Goal: Obtain resource: Download file/media

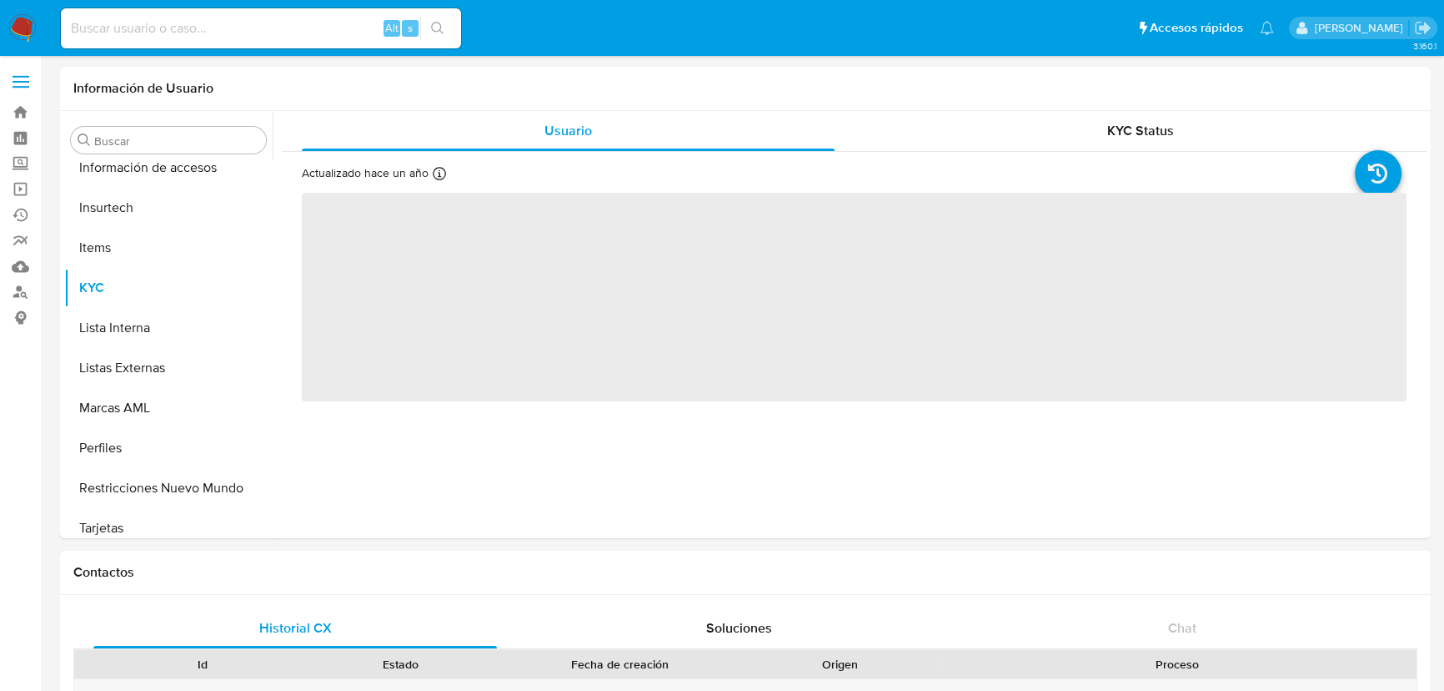
scroll to position [784, 0]
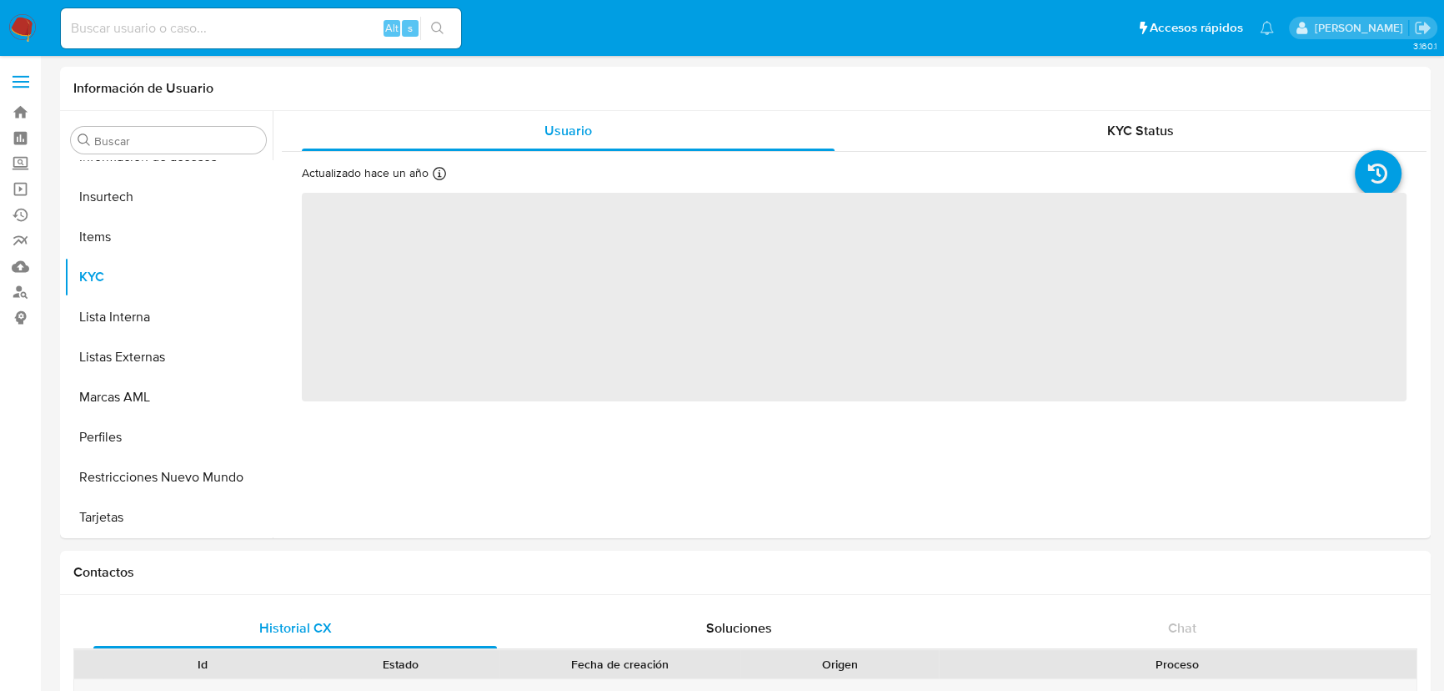
select select "10"
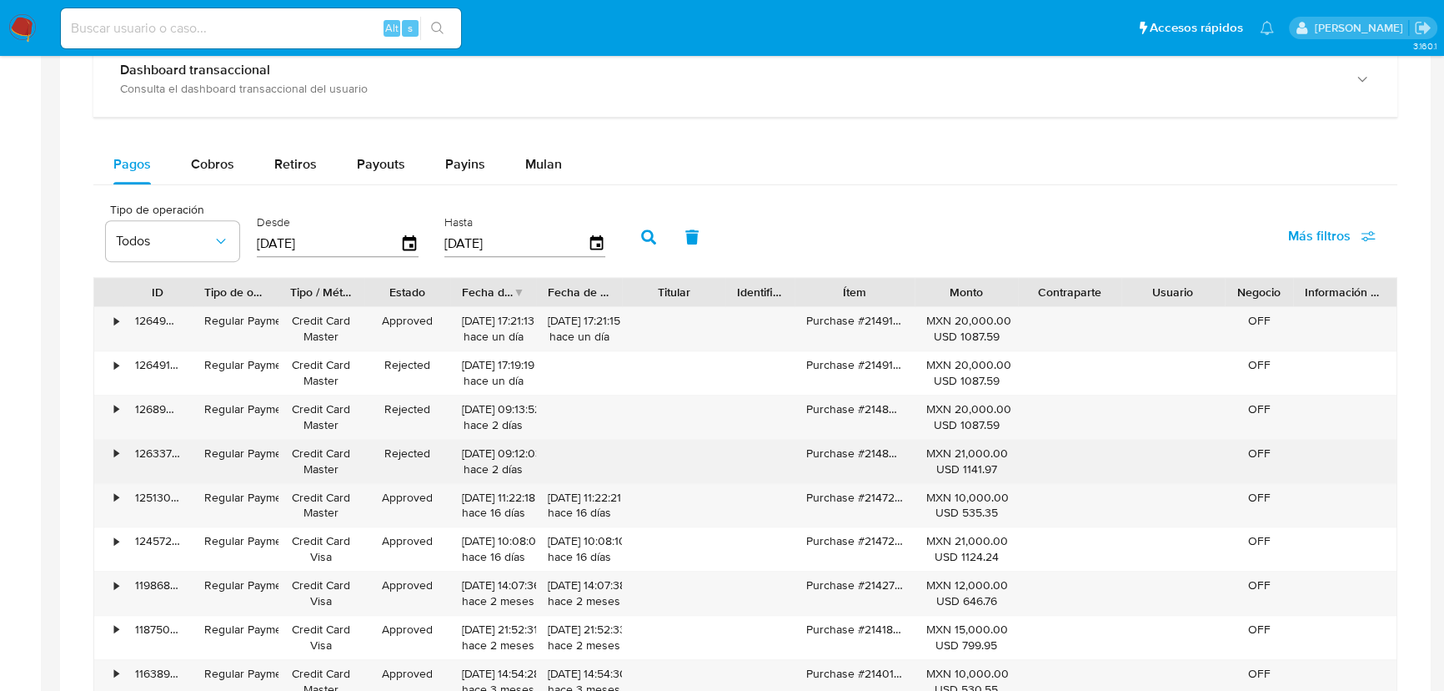
scroll to position [1061, 0]
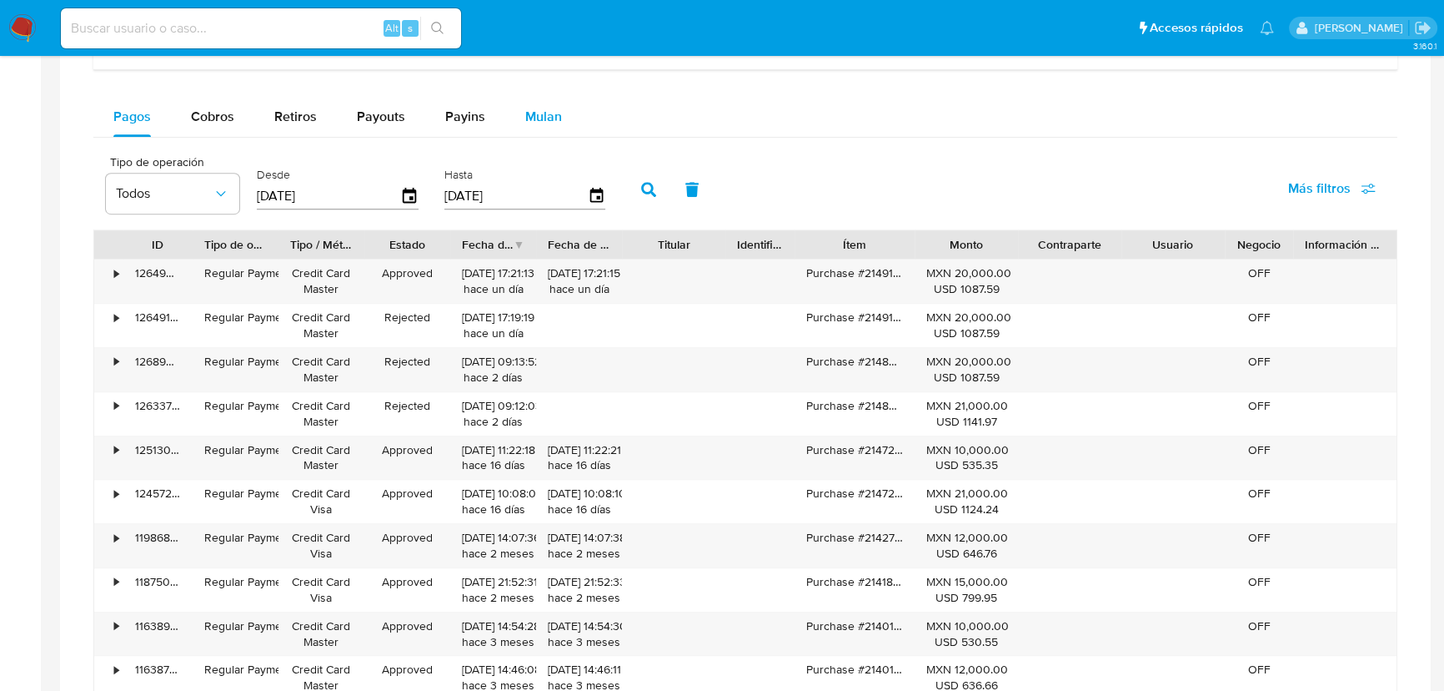
click at [525, 123] on span "Mulan" at bounding box center [543, 116] width 37 height 19
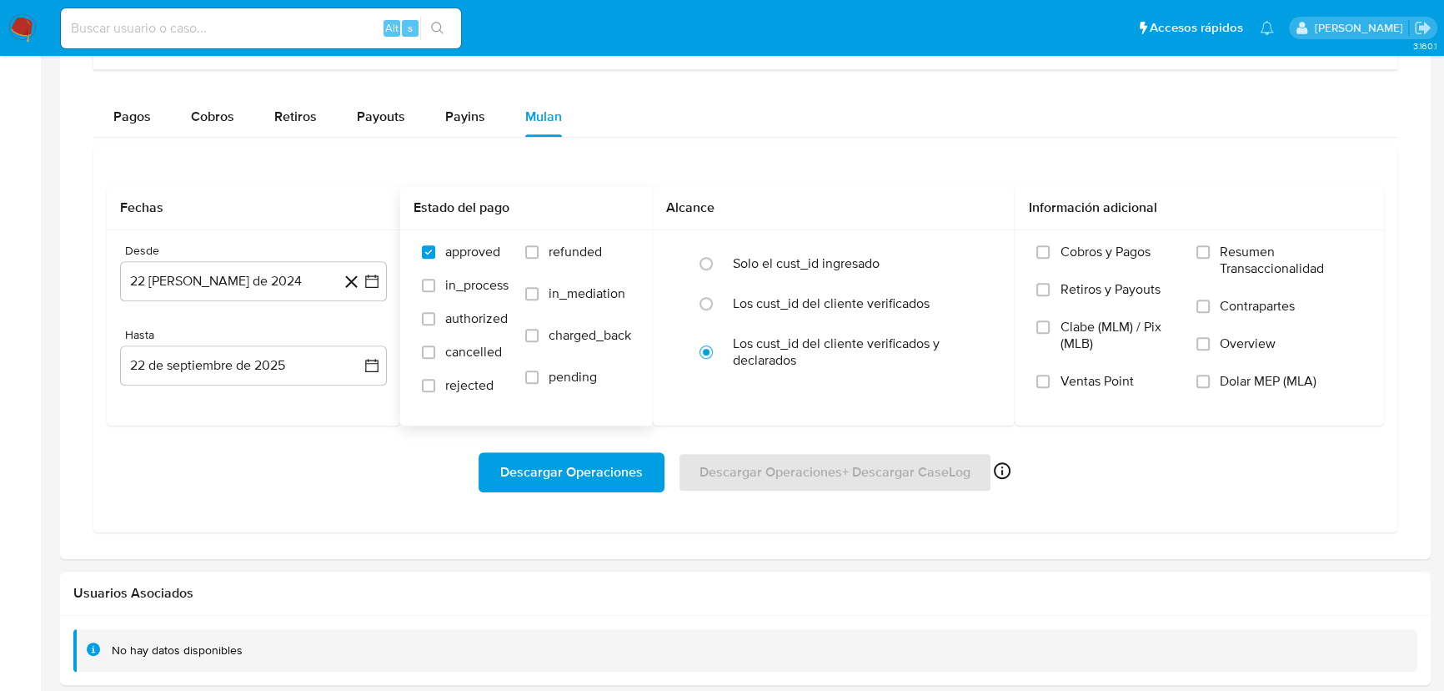
click at [434, 389] on span at bounding box center [428, 385] width 13 height 13
click at [434, 389] on input "rejected" at bounding box center [428, 385] width 13 height 13
checkbox input "true"
click at [430, 341] on label "authorized" at bounding box center [465, 326] width 87 height 33
click at [430, 325] on input "authorized" at bounding box center [428, 318] width 13 height 13
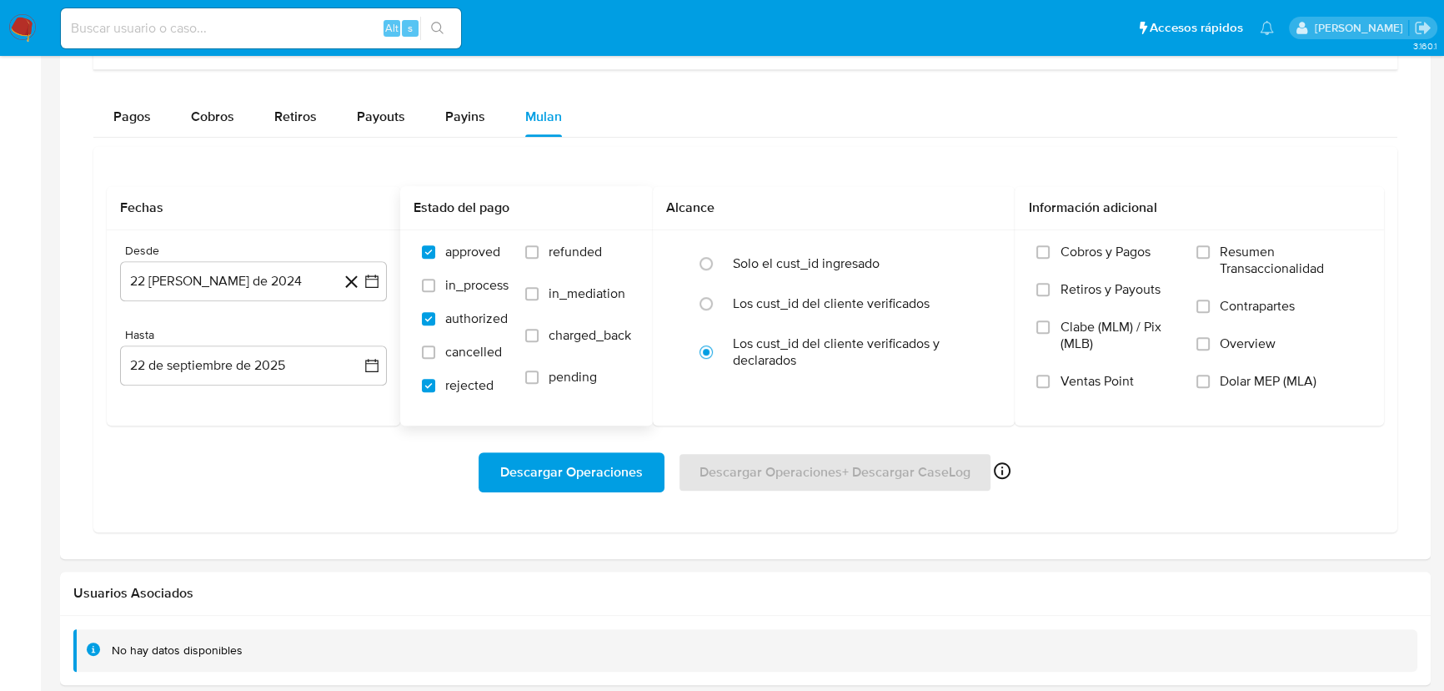
click at [432, 312] on input "authorized" at bounding box center [428, 318] width 13 height 13
checkbox input "false"
click at [434, 287] on input "in_process" at bounding box center [428, 285] width 13 height 13
checkbox input "true"
click at [429, 329] on label "authorized" at bounding box center [465, 326] width 87 height 33
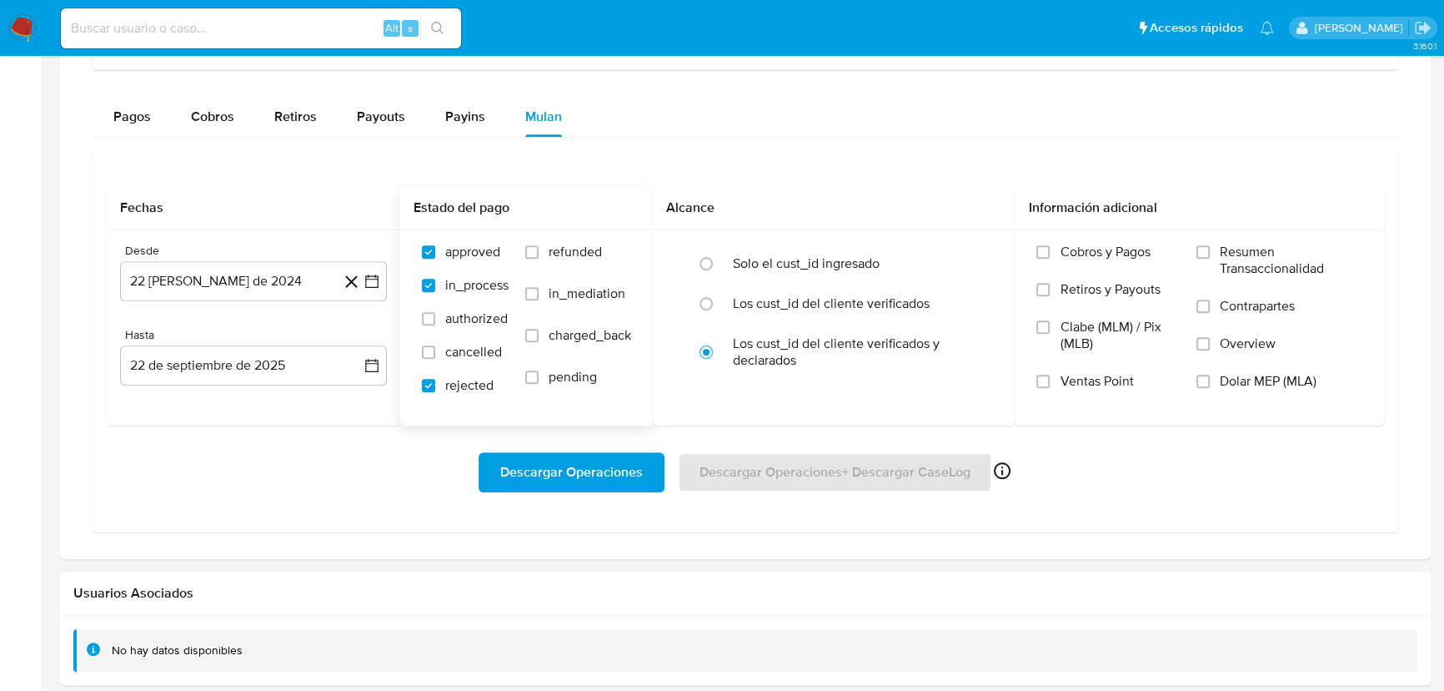
click at [429, 325] on input "authorized" at bounding box center [428, 318] width 13 height 13
checkbox input "true"
click at [427, 353] on input "cancelled" at bounding box center [428, 351] width 13 height 13
checkbox input "true"
click at [540, 374] on label "pending" at bounding box center [578, 390] width 106 height 42
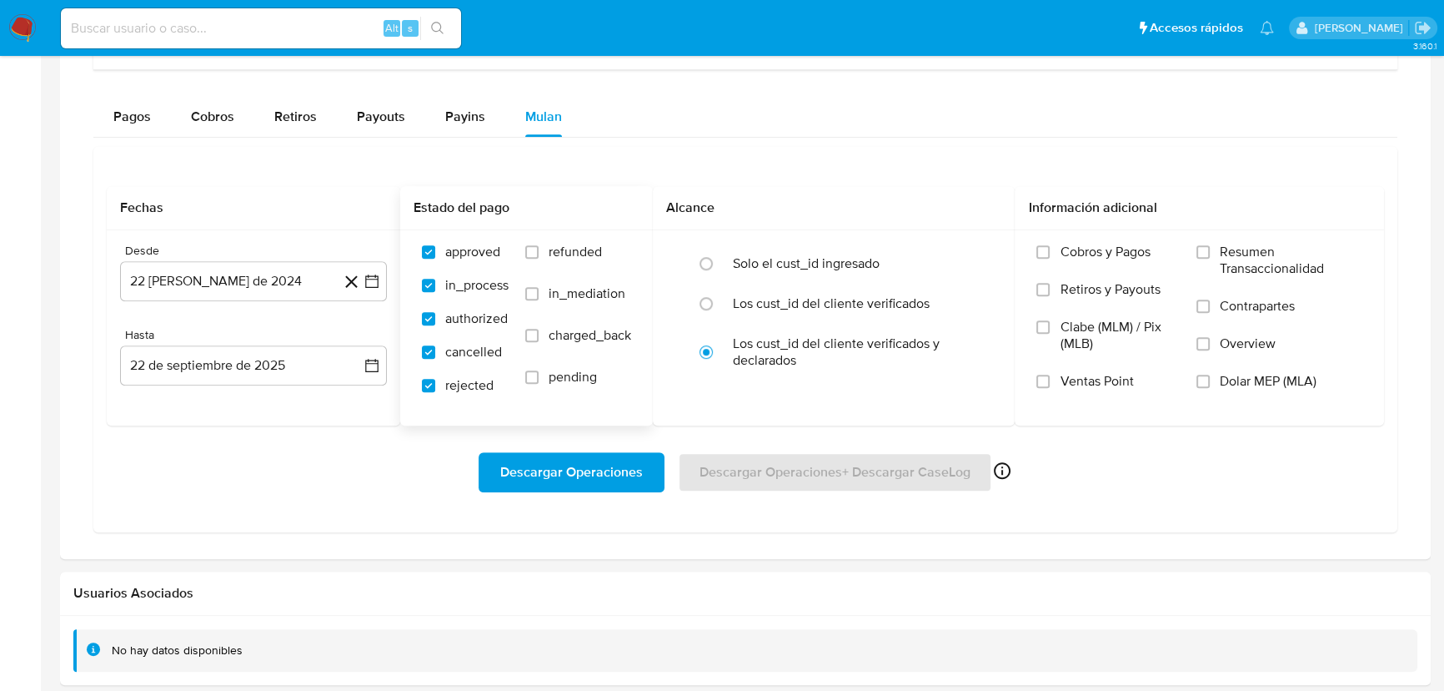
click at [539, 374] on input "pending" at bounding box center [531, 376] width 13 height 13
checkbox input "true"
click at [537, 329] on input "charged_back" at bounding box center [531, 335] width 13 height 13
checkbox input "true"
click at [534, 294] on input "in_mediation" at bounding box center [531, 293] width 13 height 13
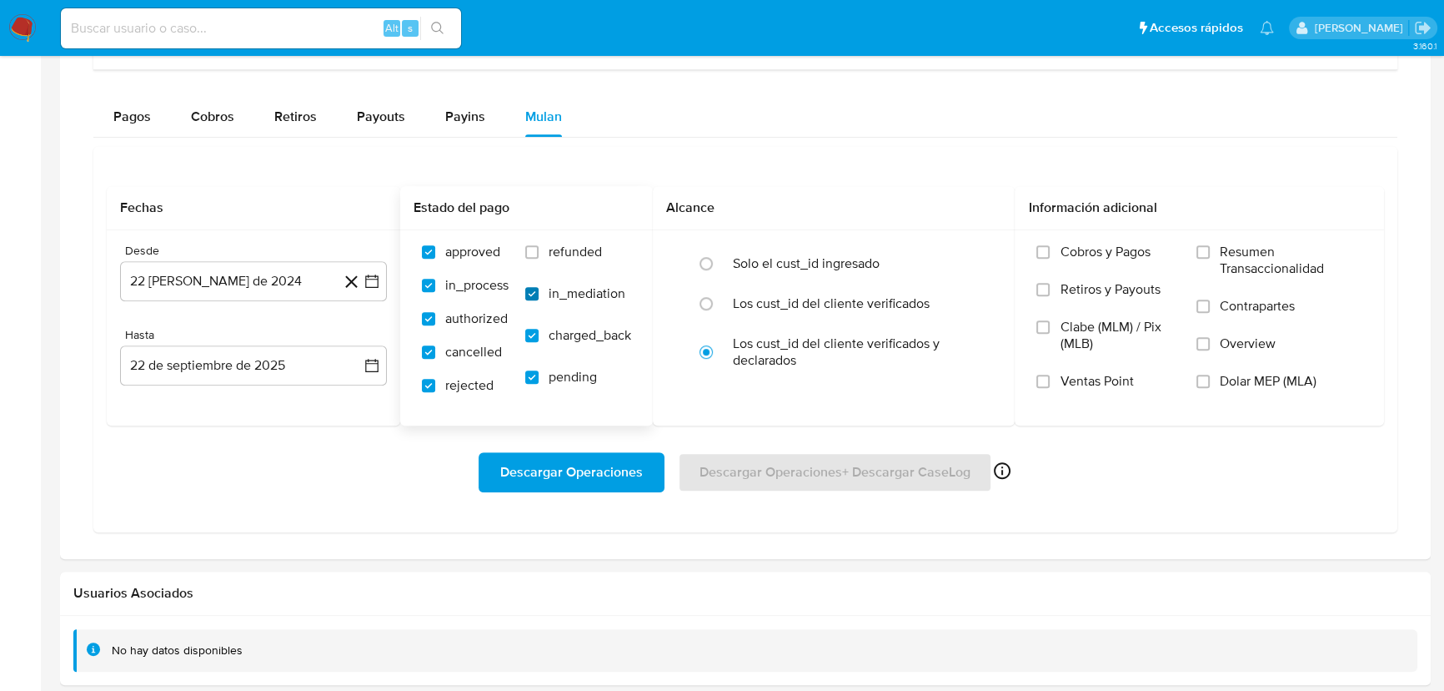
checkbox input "true"
click at [535, 246] on input "refunded" at bounding box center [531, 251] width 13 height 13
checkbox input "true"
click at [380, 283] on button "22 [PERSON_NAME] de 2024" at bounding box center [253, 281] width 267 height 40
click at [249, 398] on button "1" at bounding box center [253, 402] width 27 height 27
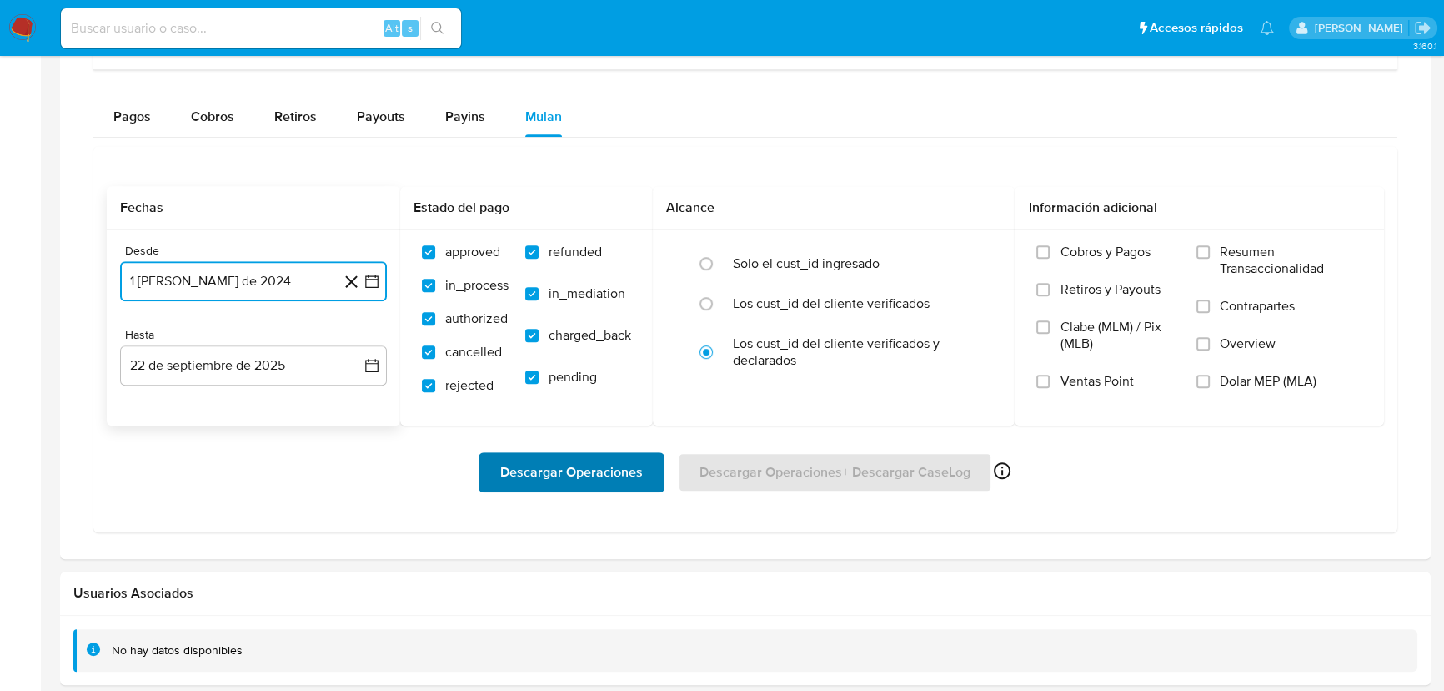
click at [541, 480] on span "Descargar Operaciones" at bounding box center [571, 472] width 143 height 37
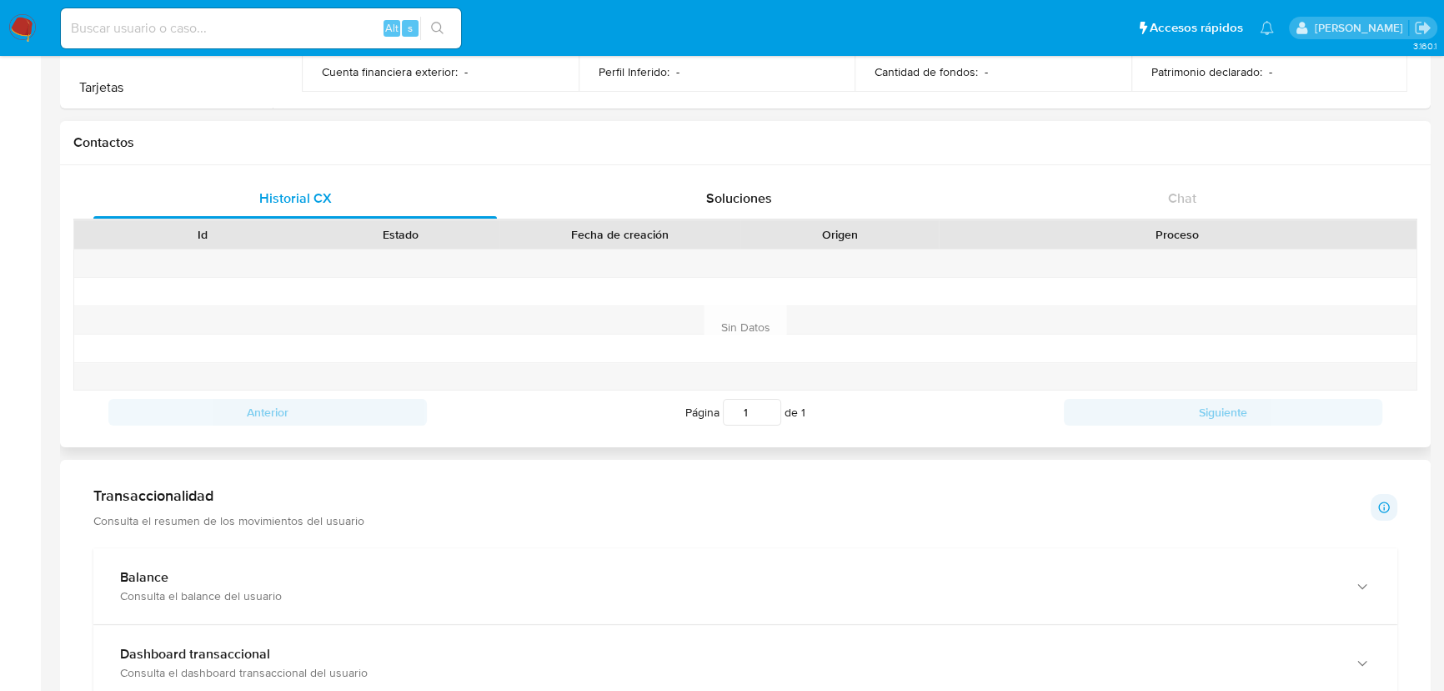
scroll to position [379, 0]
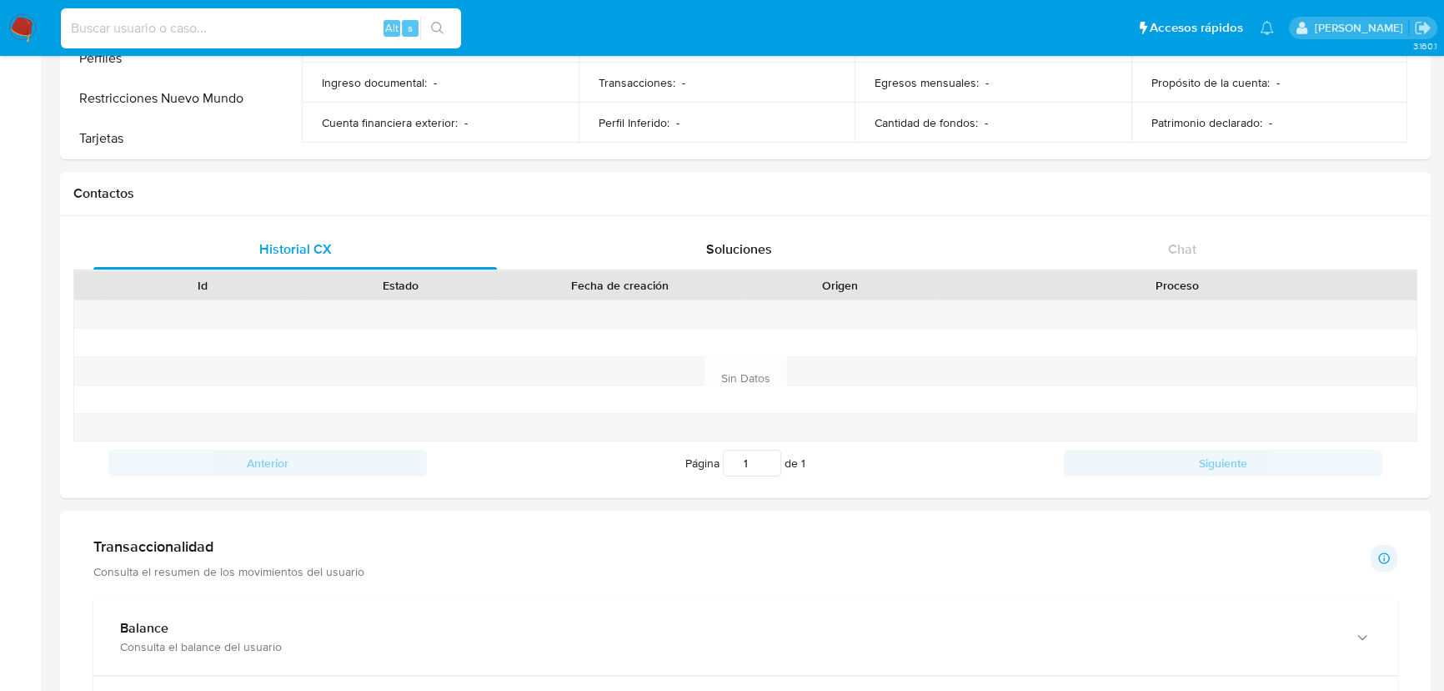
click at [183, 23] on input at bounding box center [261, 29] width 400 height 22
paste input "1221918956"
type input "1221918956"
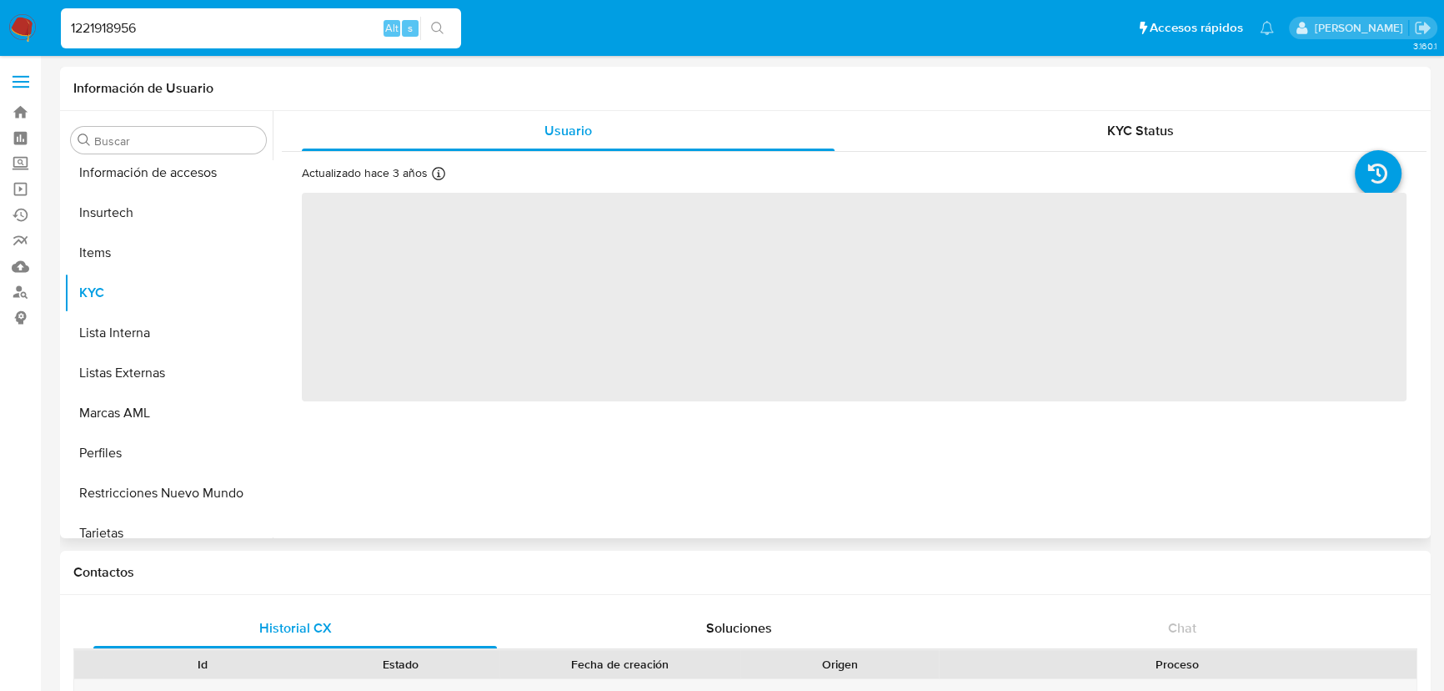
scroll to position [784, 0]
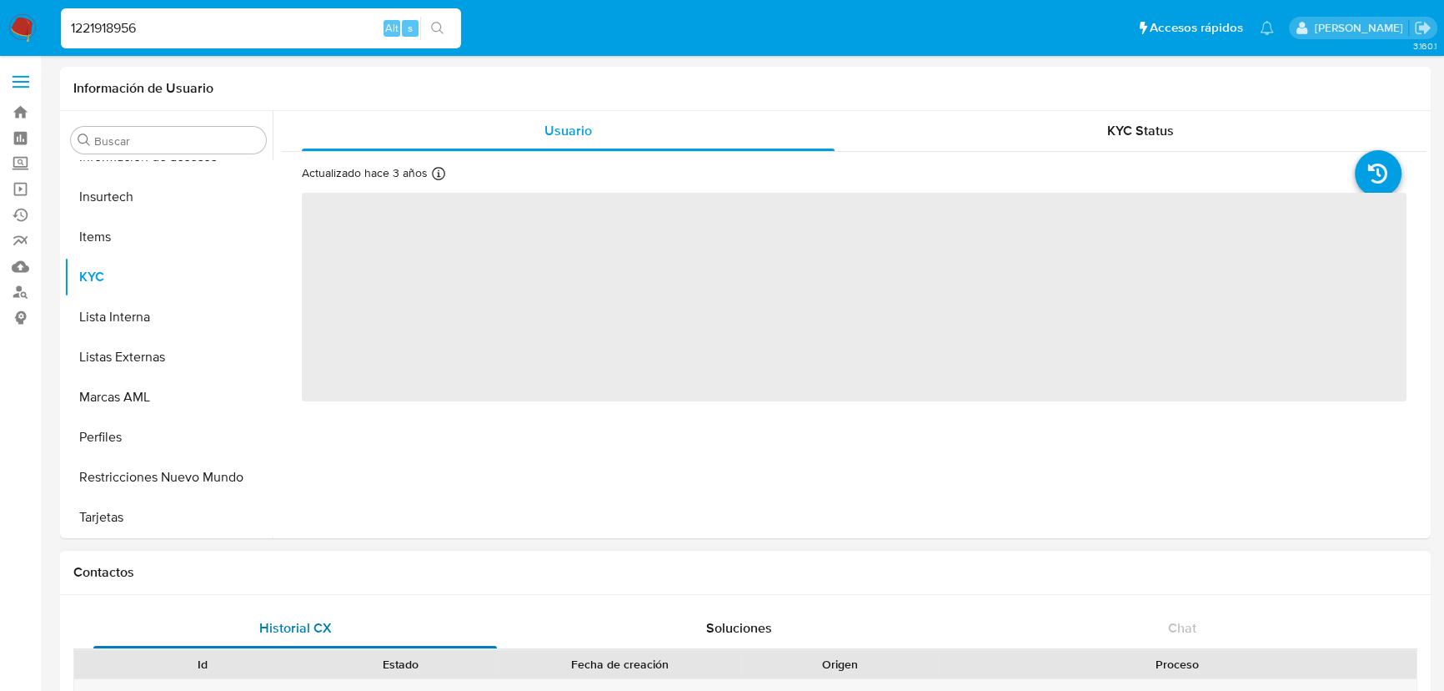
select select "10"
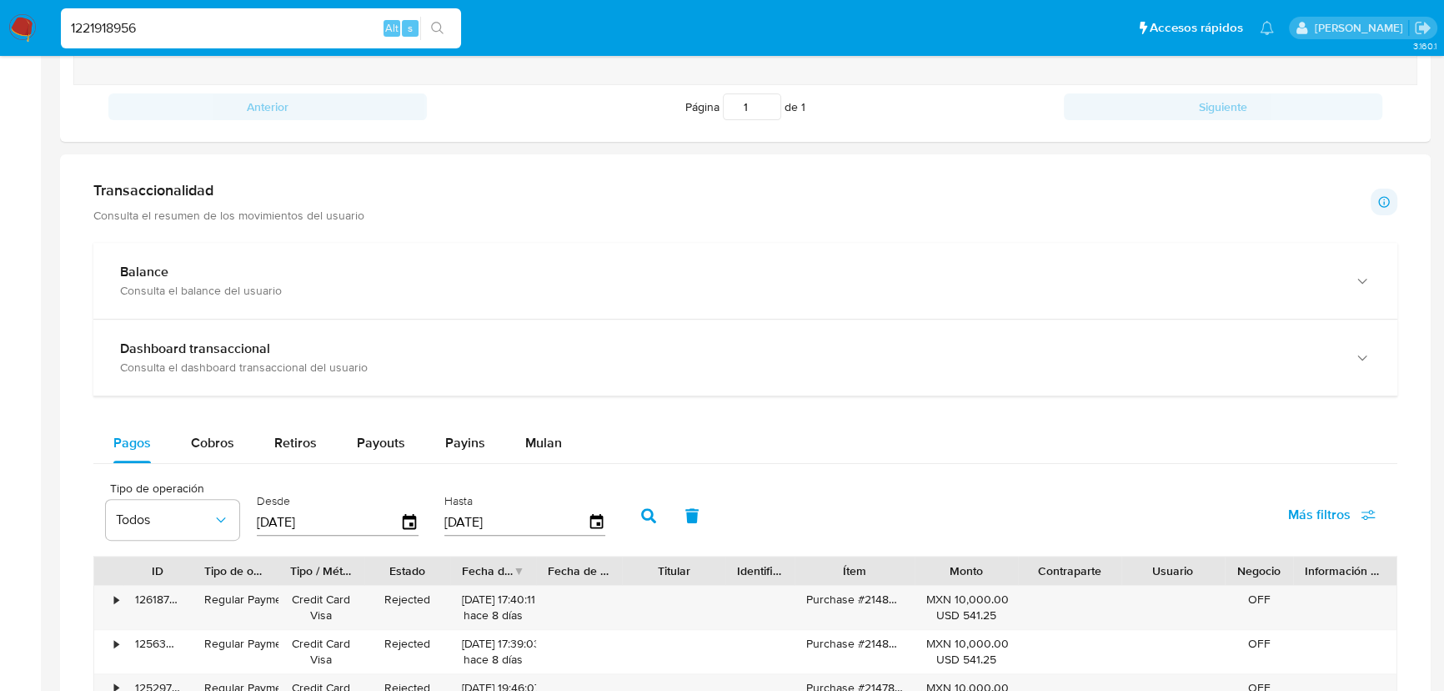
scroll to position [834, 0]
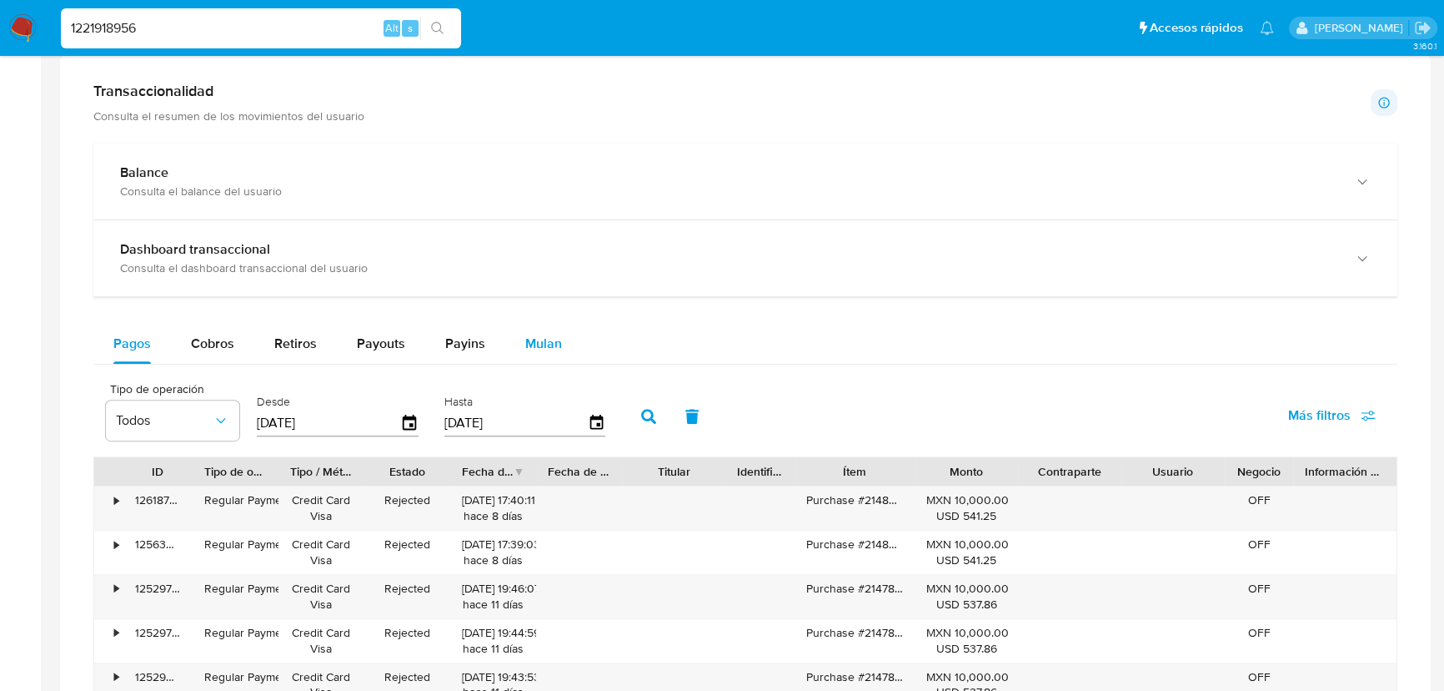
click at [537, 341] on span "Mulan" at bounding box center [543, 343] width 37 height 19
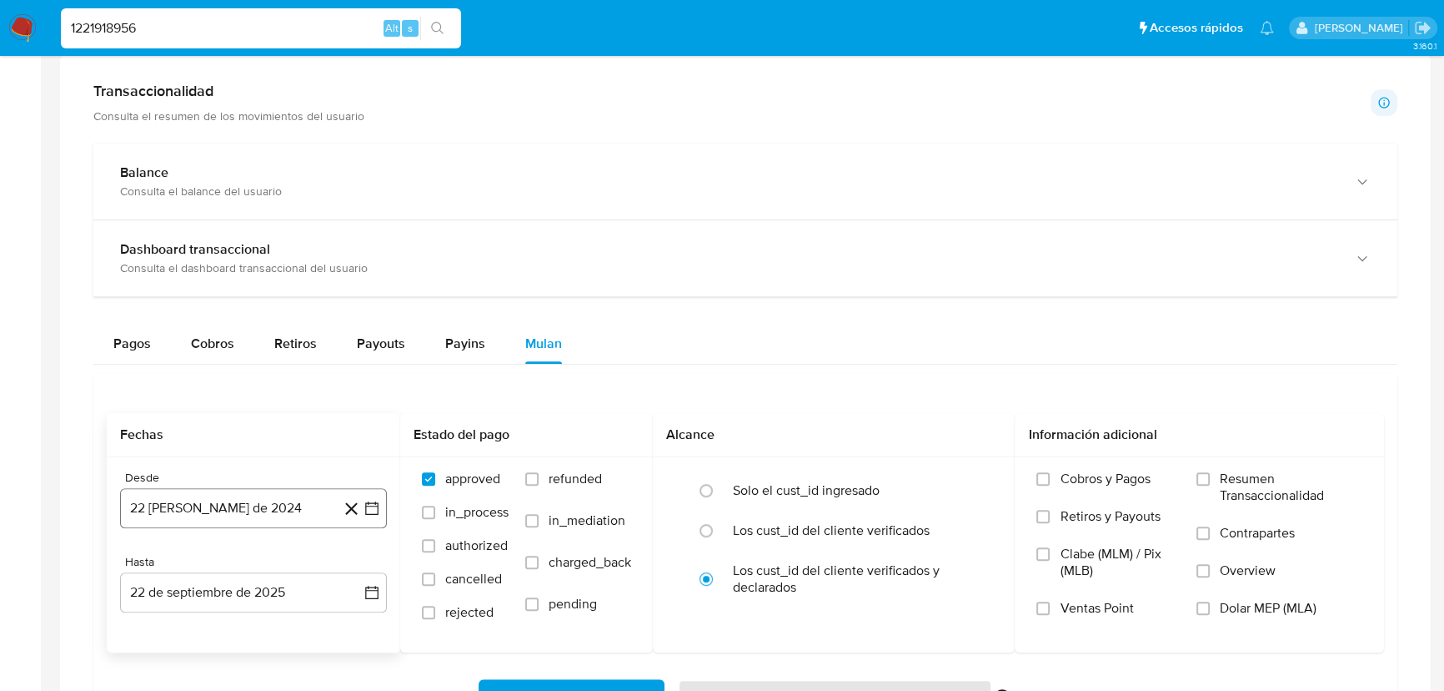
click at [300, 517] on button "22 [PERSON_NAME] de 2024" at bounding box center [253, 508] width 267 height 40
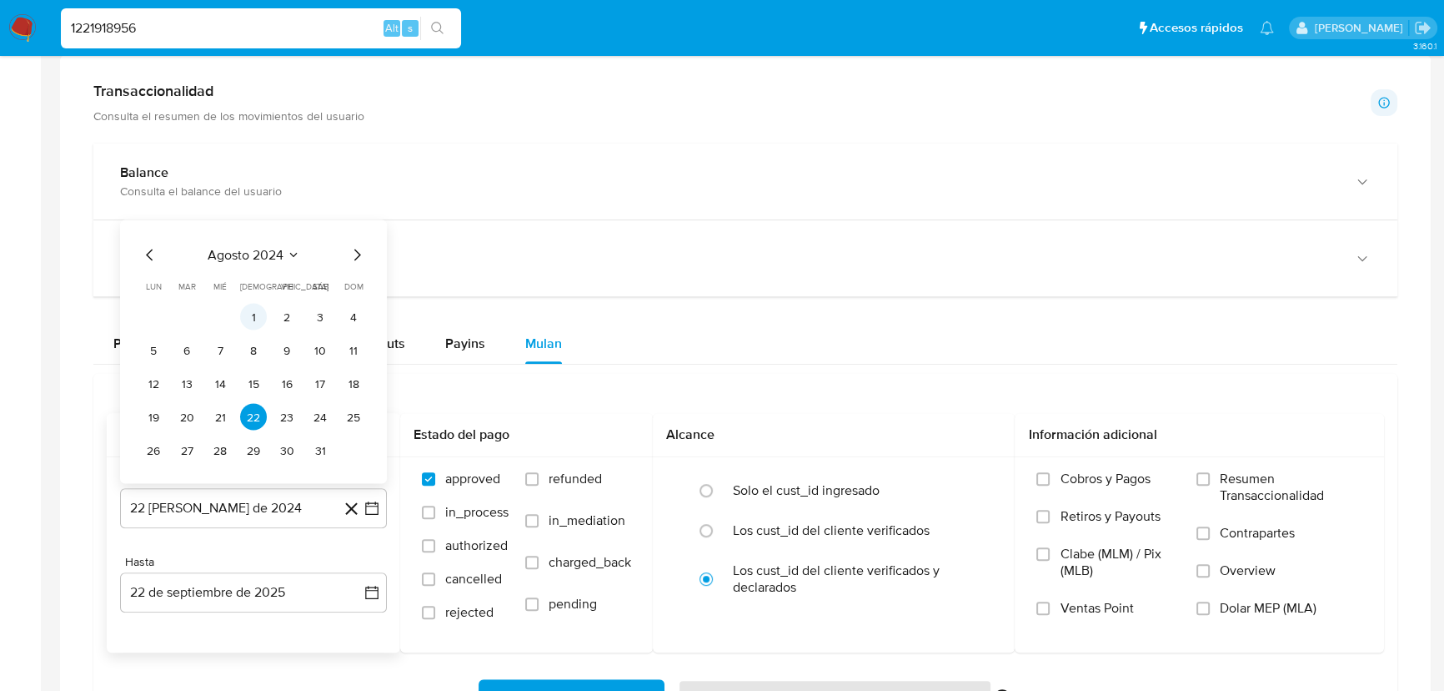
click at [248, 328] on button "1" at bounding box center [253, 317] width 27 height 27
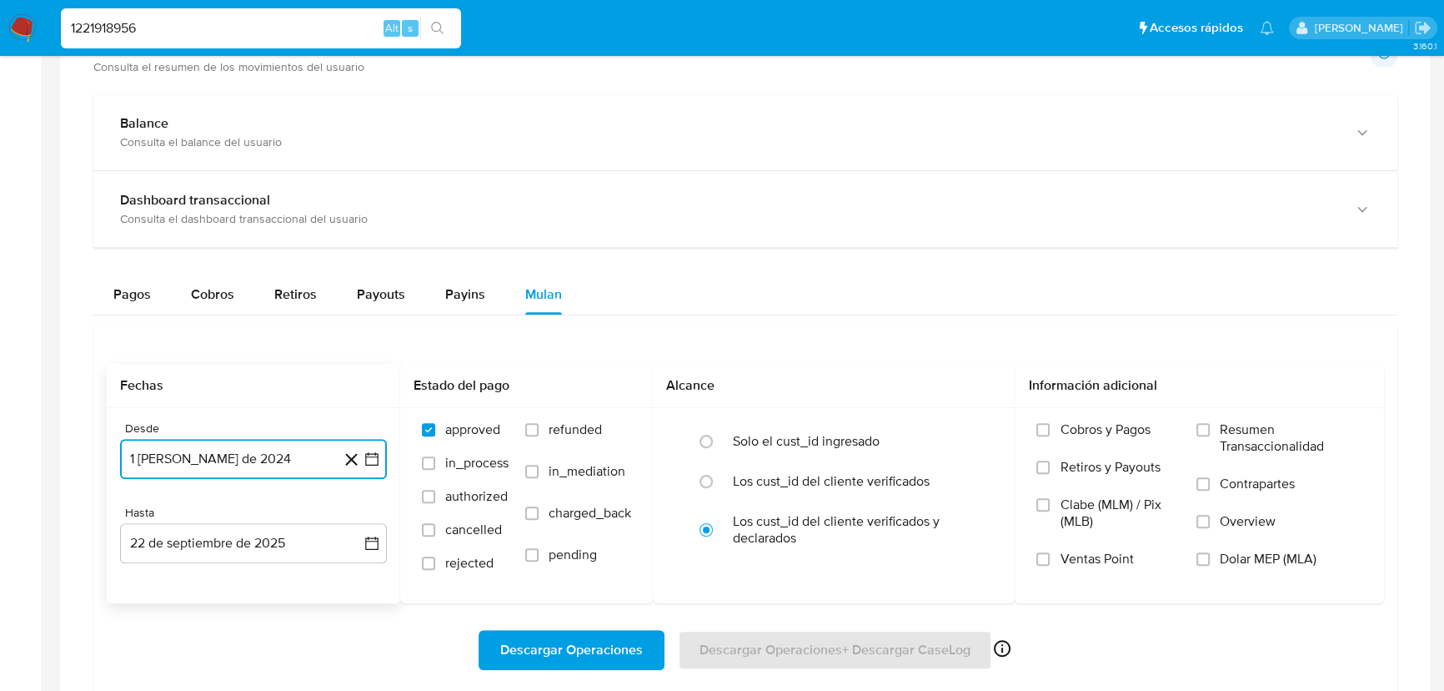
scroll to position [909, 0]
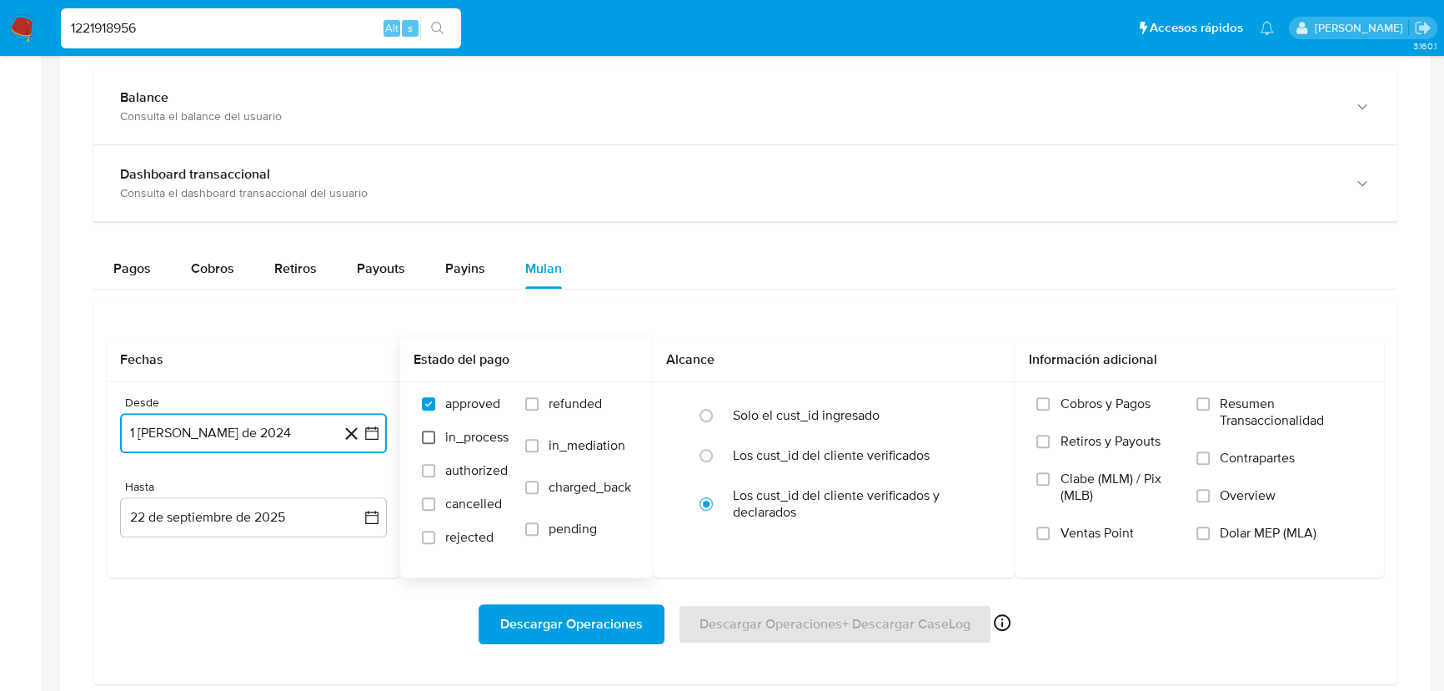
click at [433, 441] on input "in_process" at bounding box center [428, 436] width 13 height 13
checkbox input "true"
click at [434, 468] on input "authorized" at bounding box center [428, 470] width 13 height 13
checkbox input "true"
click at [430, 505] on input "cancelled" at bounding box center [428, 503] width 13 height 13
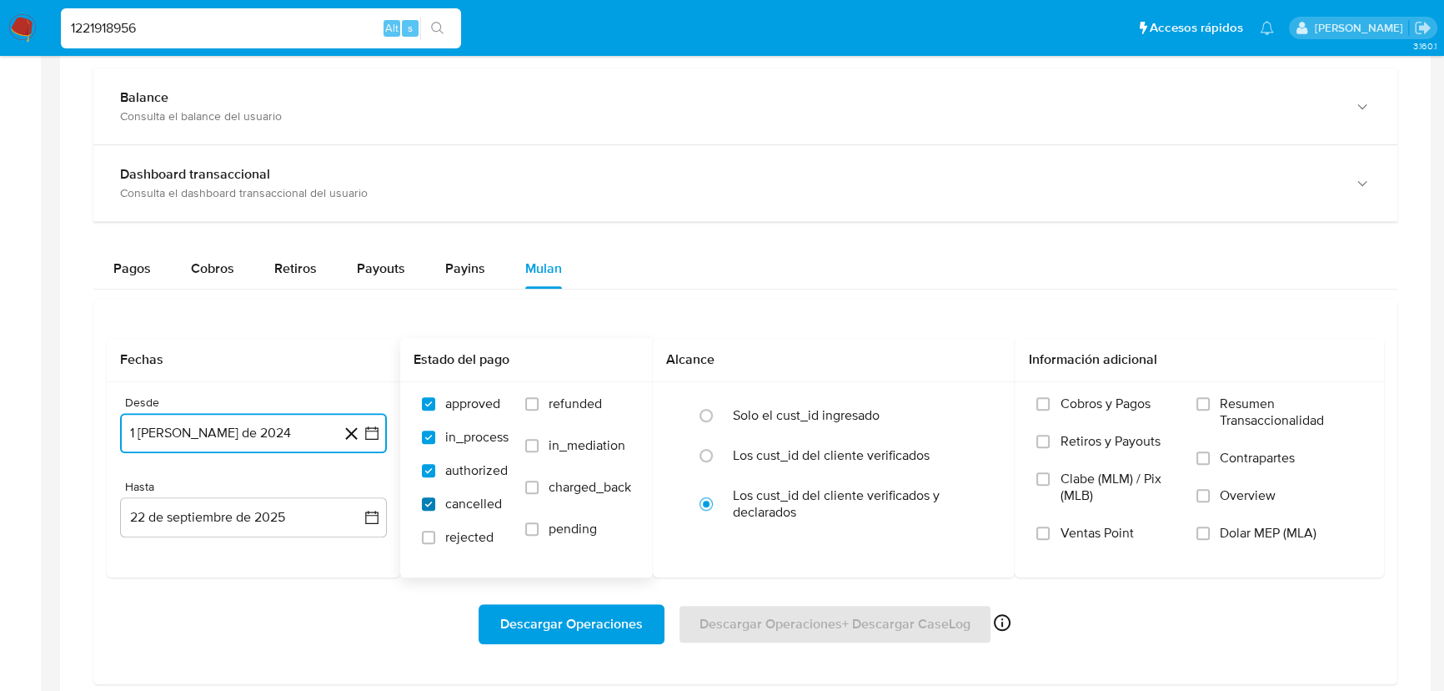
checkbox input "true"
click at [436, 536] on label "rejected" at bounding box center [465, 545] width 87 height 33
click at [435, 536] on input "rejected" at bounding box center [428, 536] width 13 height 13
checkbox input "true"
click at [540, 527] on label "pending" at bounding box center [578, 541] width 106 height 42
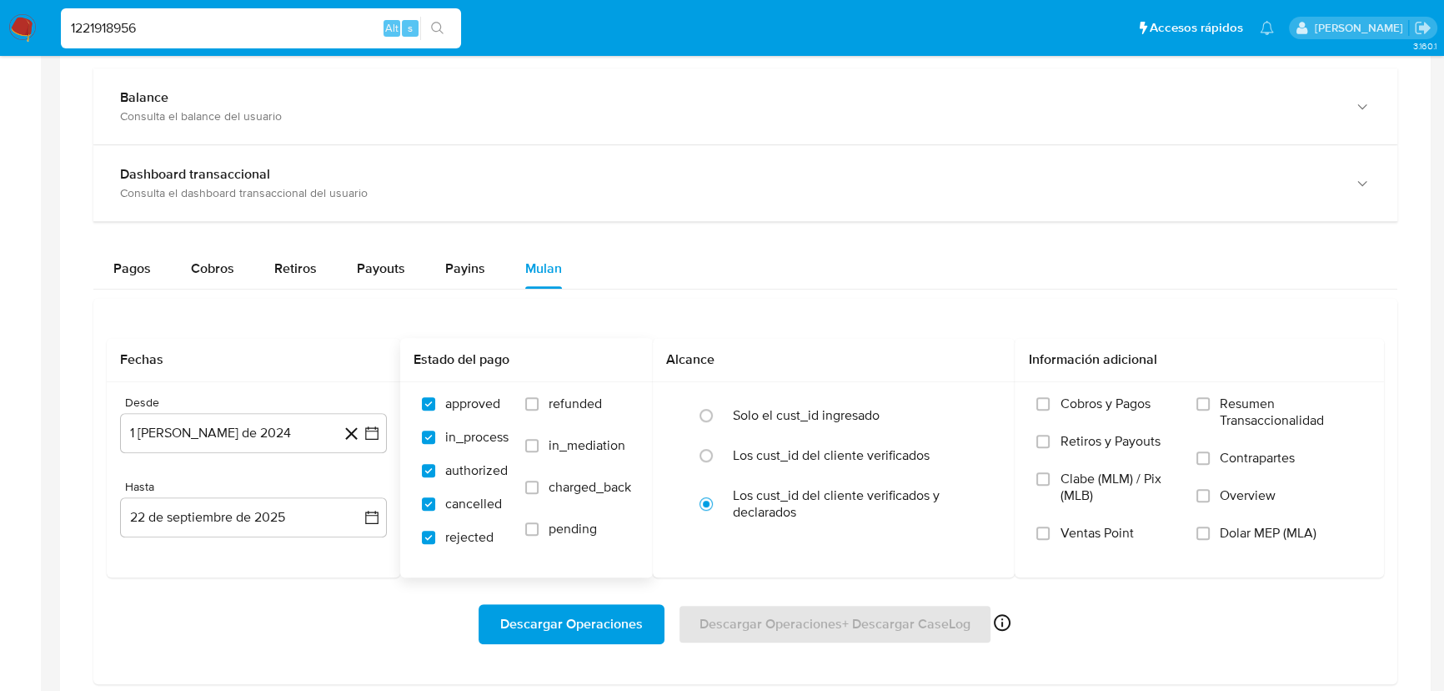
click at [539, 527] on input "pending" at bounding box center [531, 528] width 13 height 13
checkbox input "true"
click at [539, 485] on input "charged_back" at bounding box center [531, 486] width 13 height 13
checkbox input "true"
drag, startPoint x: 535, startPoint y: 441, endPoint x: 534, endPoint y: 432, distance: 9.2
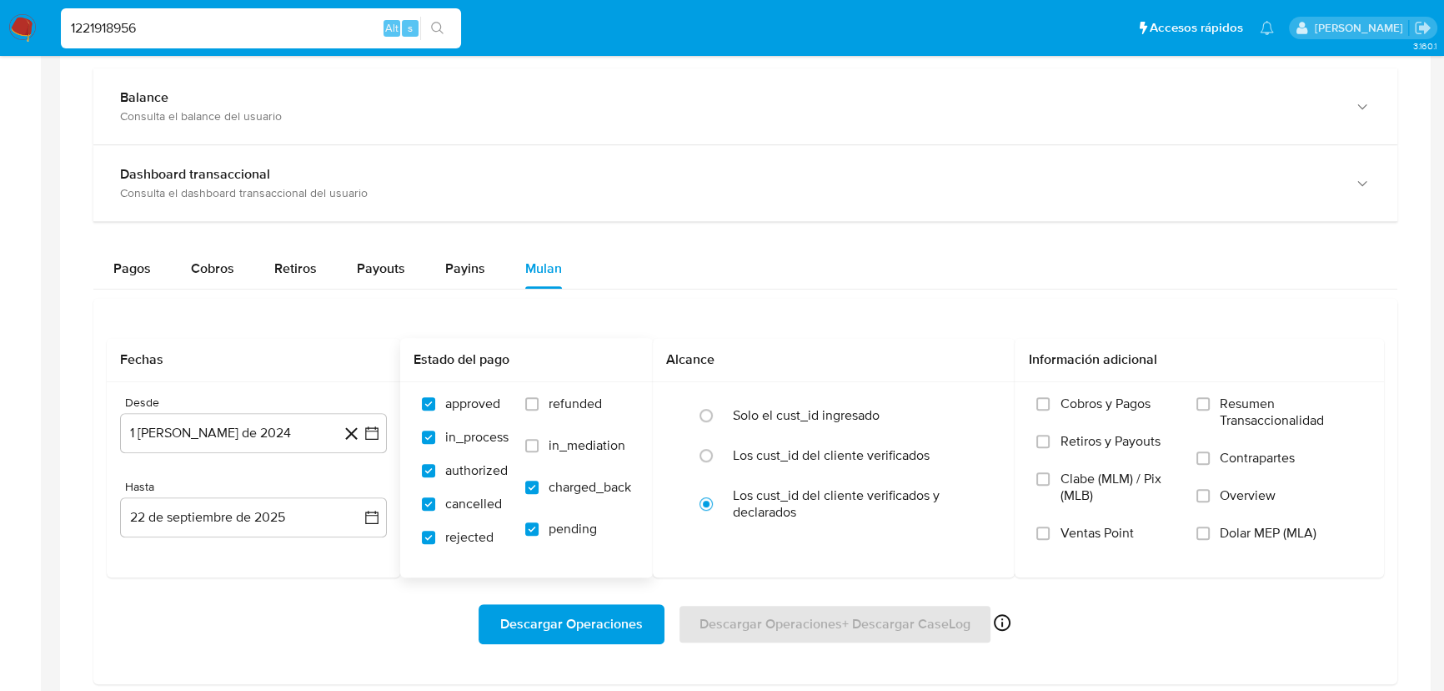
click at [534, 439] on input "in_mediation" at bounding box center [531, 445] width 13 height 13
checkbox input "true"
click at [534, 392] on div "approved in_process authorized cancelled rejected refunded in_mediation charged…" at bounding box center [526, 478] width 253 height 193
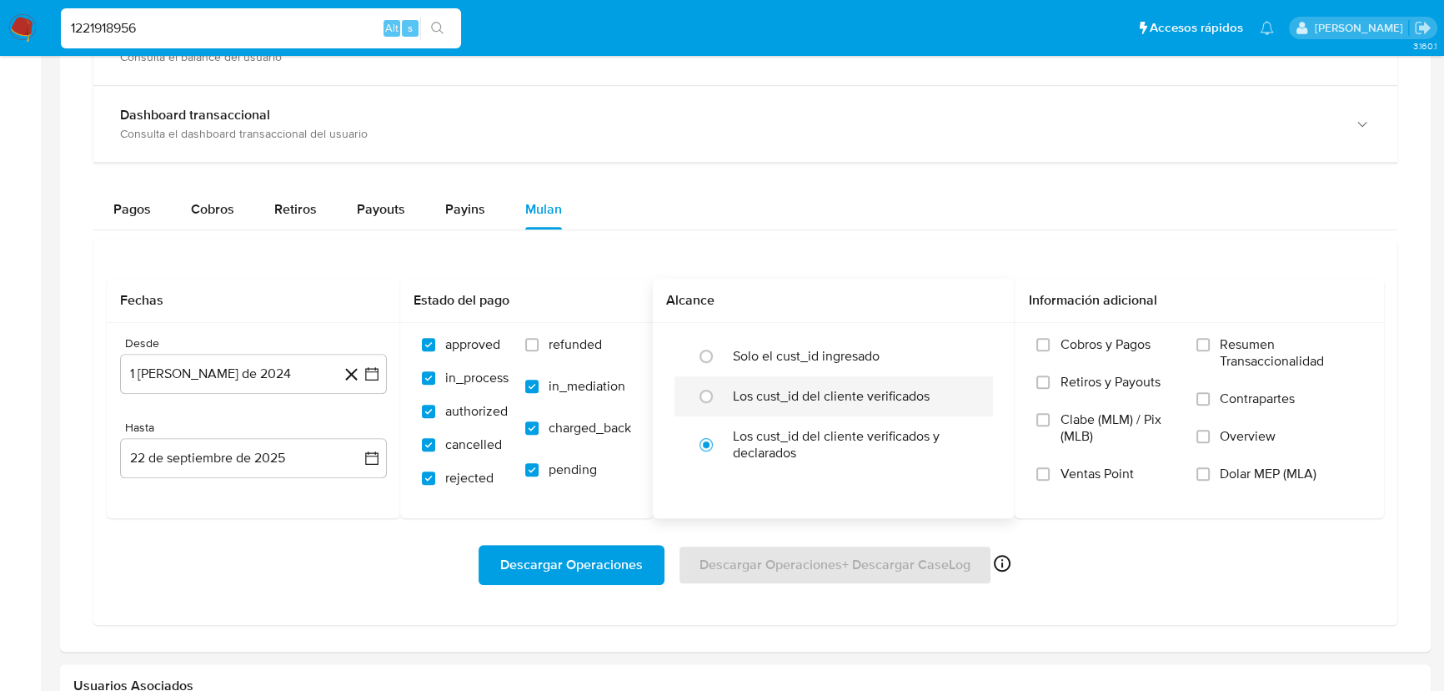
scroll to position [985, 0]
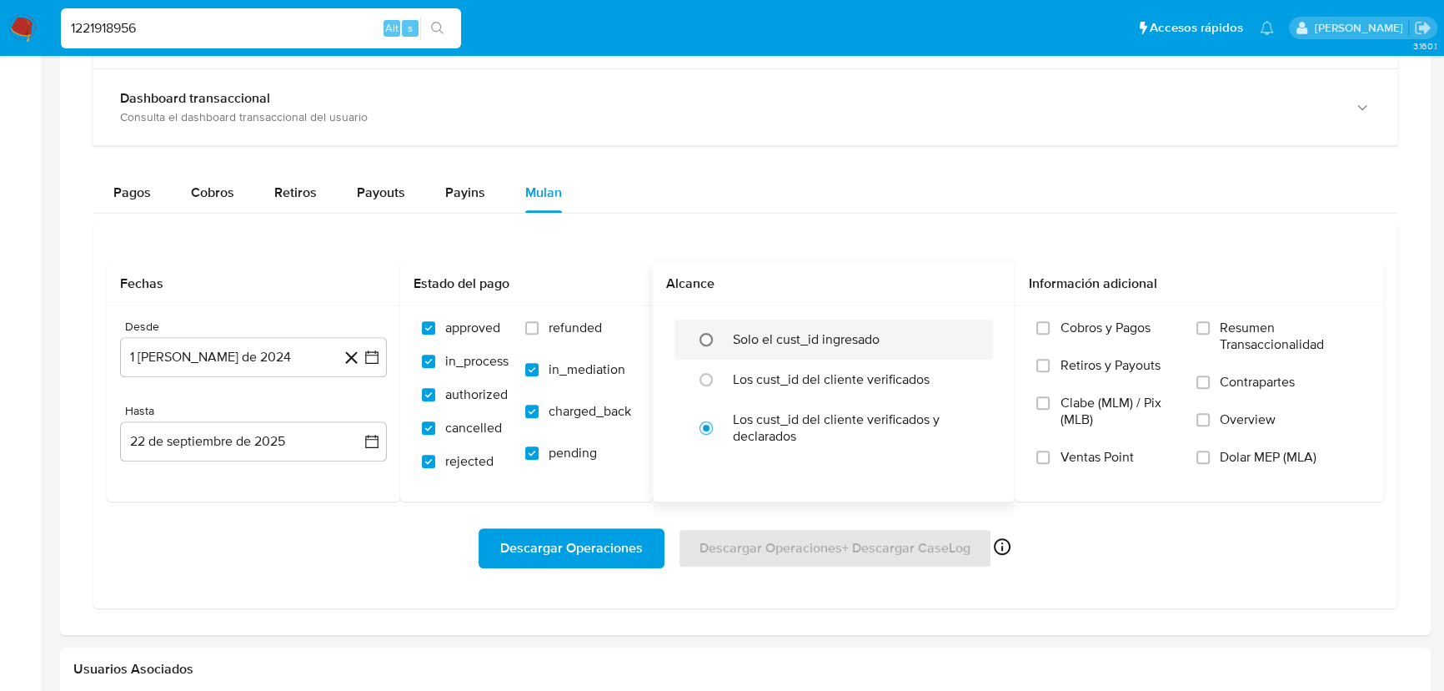
click at [711, 338] on input "radio" at bounding box center [706, 339] width 27 height 27
radio input "true"
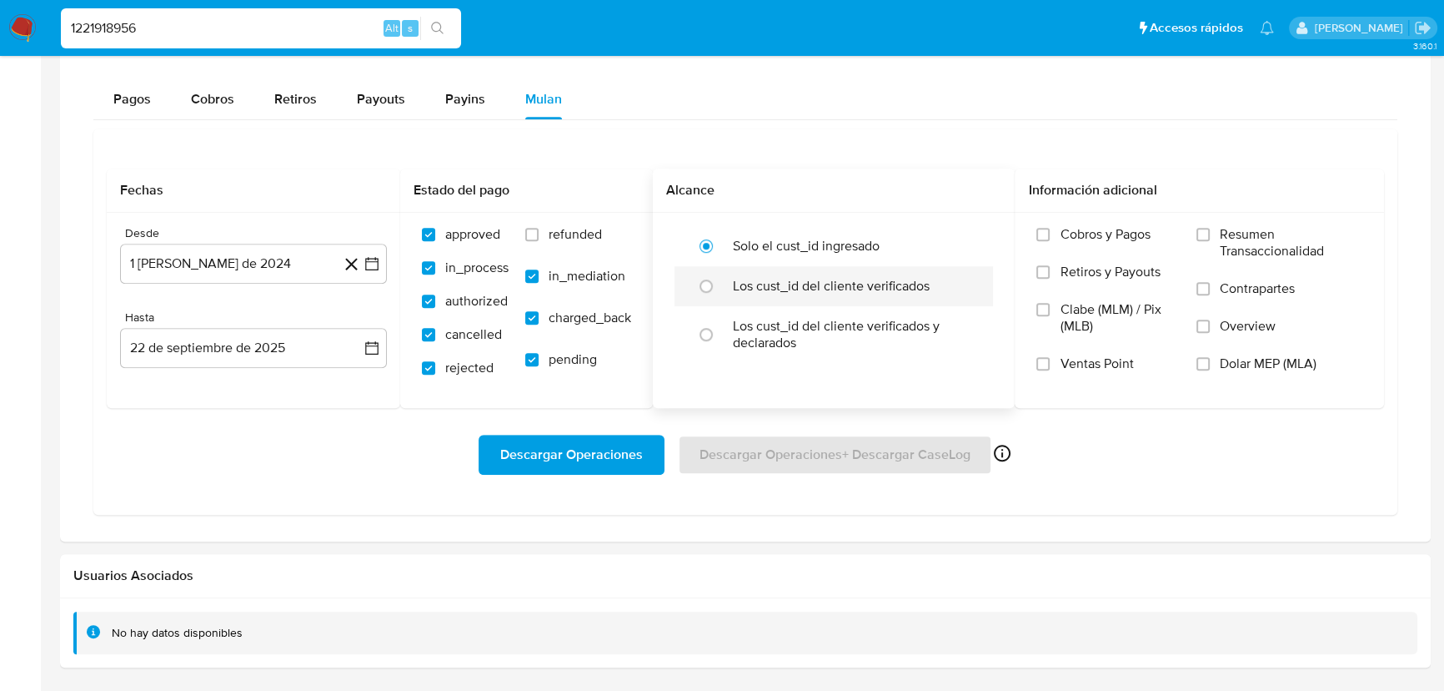
scroll to position [1137, 0]
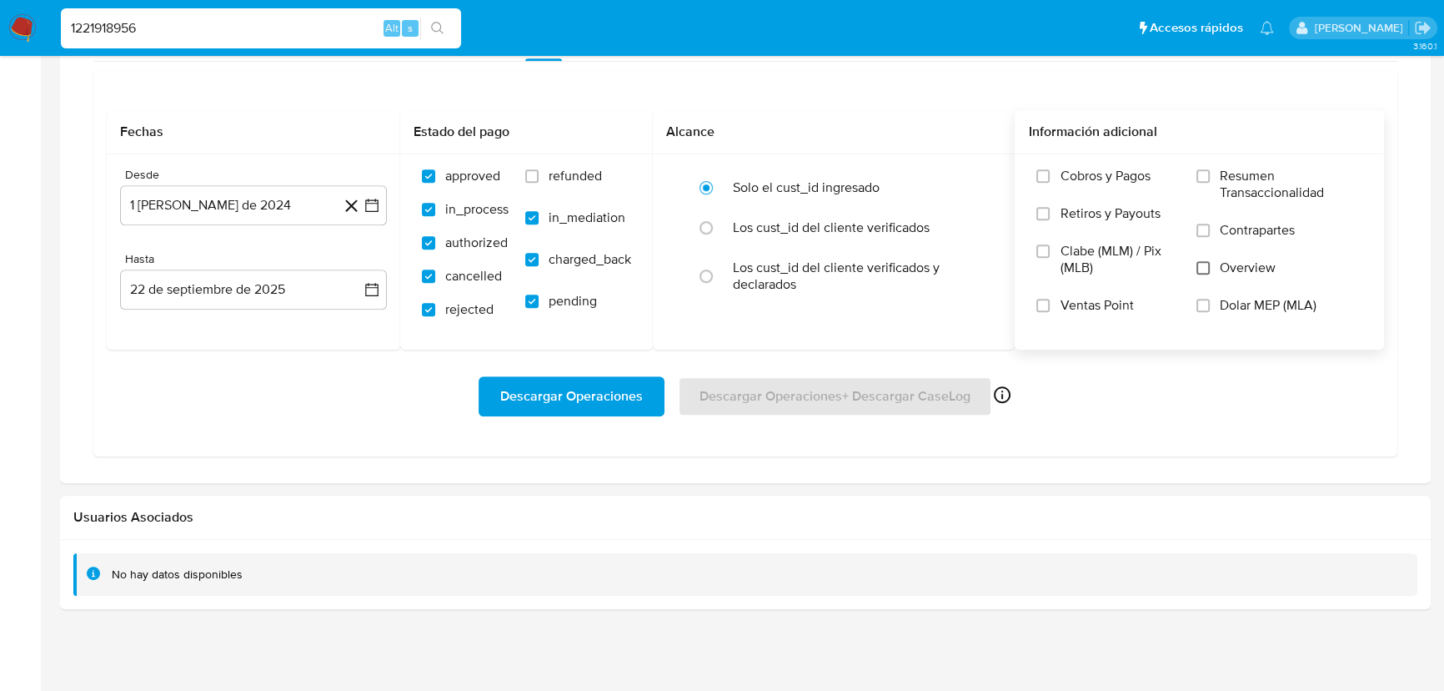
click at [1208, 265] on input "Overview" at bounding box center [1203, 267] width 13 height 13
click at [1201, 237] on label "Contrapartes" at bounding box center [1280, 241] width 166 height 38
click at [1201, 237] on input "Contrapartes" at bounding box center [1203, 230] width 13 height 13
click at [1207, 169] on input "Resumen Transaccionalidad" at bounding box center [1203, 175] width 13 height 13
click at [1209, 244] on label "Contrapartes" at bounding box center [1280, 241] width 166 height 38
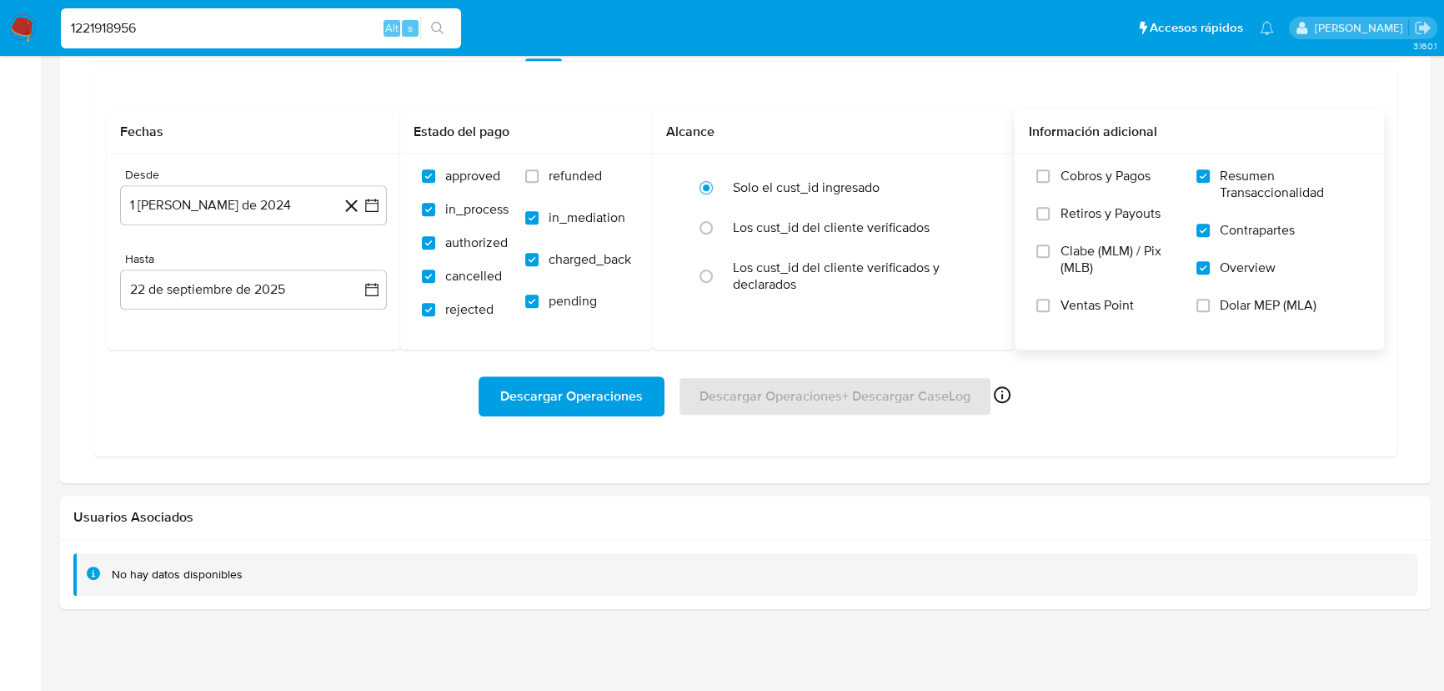
click at [1209, 237] on input "Contrapartes" at bounding box center [1203, 230] width 13 height 13
click at [620, 407] on span "Descargar Operaciones" at bounding box center [571, 396] width 143 height 37
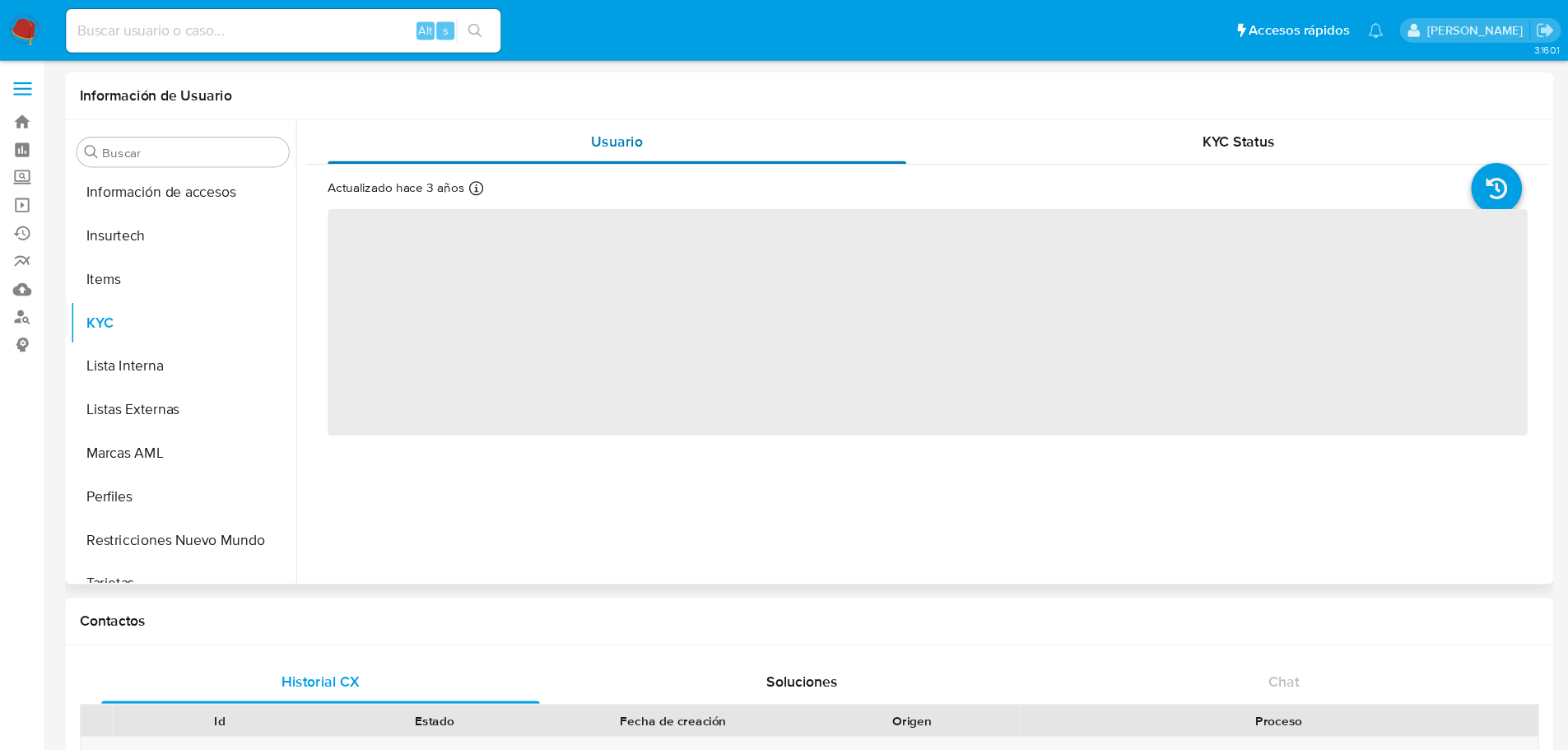
scroll to position [774, 0]
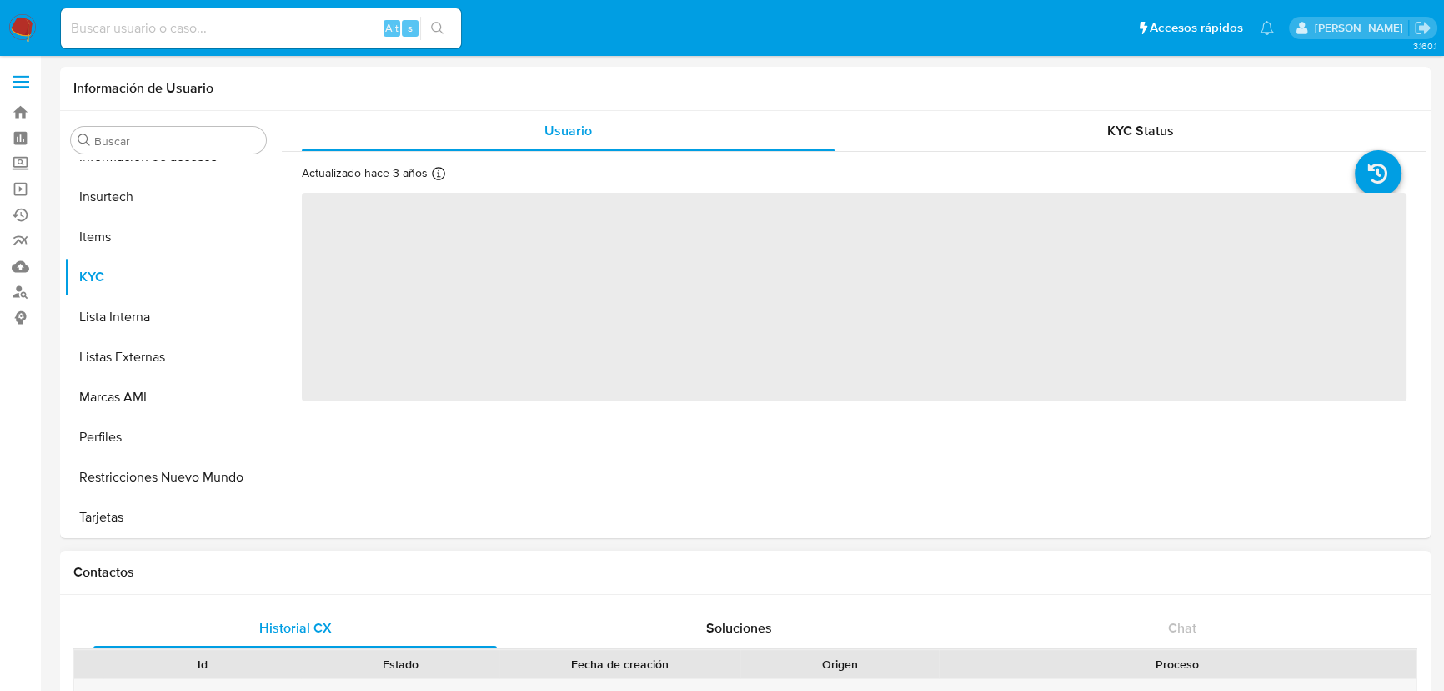
select select "10"
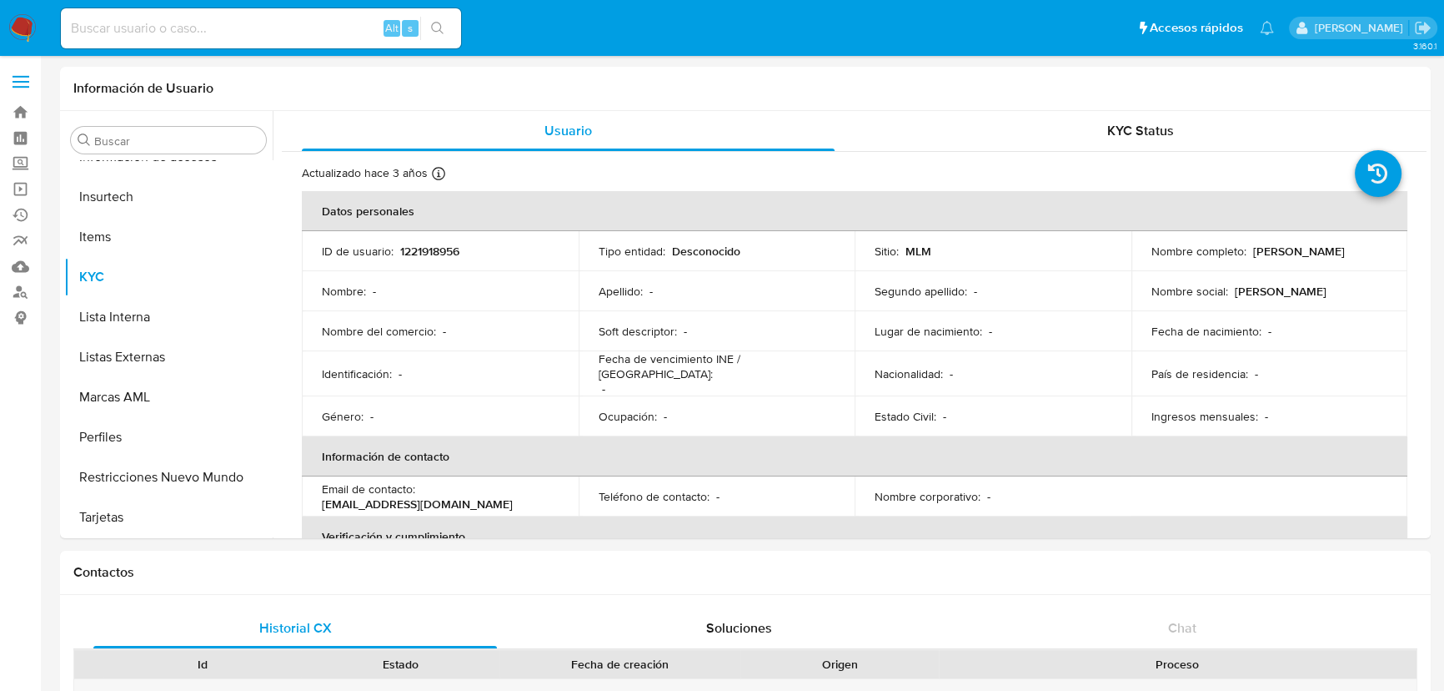
click at [200, 25] on input at bounding box center [261, 29] width 400 height 22
paste input "1480015528"
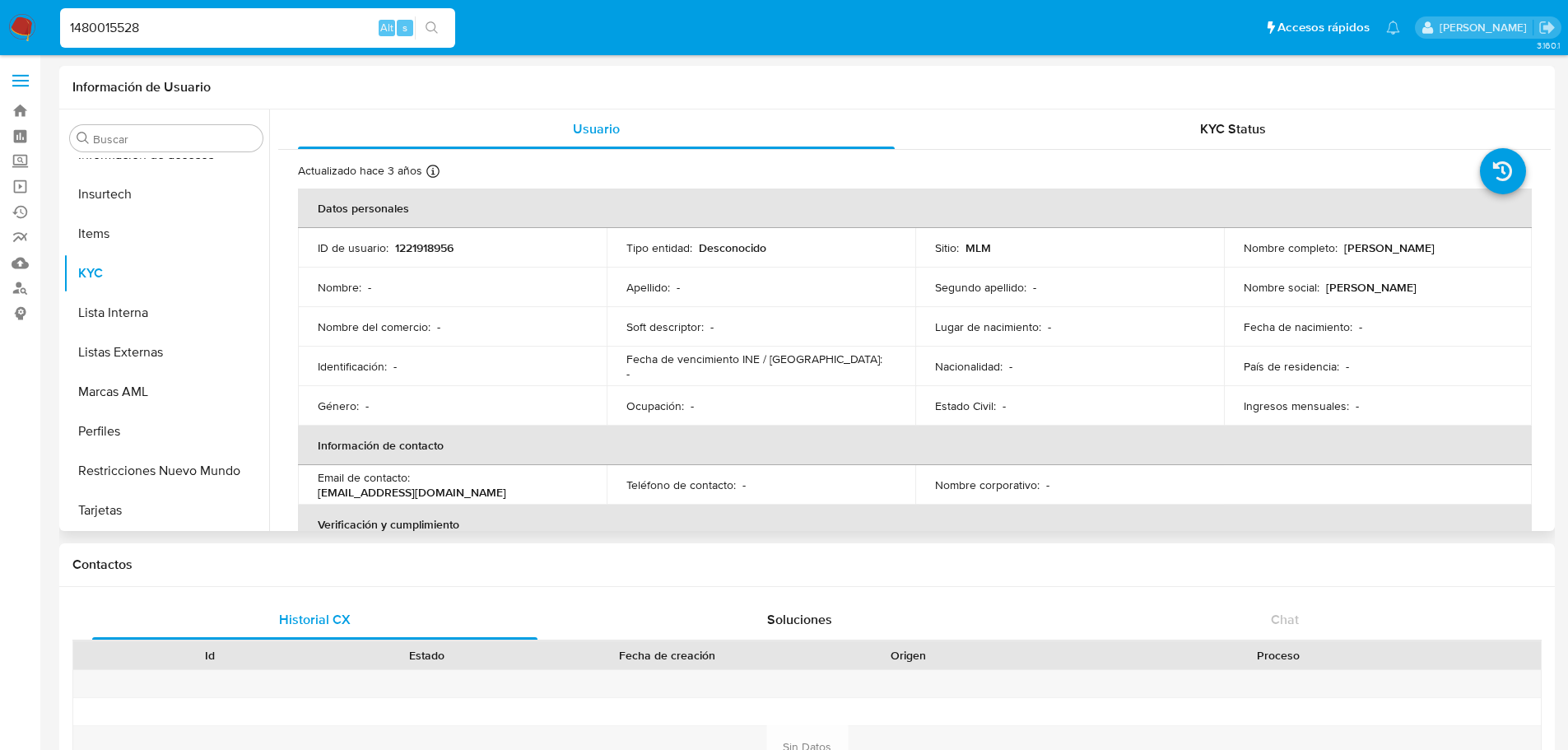
scroll to position [775, 0]
type input "1480015528"
click at [420, 31] on button "search-icon" at bounding box center [431, 28] width 34 height 23
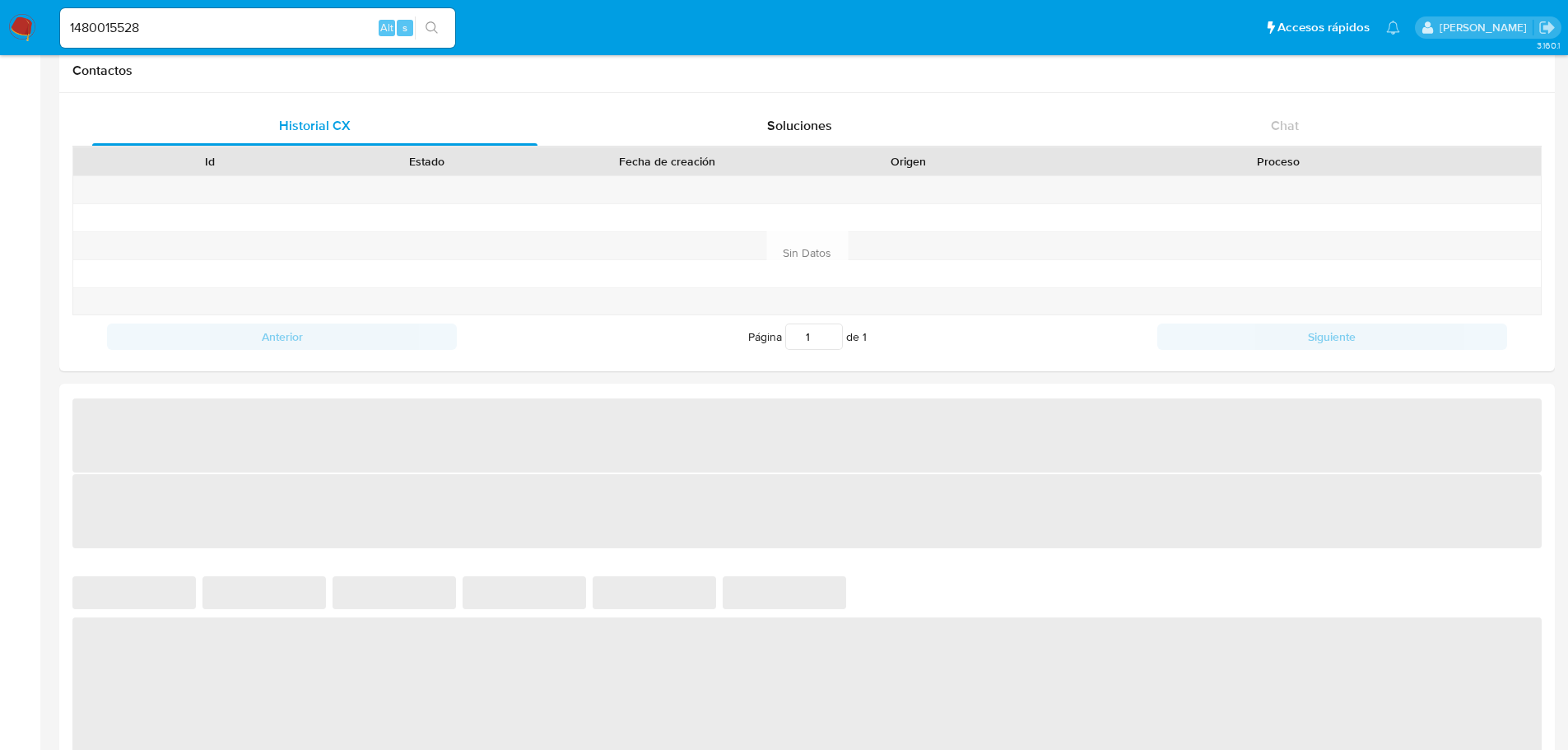
scroll to position [1075, 0]
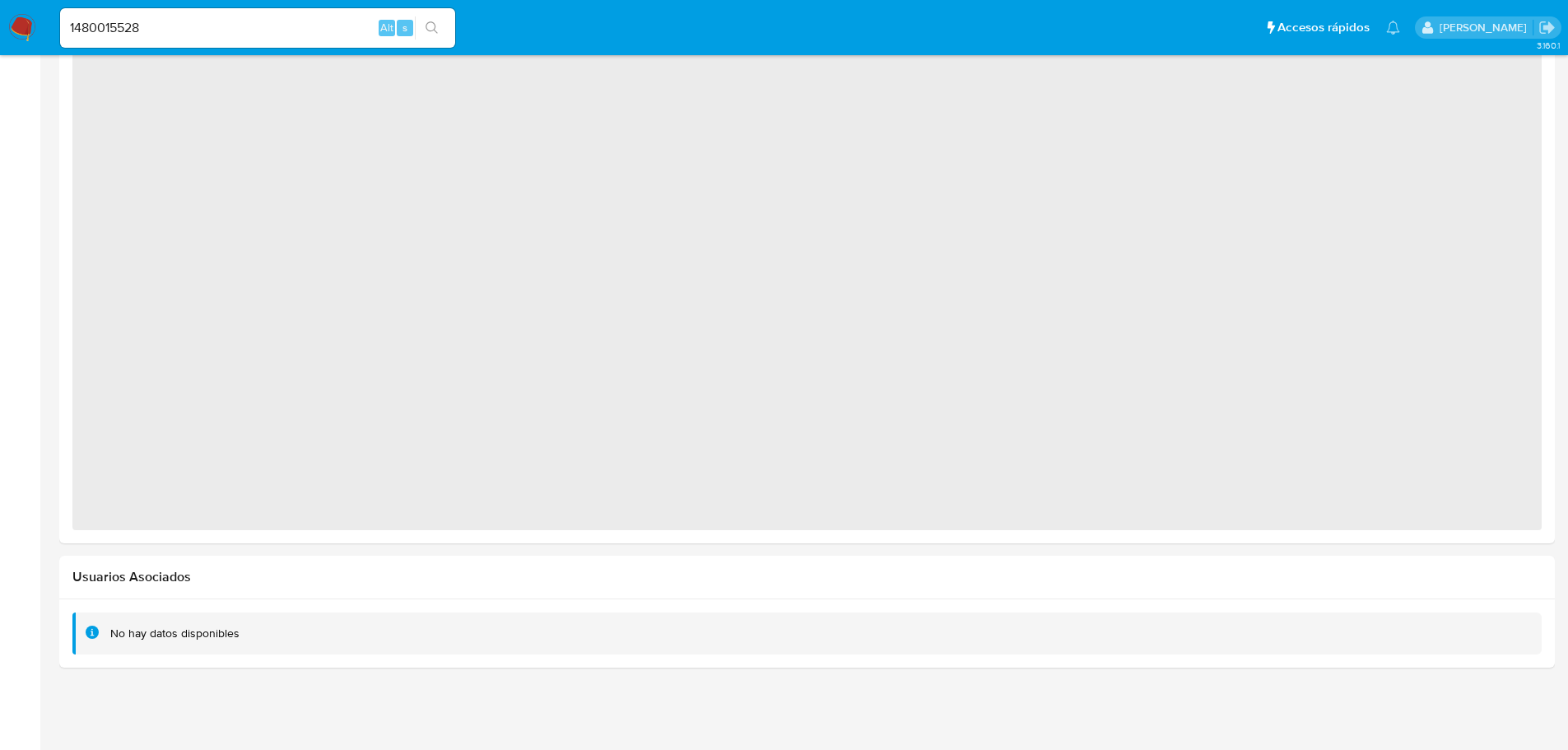
select select "10"
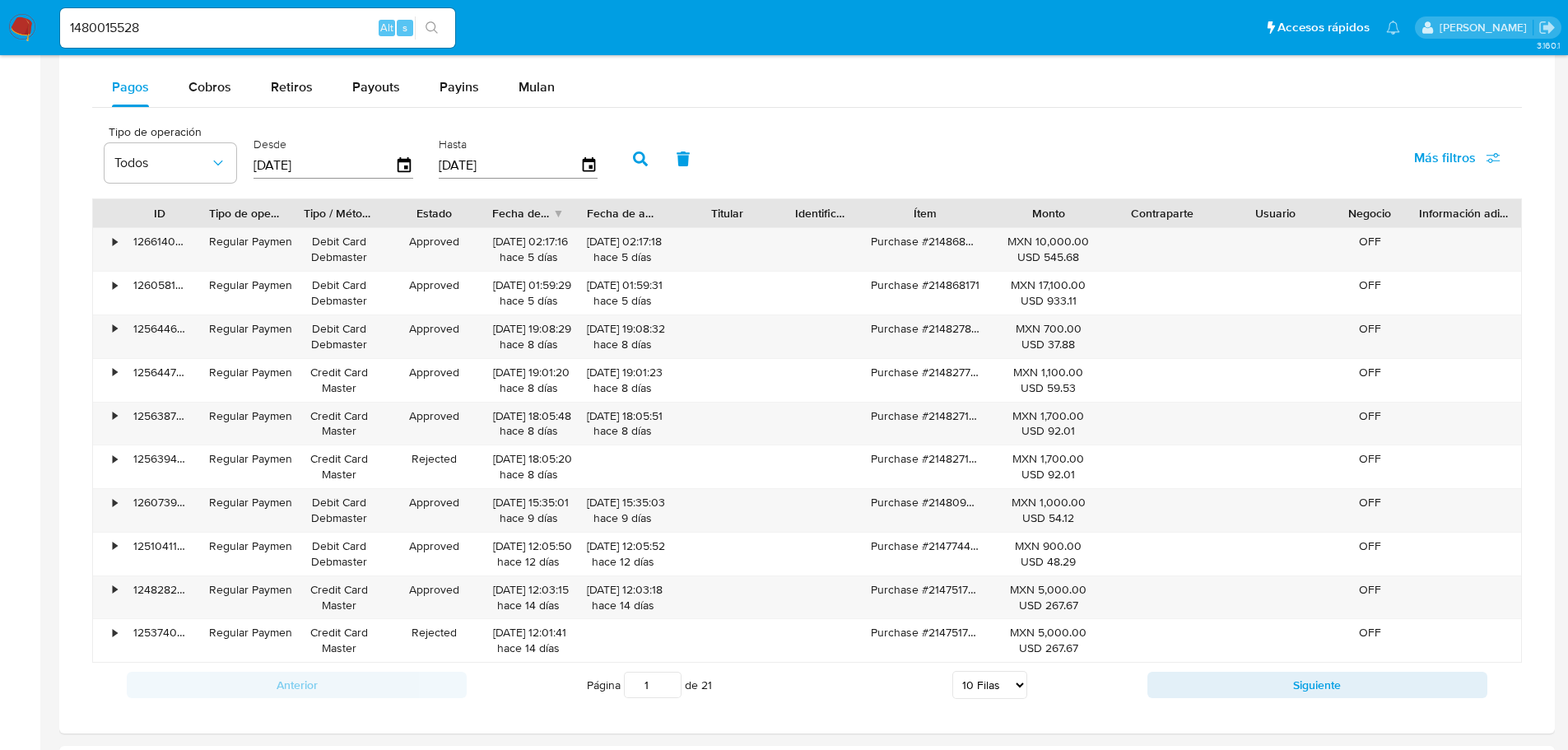
scroll to position [828, 0]
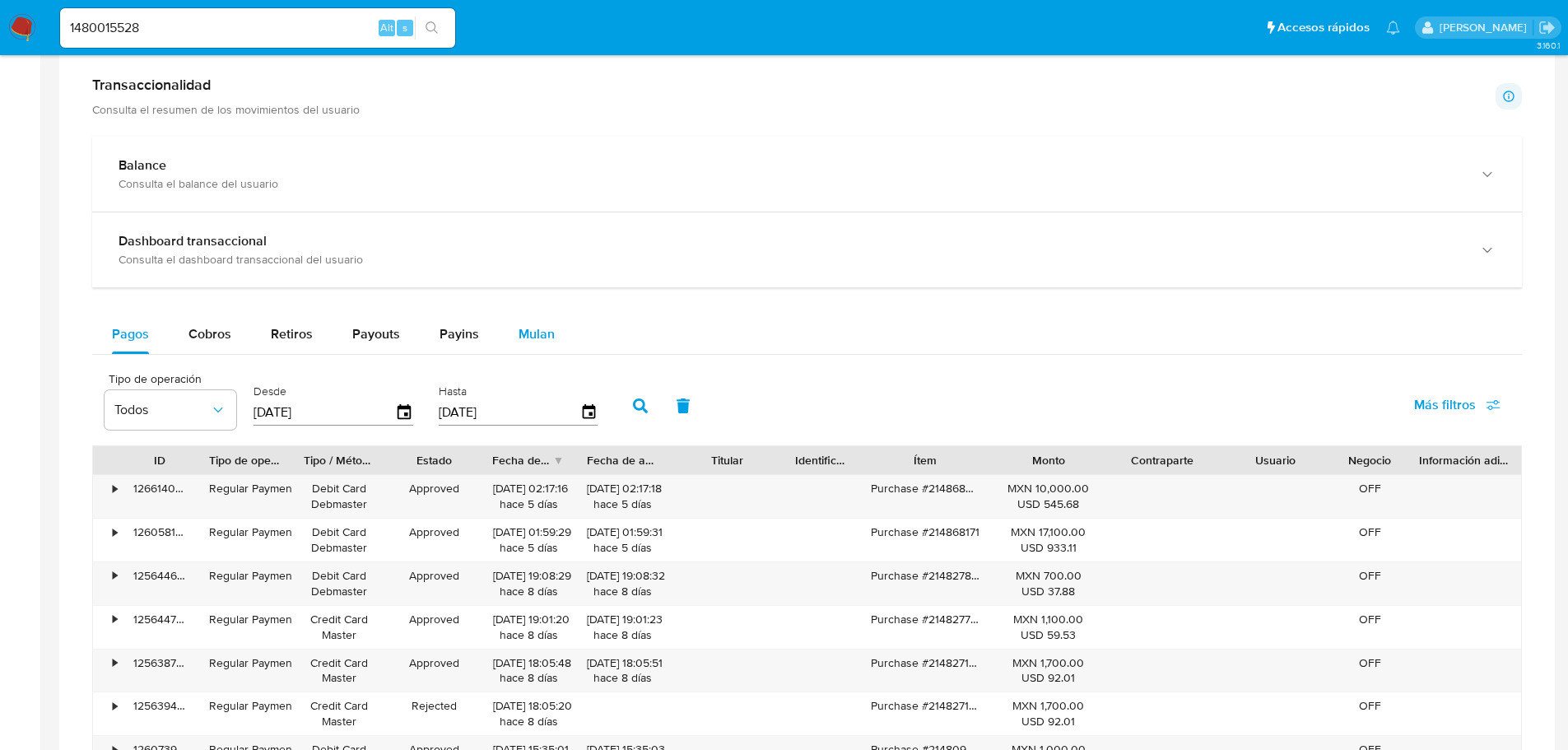
click at [527, 324] on div "Mulan" at bounding box center [536, 335] width 37 height 39
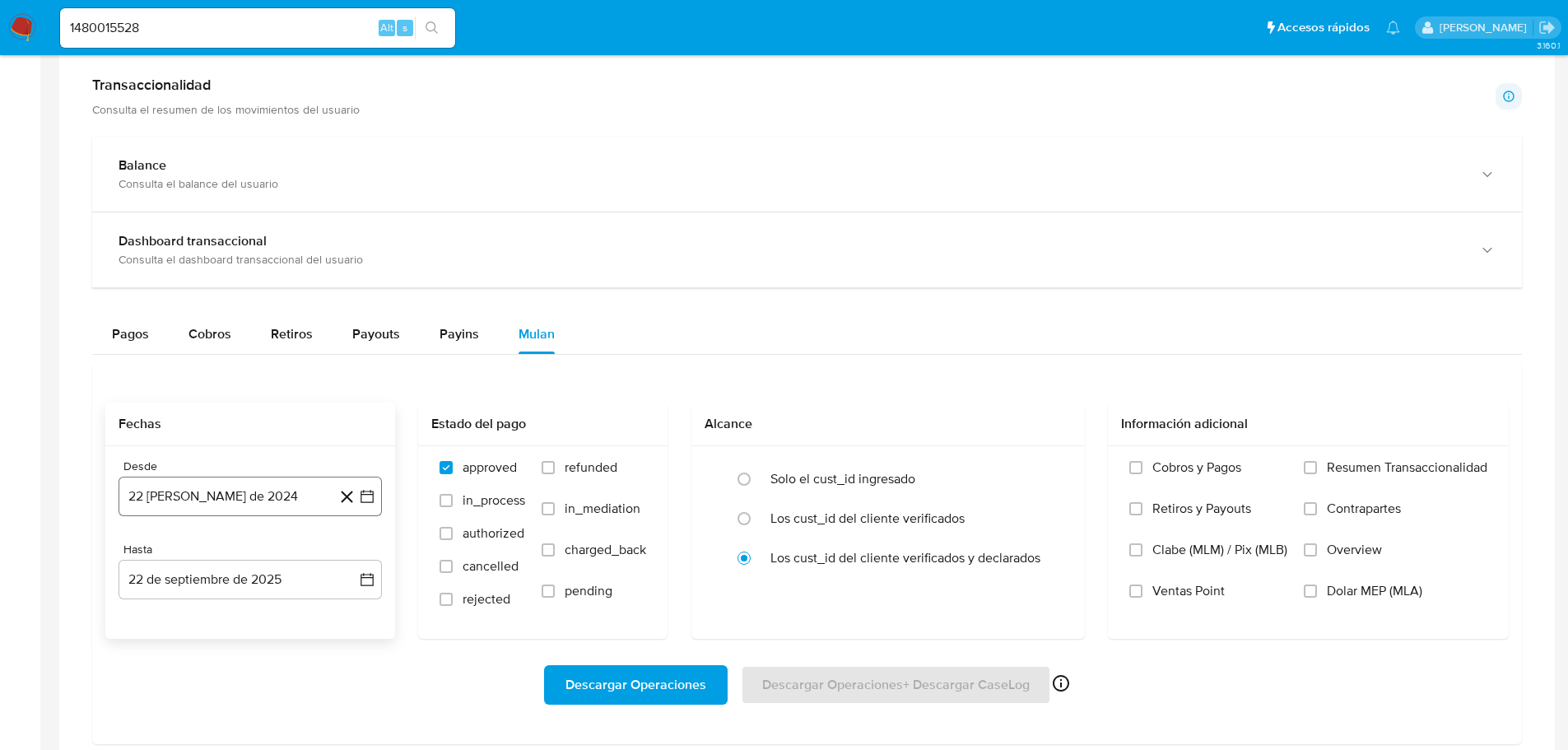
click at [374, 496] on icon "button" at bounding box center [367, 496] width 17 height 17
click at [261, 307] on button "1" at bounding box center [250, 307] width 27 height 27
click at [364, 572] on icon "button" at bounding box center [367, 579] width 17 height 17
click at [152, 492] on button "22" at bounding box center [151, 488] width 27 height 27
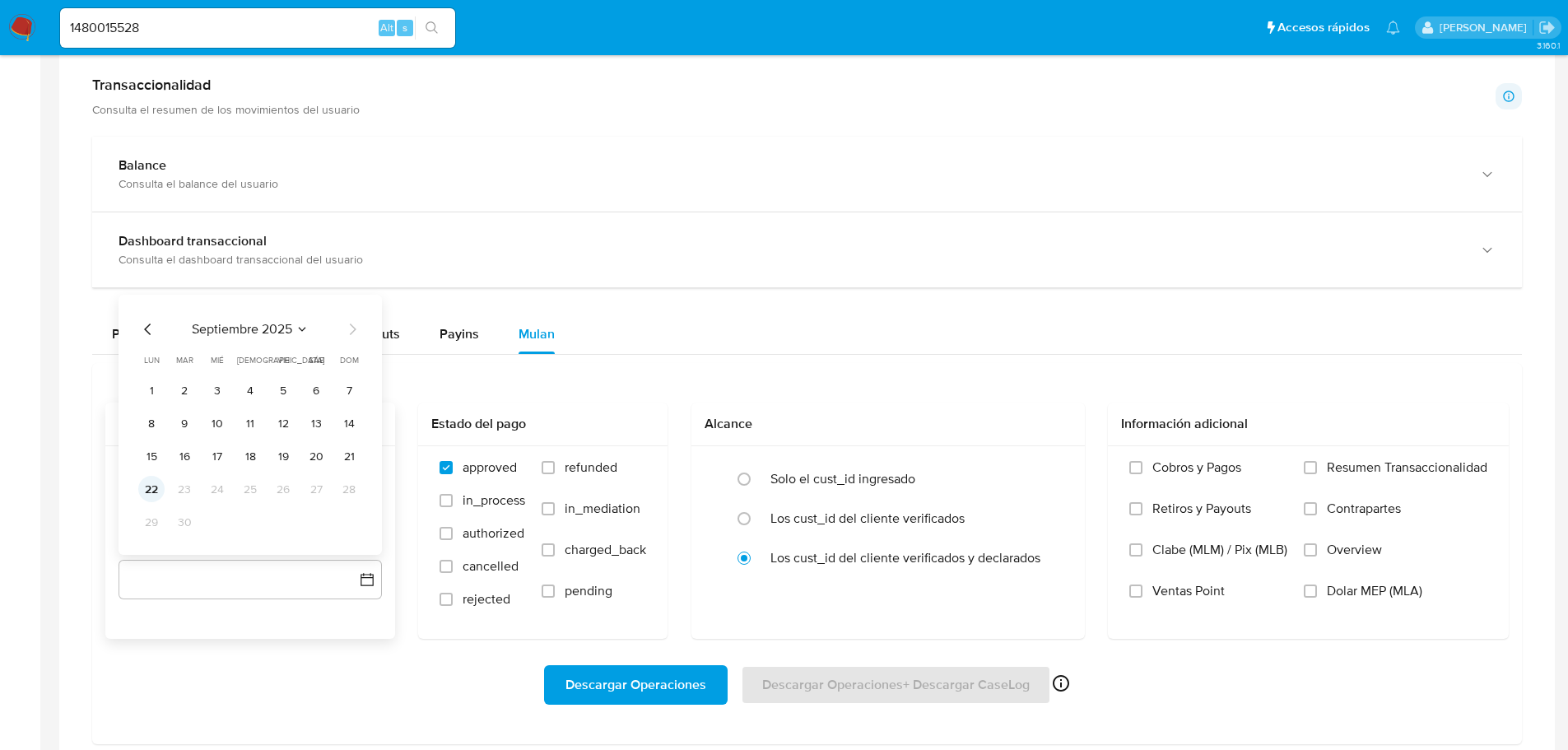
click at [151, 484] on button "22" at bounding box center [151, 488] width 27 height 27
click at [434, 488] on div "approved in_process authorized cancelled rejected refunded in_mediation charged…" at bounding box center [543, 541] width 223 height 165
click at [447, 503] on input "in_process" at bounding box center [445, 499] width 13 height 13
checkbox input "true"
click at [454, 547] on label "authorized" at bounding box center [482, 541] width 86 height 33
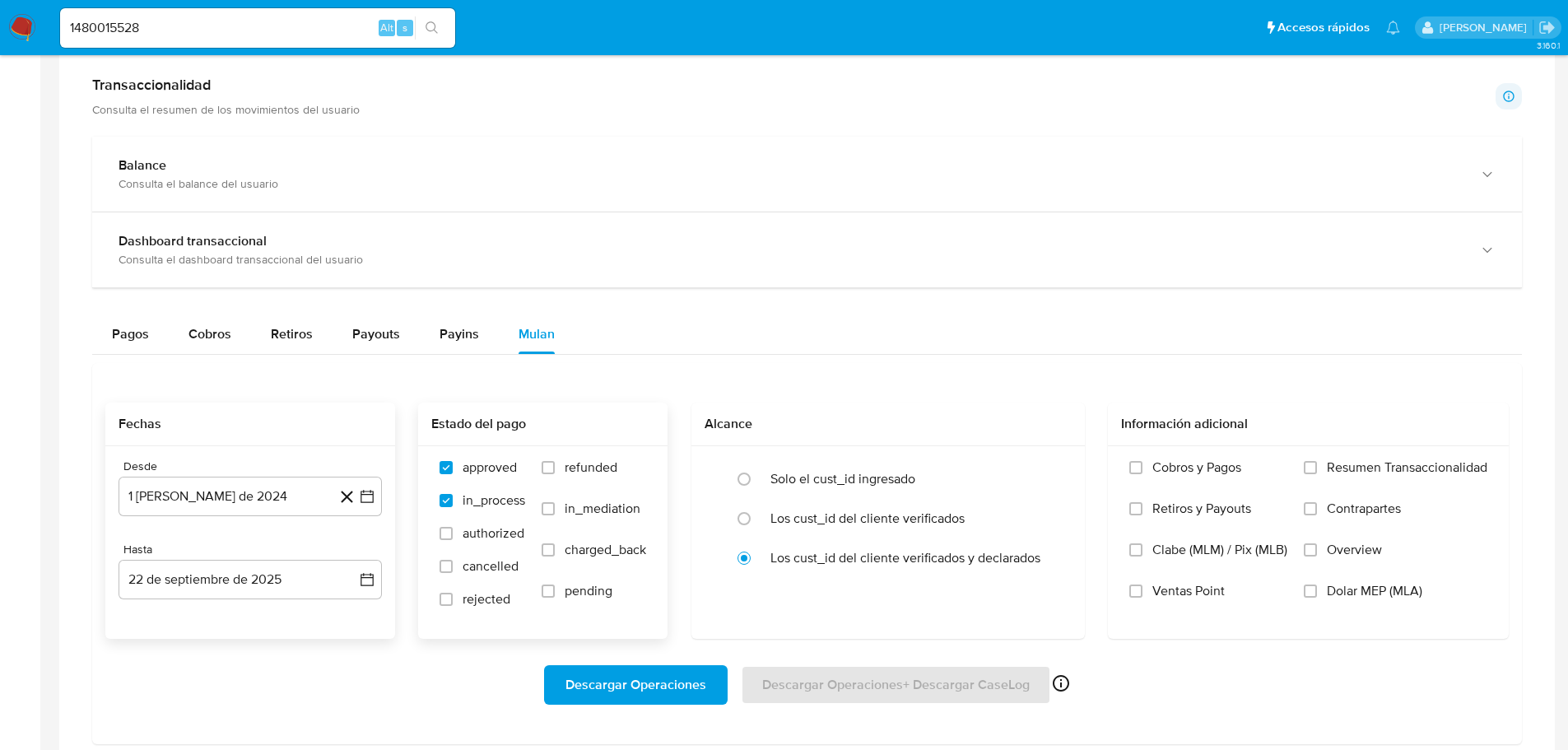
click at [453, 540] on input "authorized" at bounding box center [445, 533] width 13 height 13
checkbox input "true"
click at [448, 569] on input "cancelled" at bounding box center [445, 565] width 13 height 13
checkbox input "true"
click at [444, 600] on input "rejected" at bounding box center [445, 598] width 13 height 13
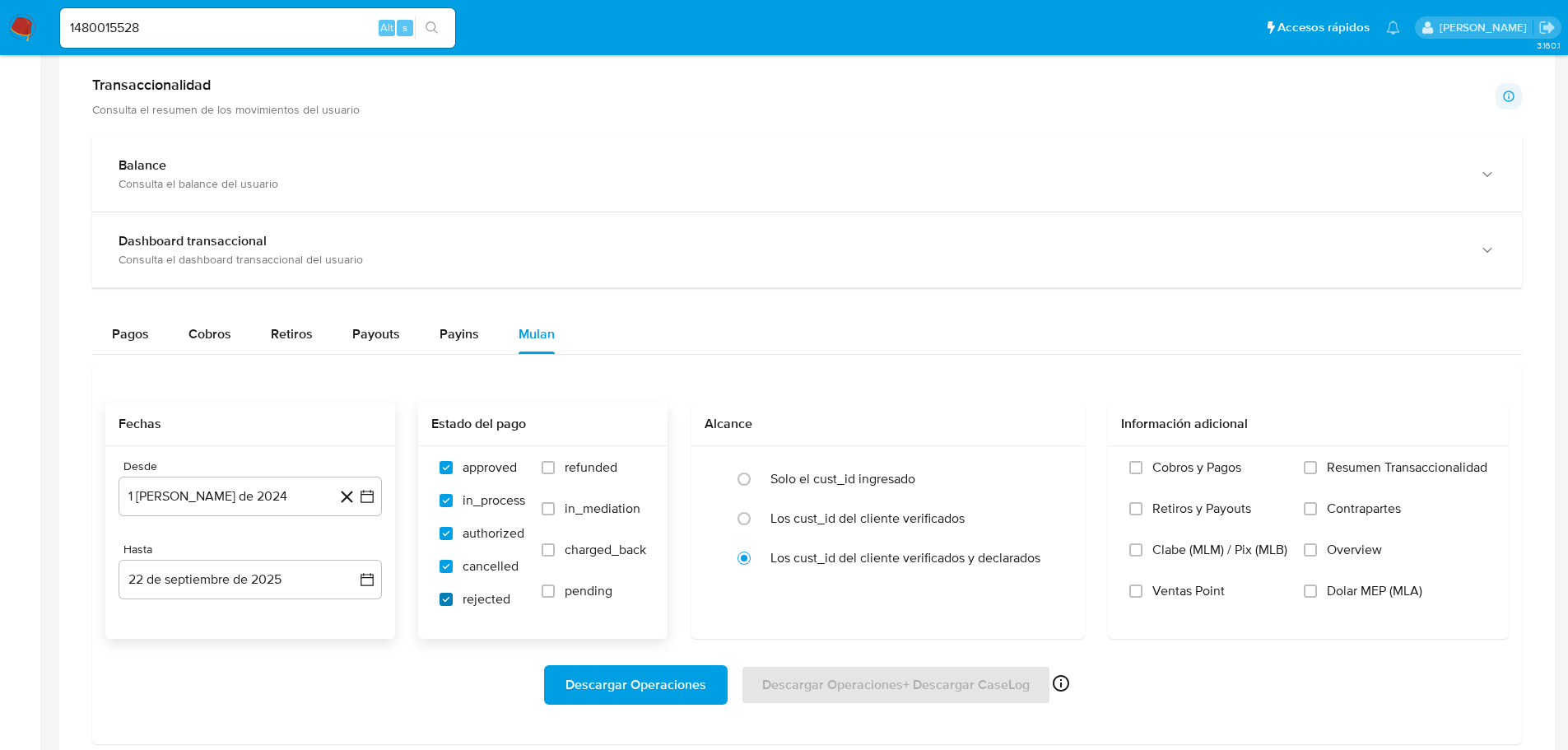
checkbox input "true"
click at [548, 592] on input "pending" at bounding box center [548, 590] width 13 height 13
checkbox input "true"
drag, startPoint x: 553, startPoint y: 551, endPoint x: 553, endPoint y: 532, distance: 19.0
click at [552, 550] on input "charged_back" at bounding box center [548, 549] width 13 height 13
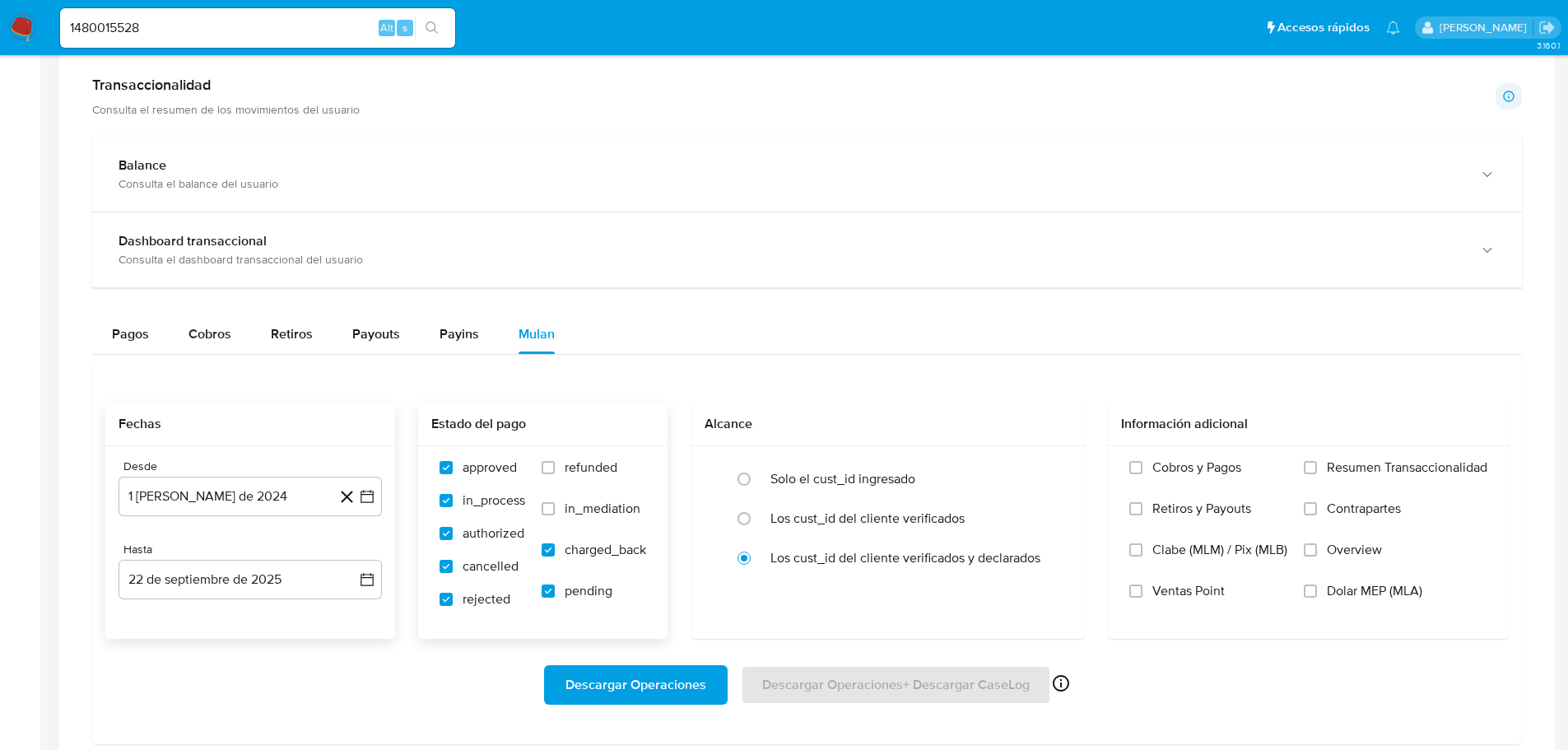
checkbox input "true"
click at [552, 502] on input "in_mediation" at bounding box center [548, 508] width 13 height 13
checkbox input "true"
click at [557, 458] on div "approved in_process authorized cancelled rejected refunded in_mediation charged…" at bounding box center [543, 541] width 250 height 190
click at [552, 466] on input "refunded" at bounding box center [548, 467] width 13 height 13
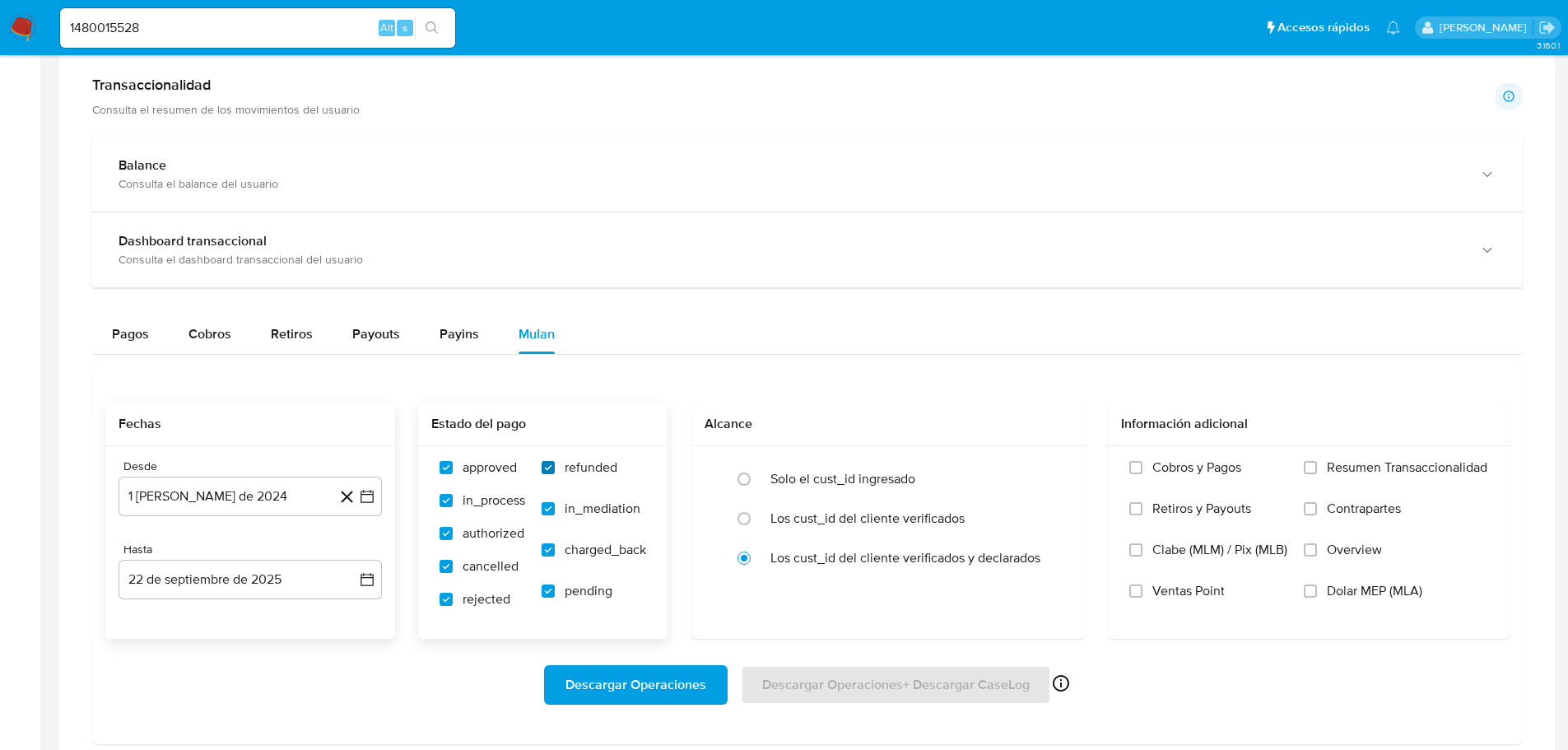
checkbox input "true"
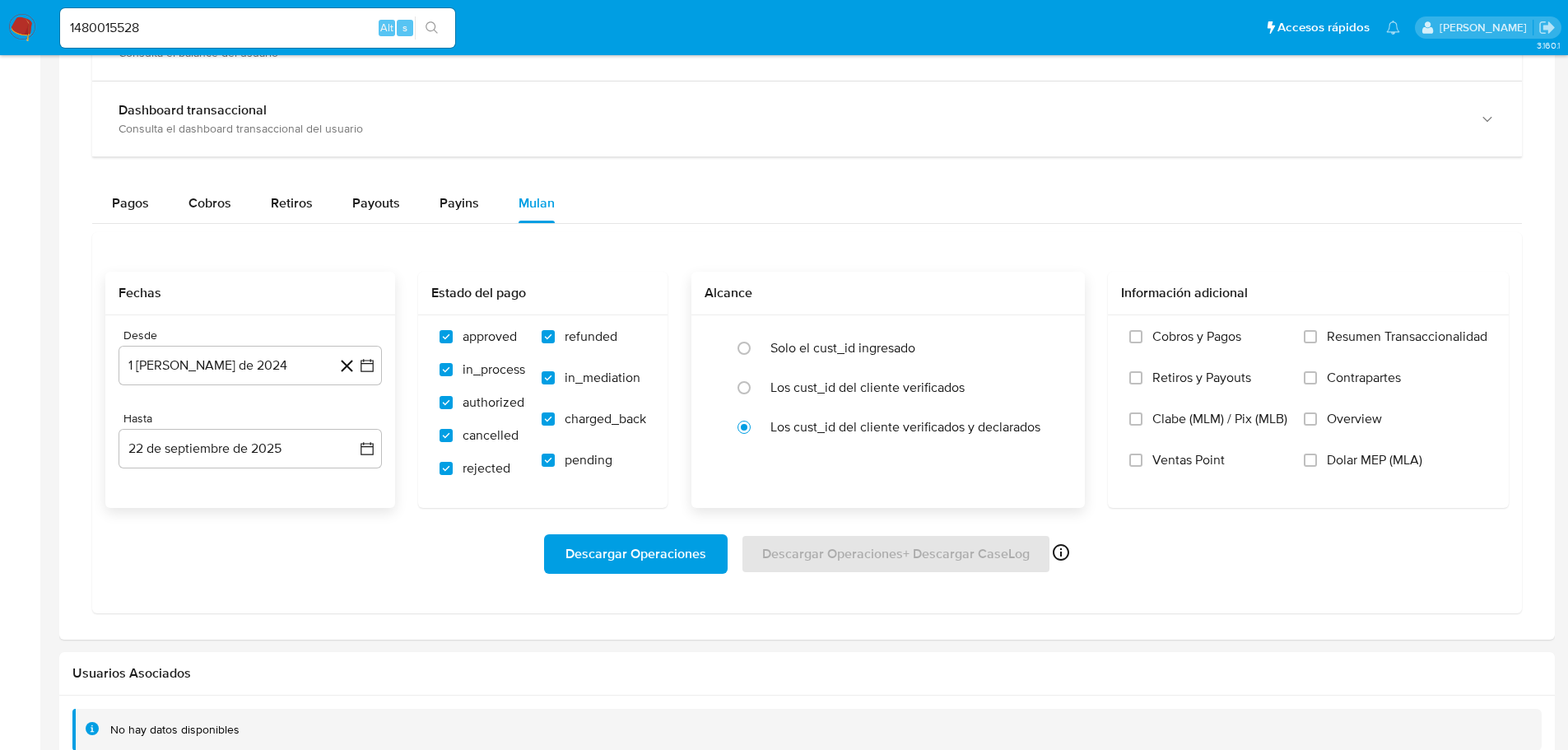
scroll to position [1055, 0]
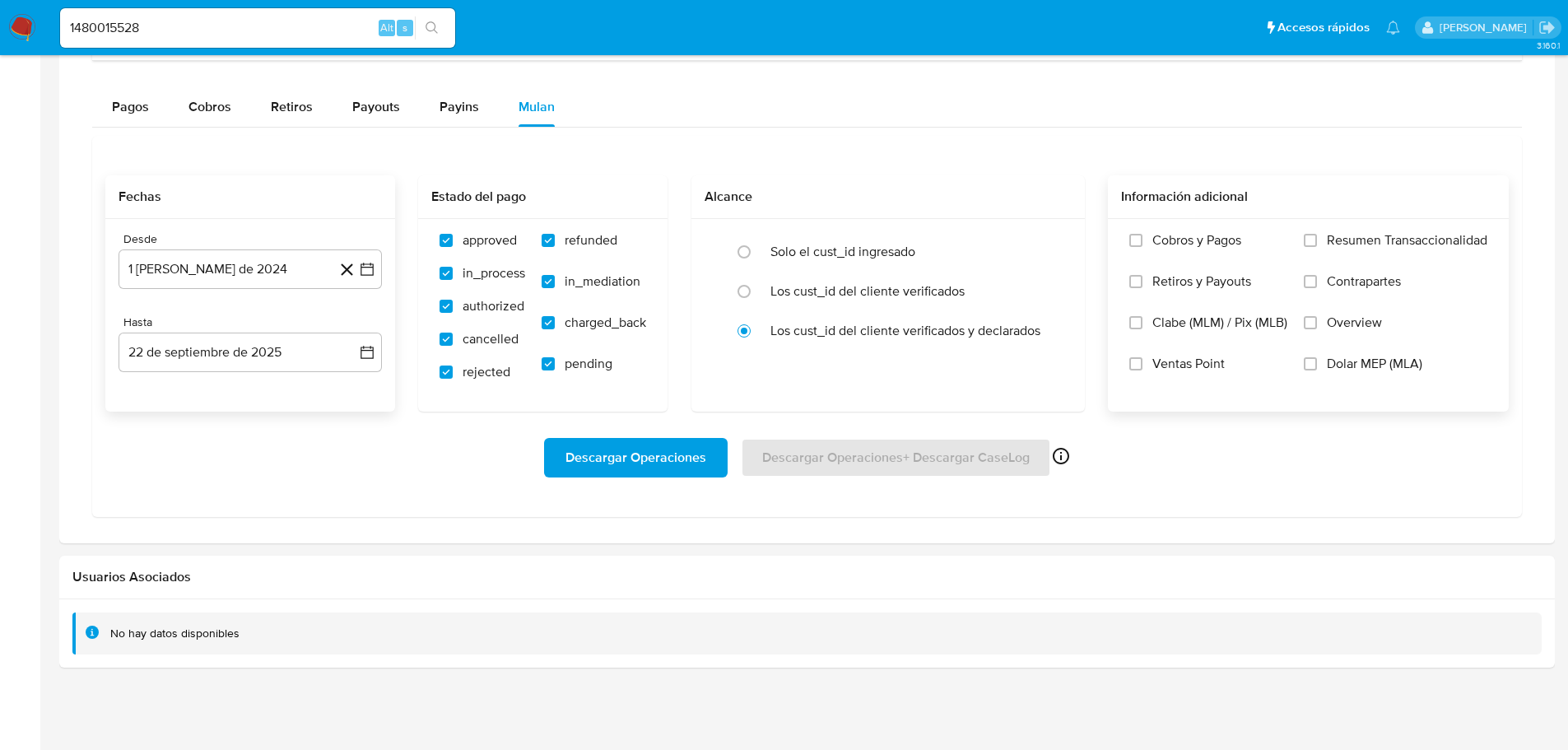
click at [1297, 242] on div "Cobros y Pagos Retiros y Payouts Clabe (MLM) / Pix (MLB) Ventas Point Resumen T…" at bounding box center [1307, 314] width 374 height 165
click at [1310, 246] on input "Resumen Transaccionalidad" at bounding box center [1309, 240] width 13 height 13
click at [1316, 325] on input "Overview" at bounding box center [1309, 322] width 13 height 13
click at [661, 474] on span "Descargar Operaciones" at bounding box center [635, 457] width 141 height 37
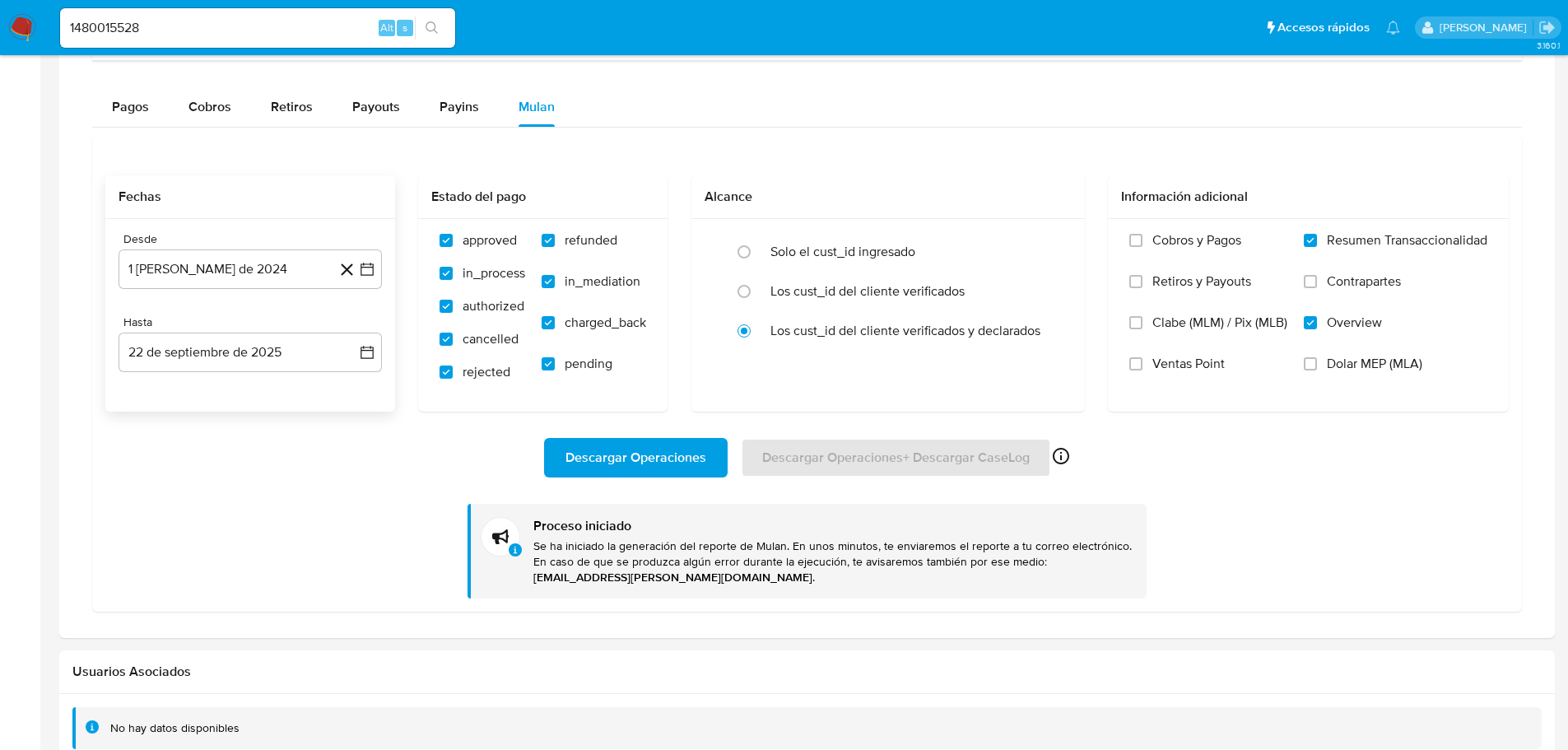
click at [171, 29] on input "1480015528" at bounding box center [258, 29] width 395 height 22
paste input "536418623"
type input "1536418623"
click at [425, 23] on icon "search-icon" at bounding box center [431, 28] width 13 height 13
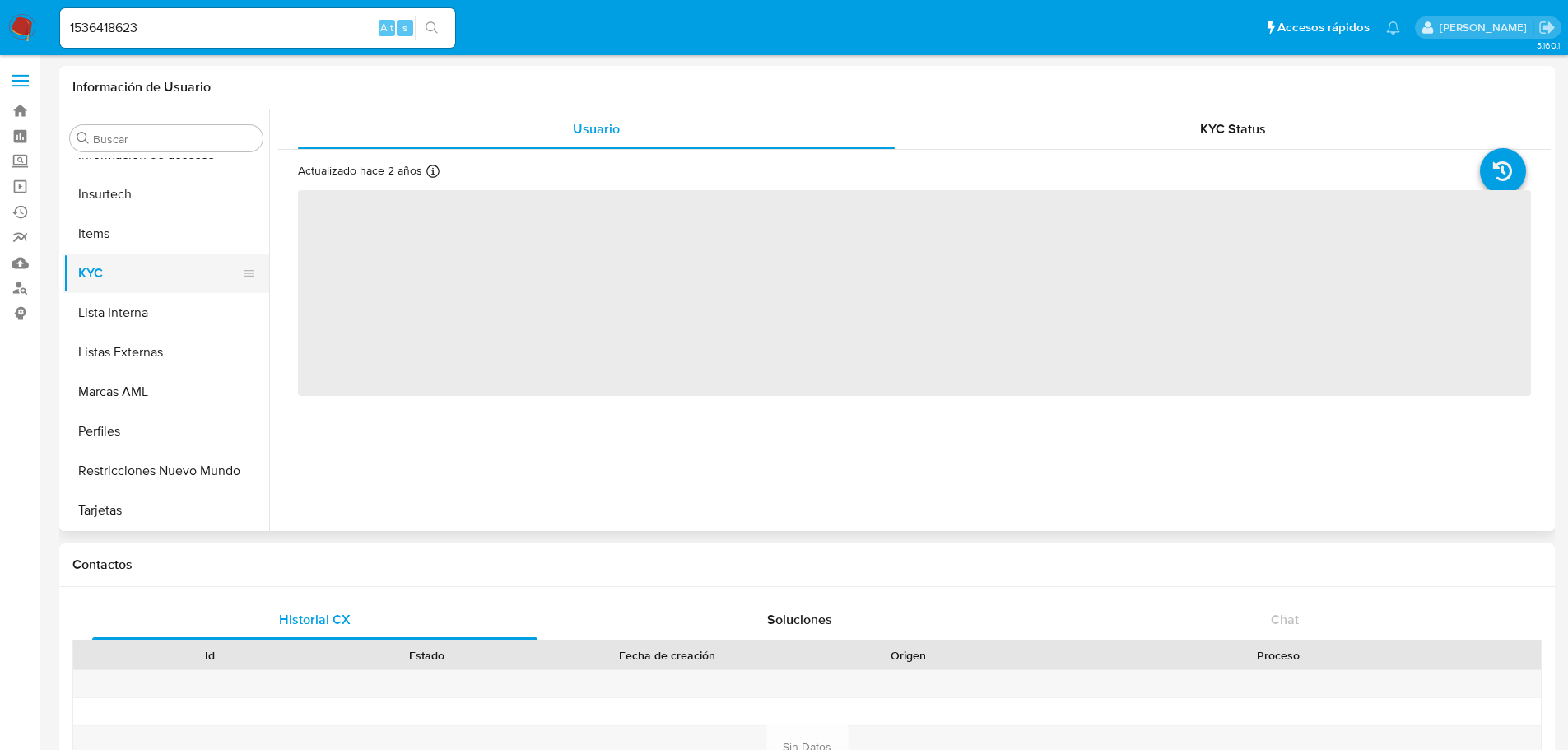
scroll to position [775, 0]
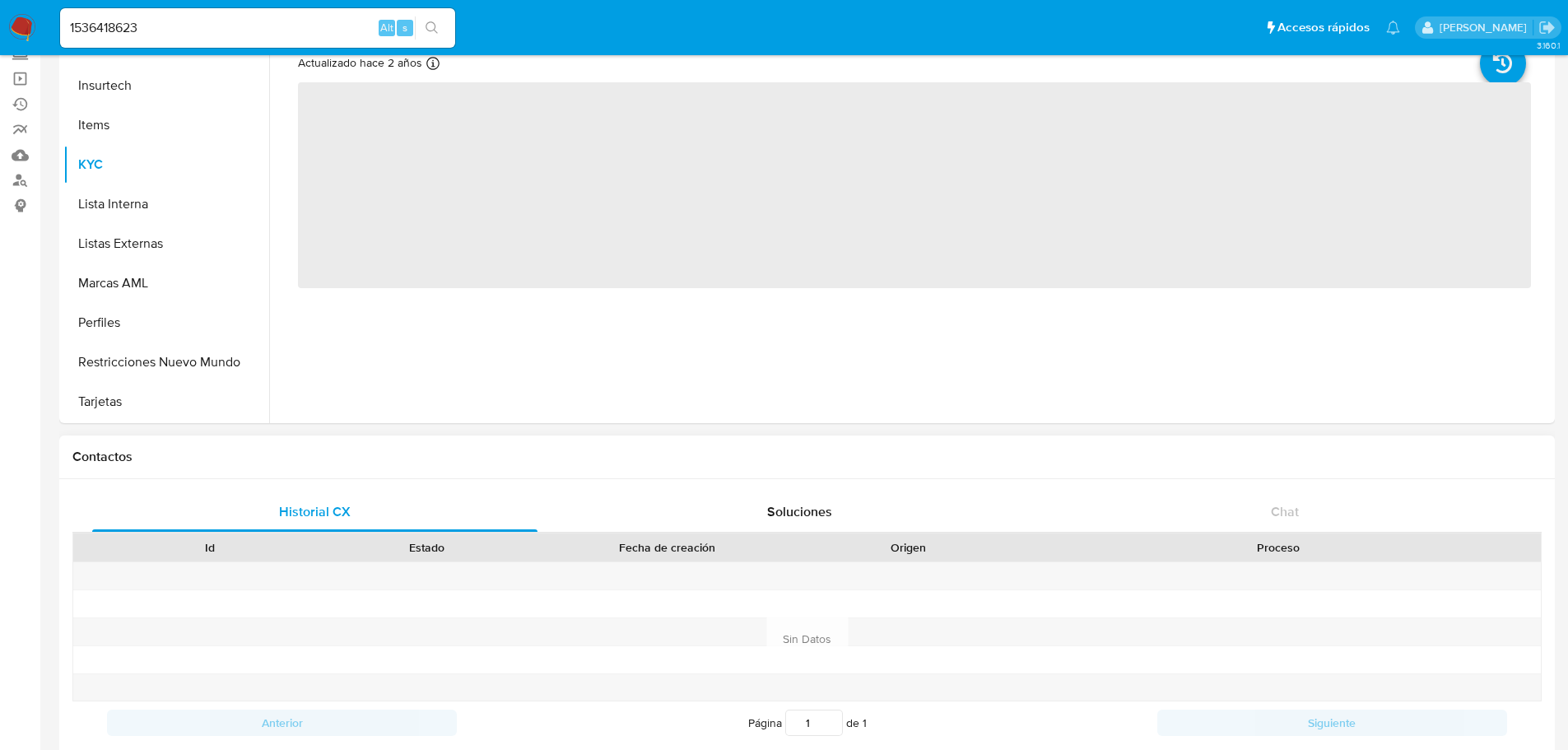
select select "10"
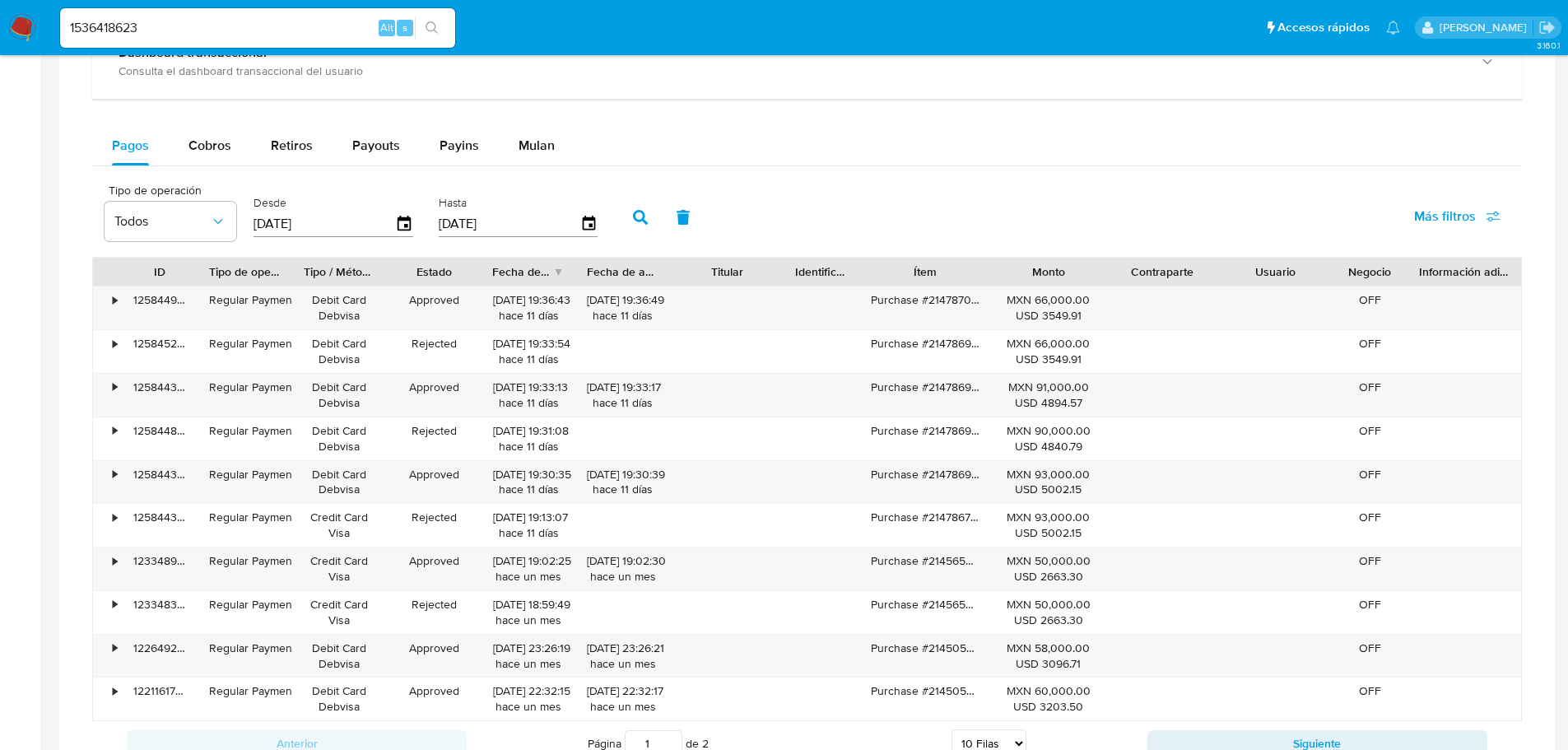
scroll to position [988, 0]
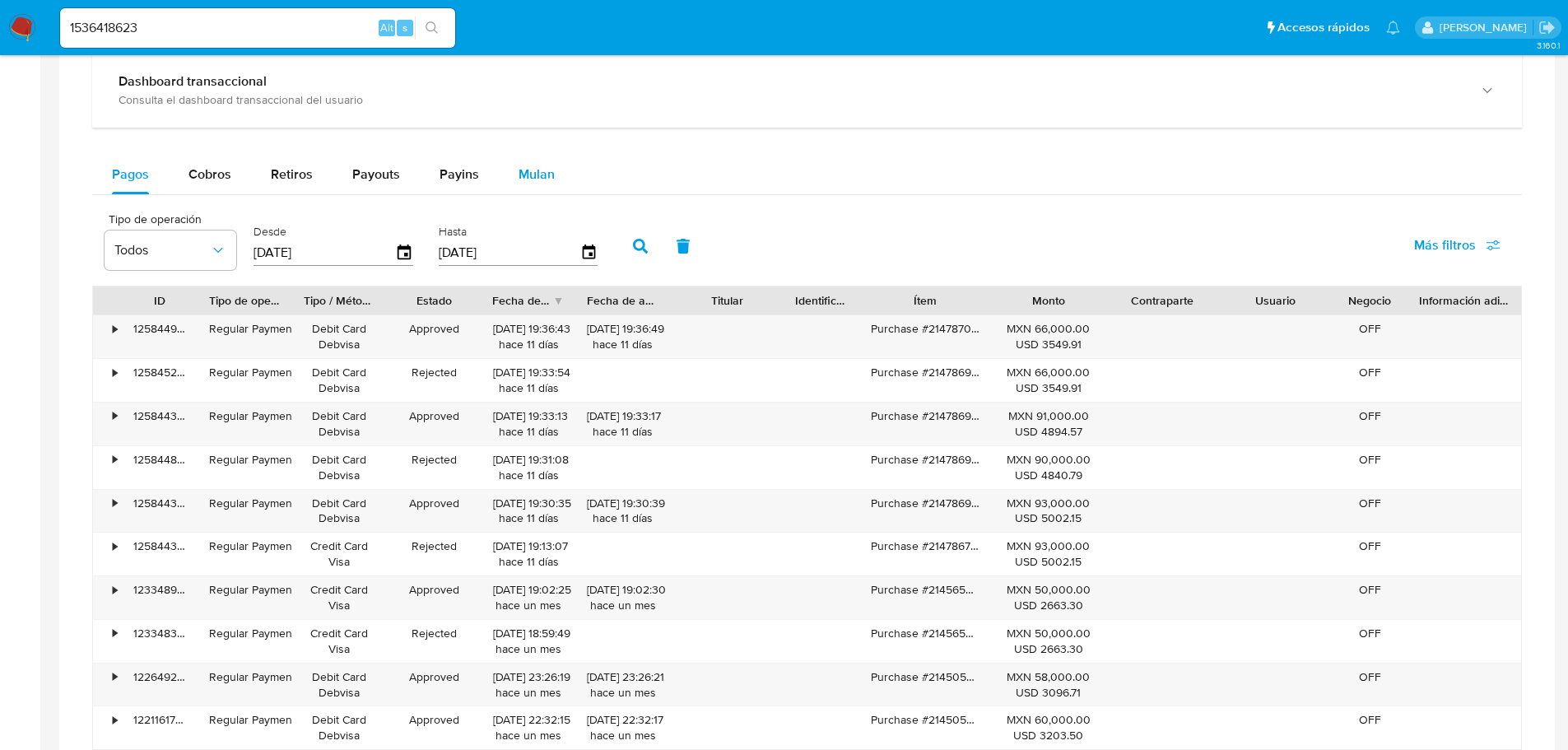
click at [535, 157] on div "Mulan" at bounding box center [536, 175] width 37 height 39
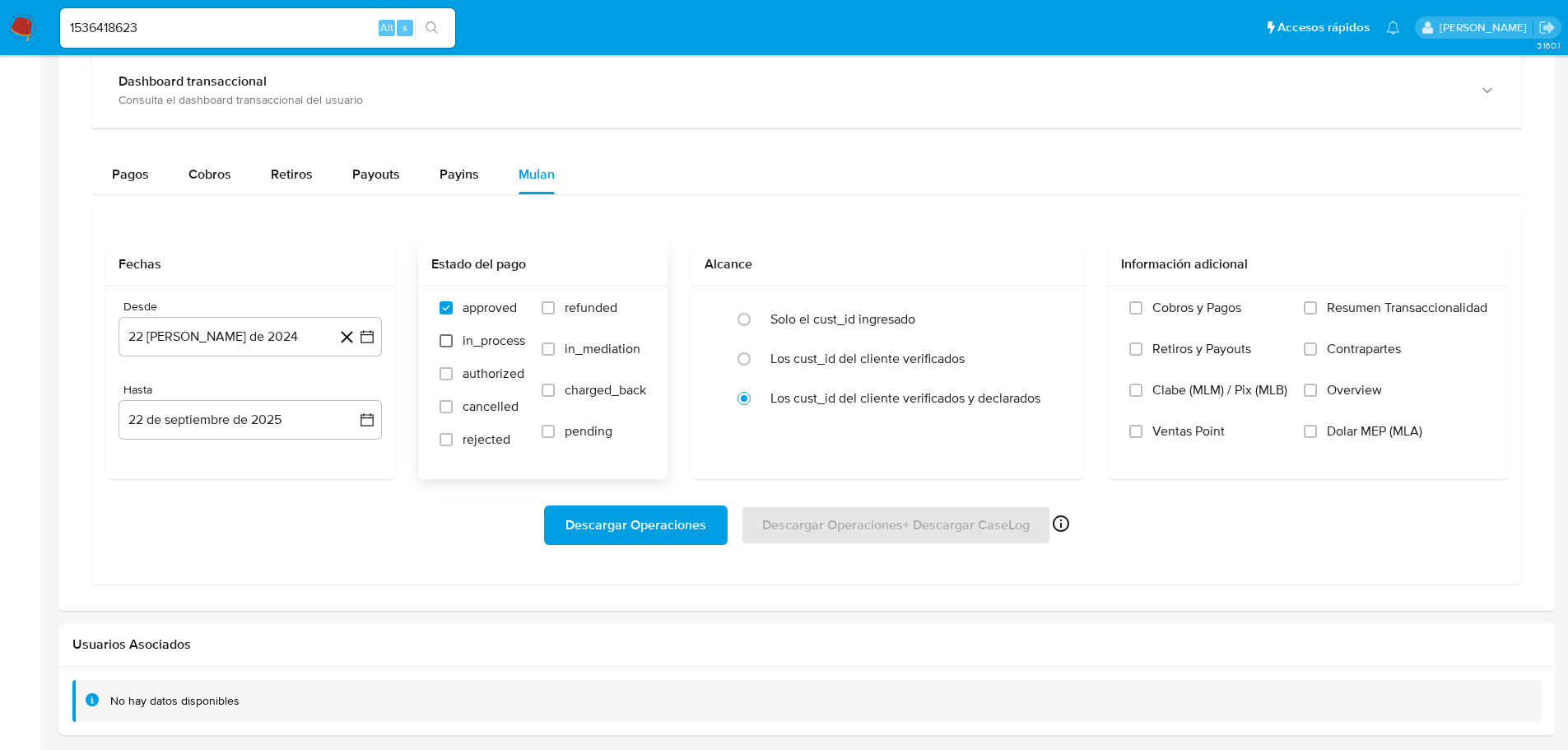
click at [450, 343] on input "in_process" at bounding box center [445, 340] width 13 height 13
checkbox input "true"
click at [449, 370] on input "authorized" at bounding box center [445, 373] width 13 height 13
checkbox input "true"
click at [446, 409] on input "cancelled" at bounding box center [445, 406] width 13 height 13
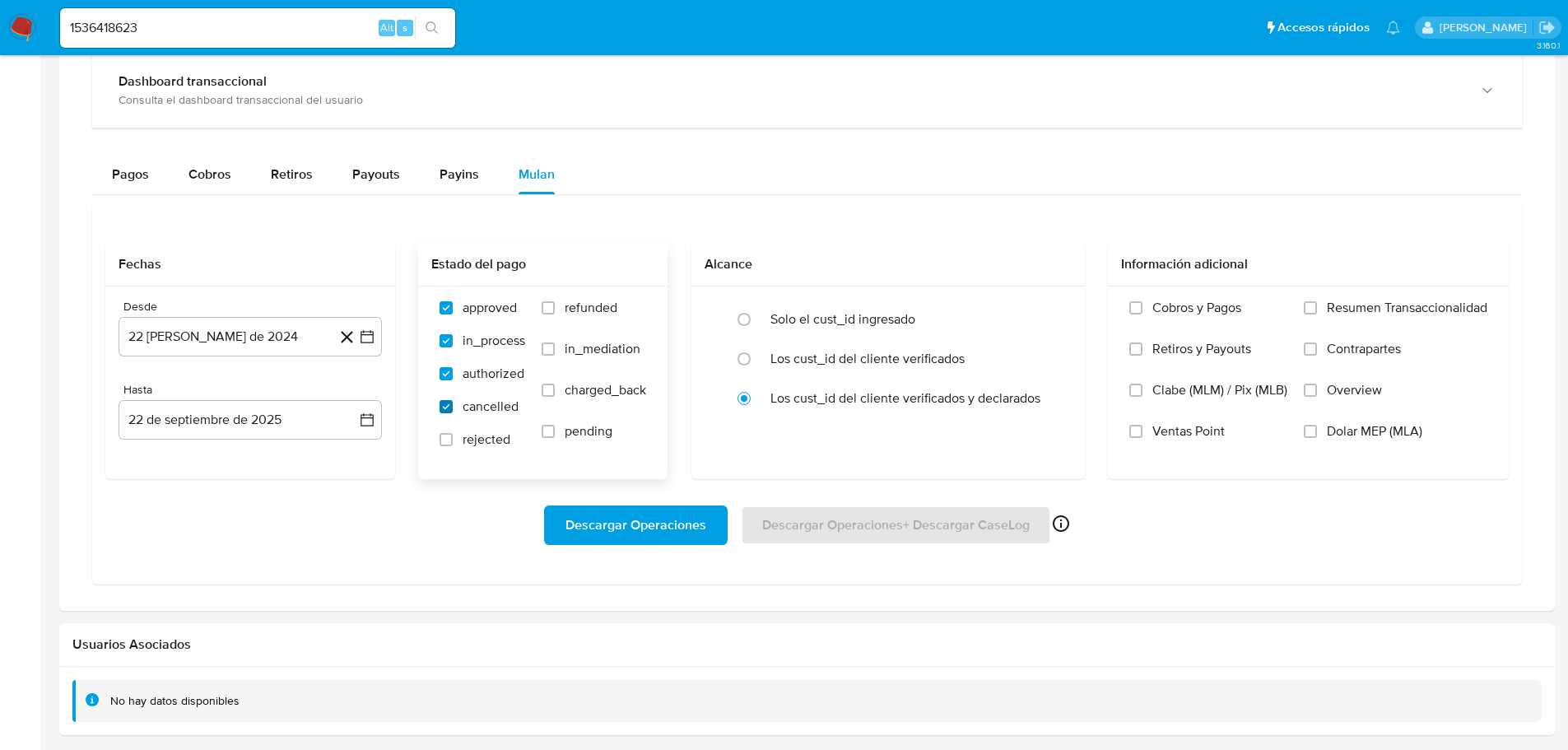
checkbox input "true"
click at [444, 443] on input "rejected" at bounding box center [445, 439] width 13 height 13
checkbox input "true"
click at [544, 431] on input "pending" at bounding box center [548, 430] width 13 height 13
checkbox input "true"
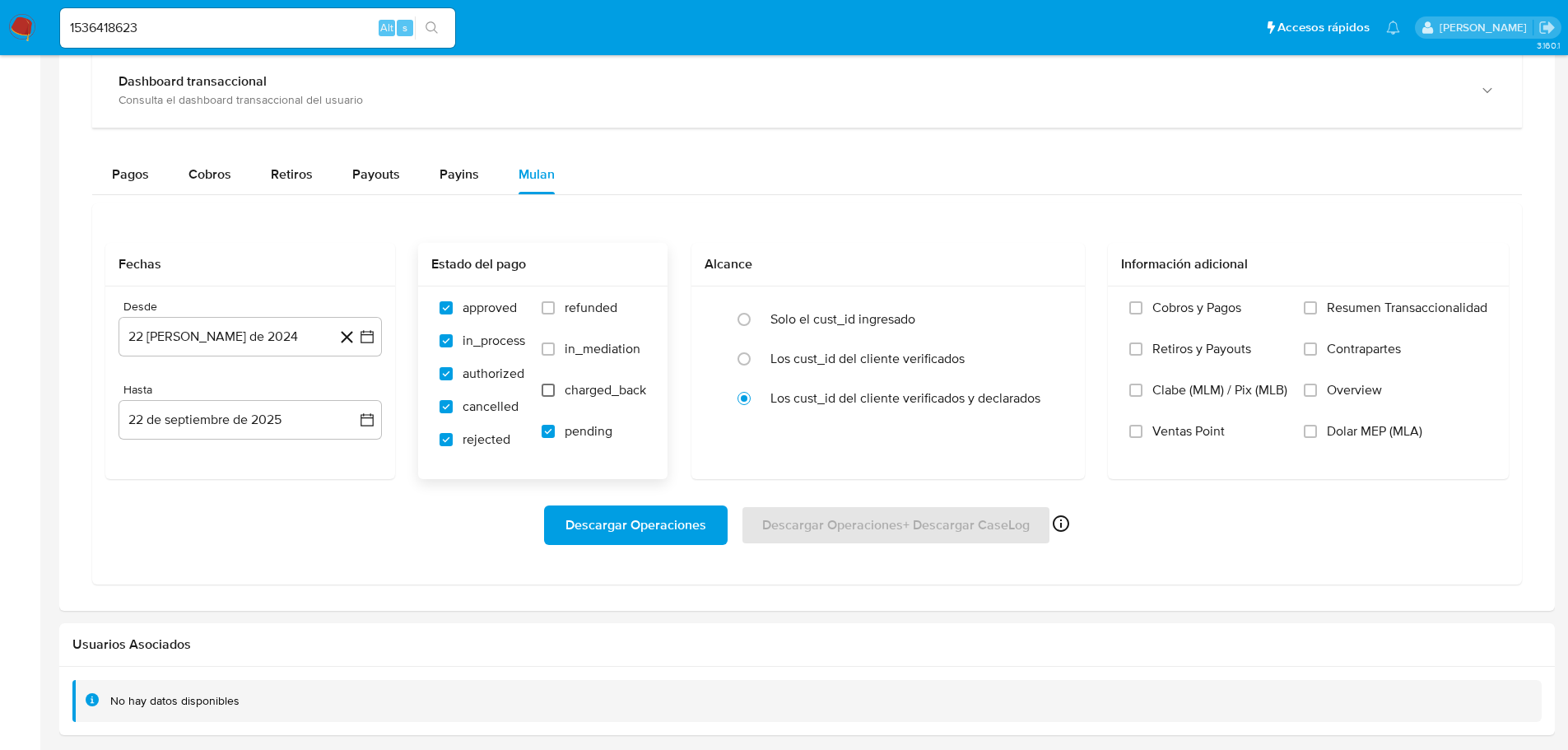
drag, startPoint x: 550, startPoint y: 394, endPoint x: 552, endPoint y: 385, distance: 9.2
click at [550, 394] on input "charged_back" at bounding box center [548, 390] width 13 height 13
checkbox input "true"
drag, startPoint x: 546, startPoint y: 339, endPoint x: 548, endPoint y: 315, distance: 24.1
click at [546, 338] on label "refunded" at bounding box center [594, 321] width 105 height 41
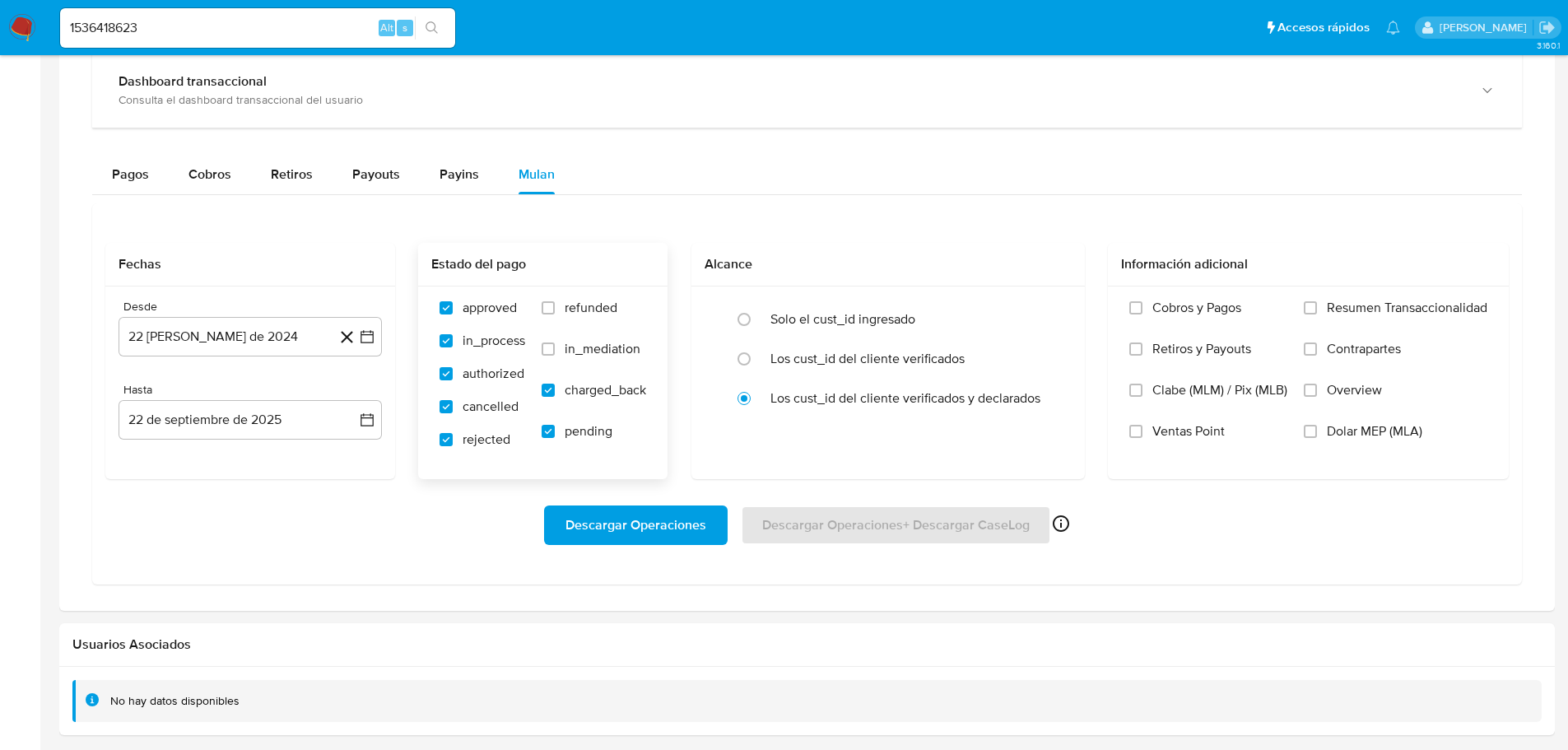
click at [546, 315] on input "refunded" at bounding box center [548, 307] width 13 height 13
click at [543, 305] on input "refunded" at bounding box center [548, 307] width 13 height 13
click at [544, 295] on div "approved in_process authorized cancelled rejected refunded in_mediation charged…" at bounding box center [543, 381] width 250 height 190
click at [548, 312] on input "refunded" at bounding box center [548, 307] width 13 height 13
checkbox input "true"
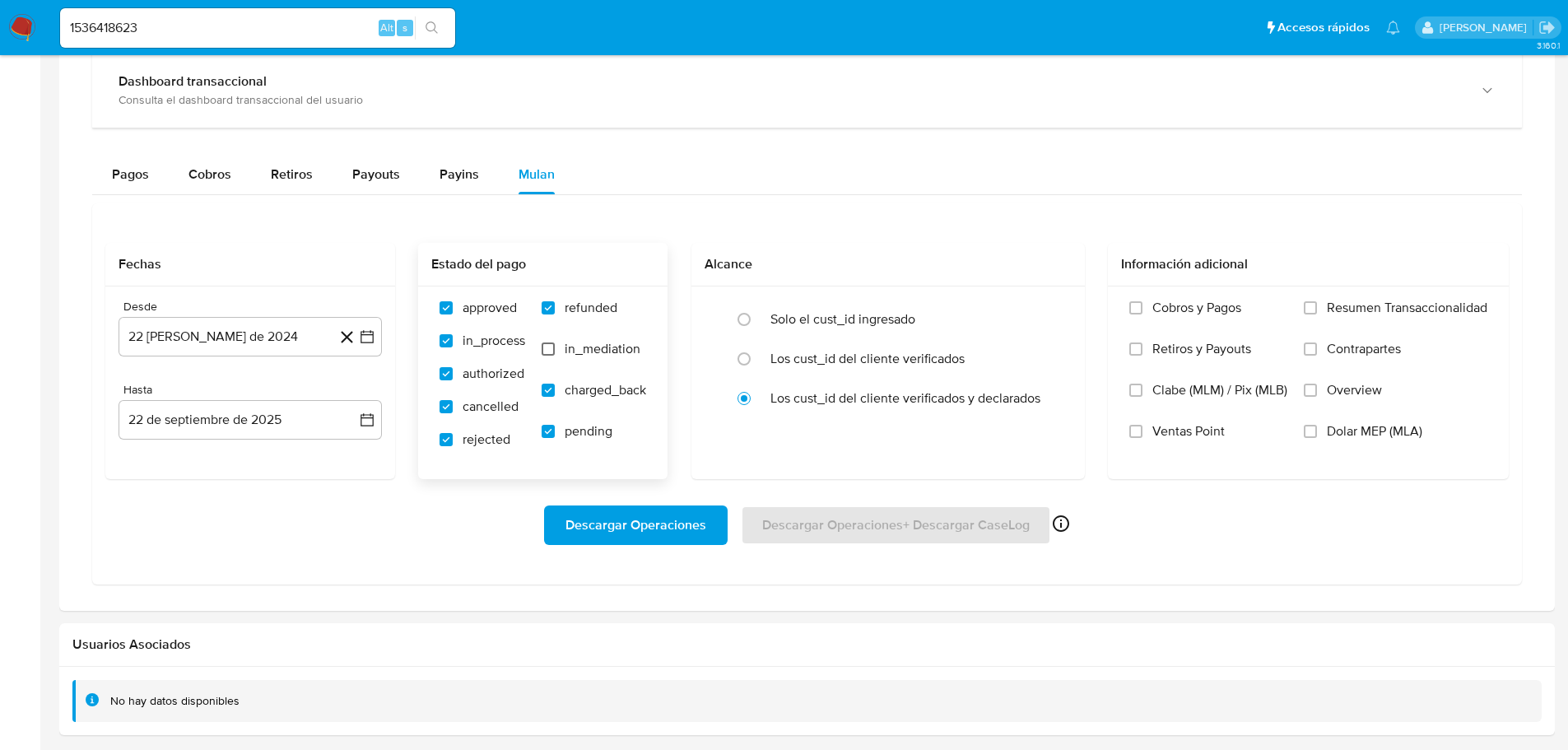
click at [547, 344] on input "in_mediation" at bounding box center [548, 348] width 13 height 13
checkbox input "true"
click at [1312, 310] on input "Resumen Transaccionalidad" at bounding box center [1309, 307] width 13 height 13
click at [1307, 393] on input "Overview" at bounding box center [1309, 390] width 13 height 13
click at [280, 331] on button "22 [PERSON_NAME] de 2024" at bounding box center [250, 337] width 263 height 39
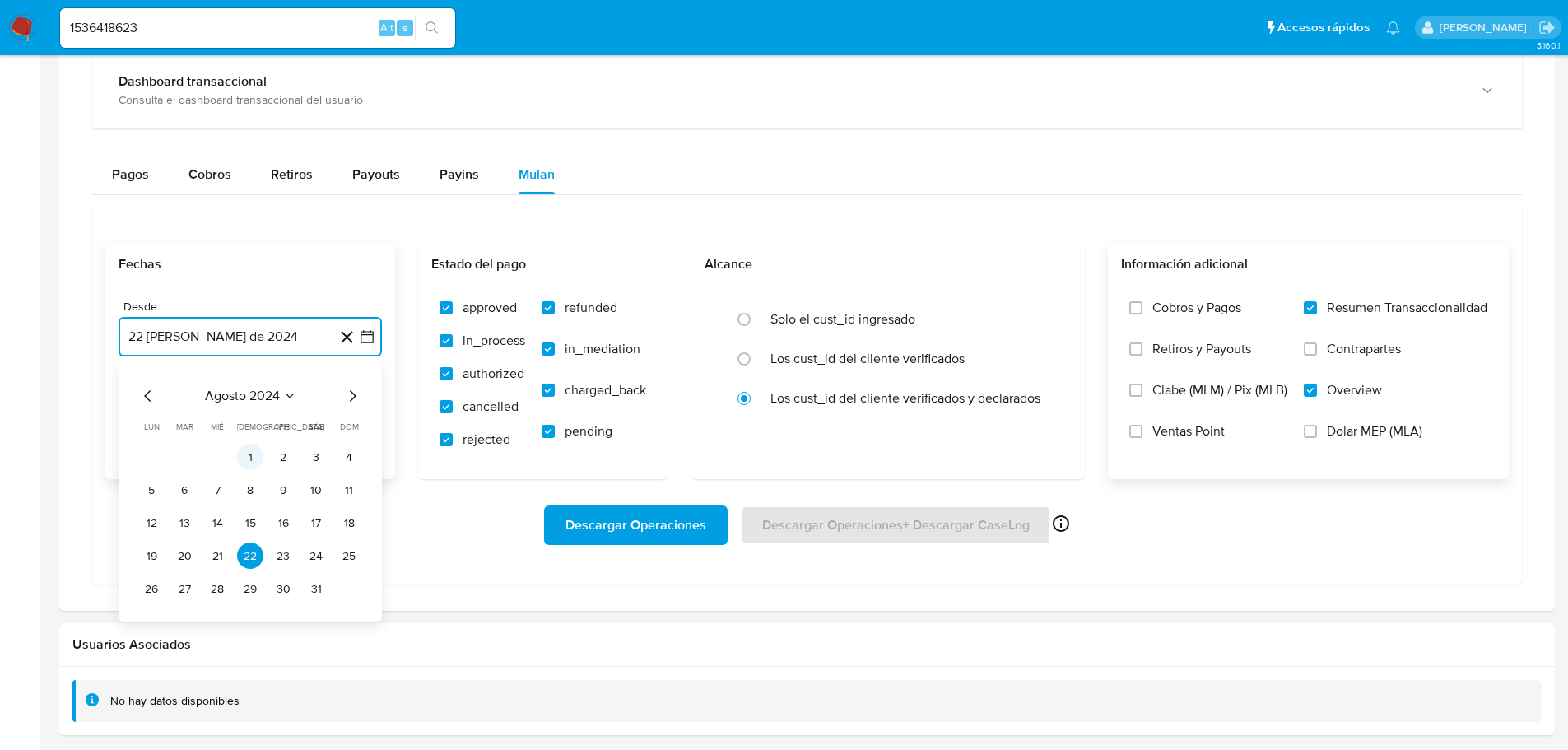
click at [240, 458] on button "1" at bounding box center [250, 457] width 27 height 27
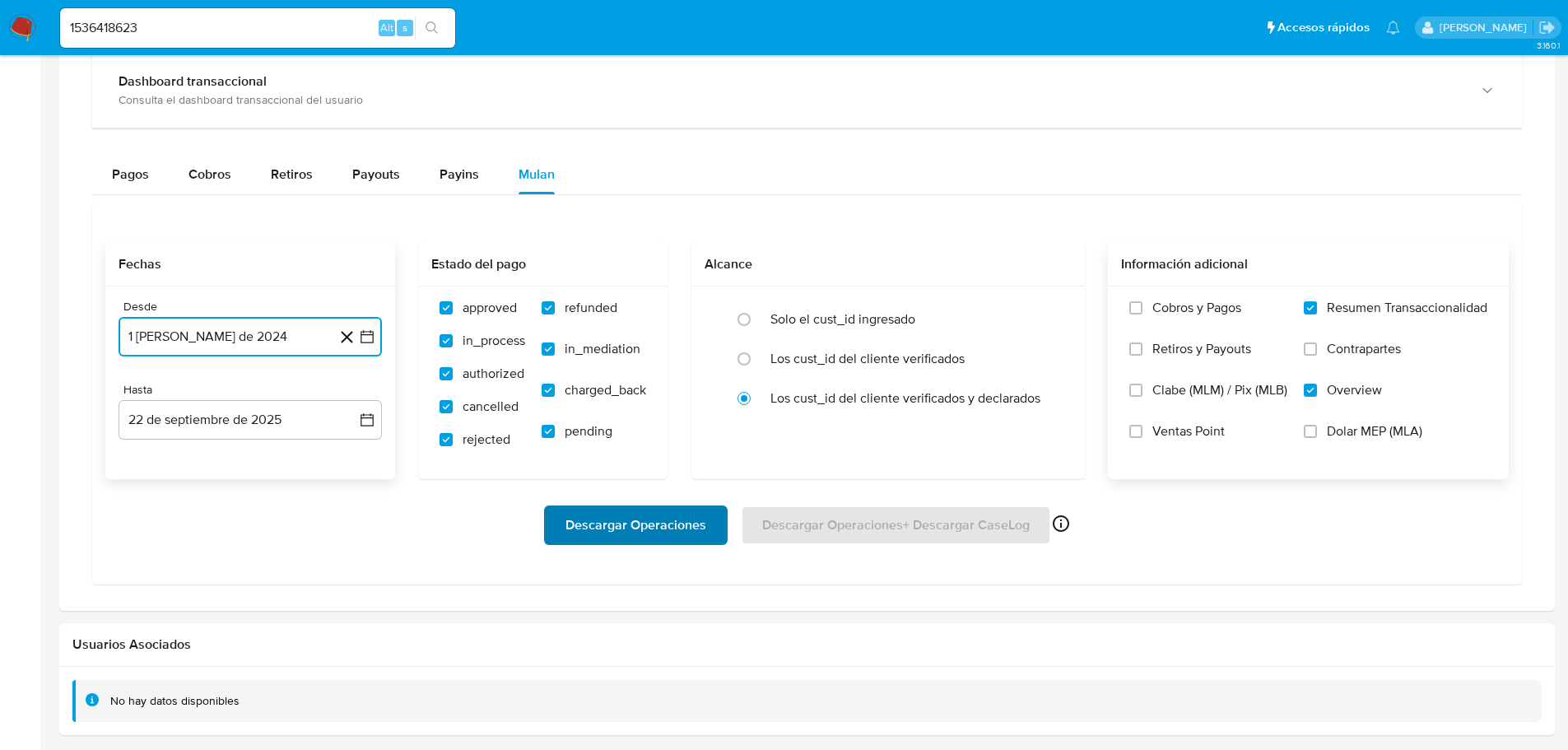
click at [650, 534] on span "Descargar Operaciones" at bounding box center [635, 525] width 141 height 37
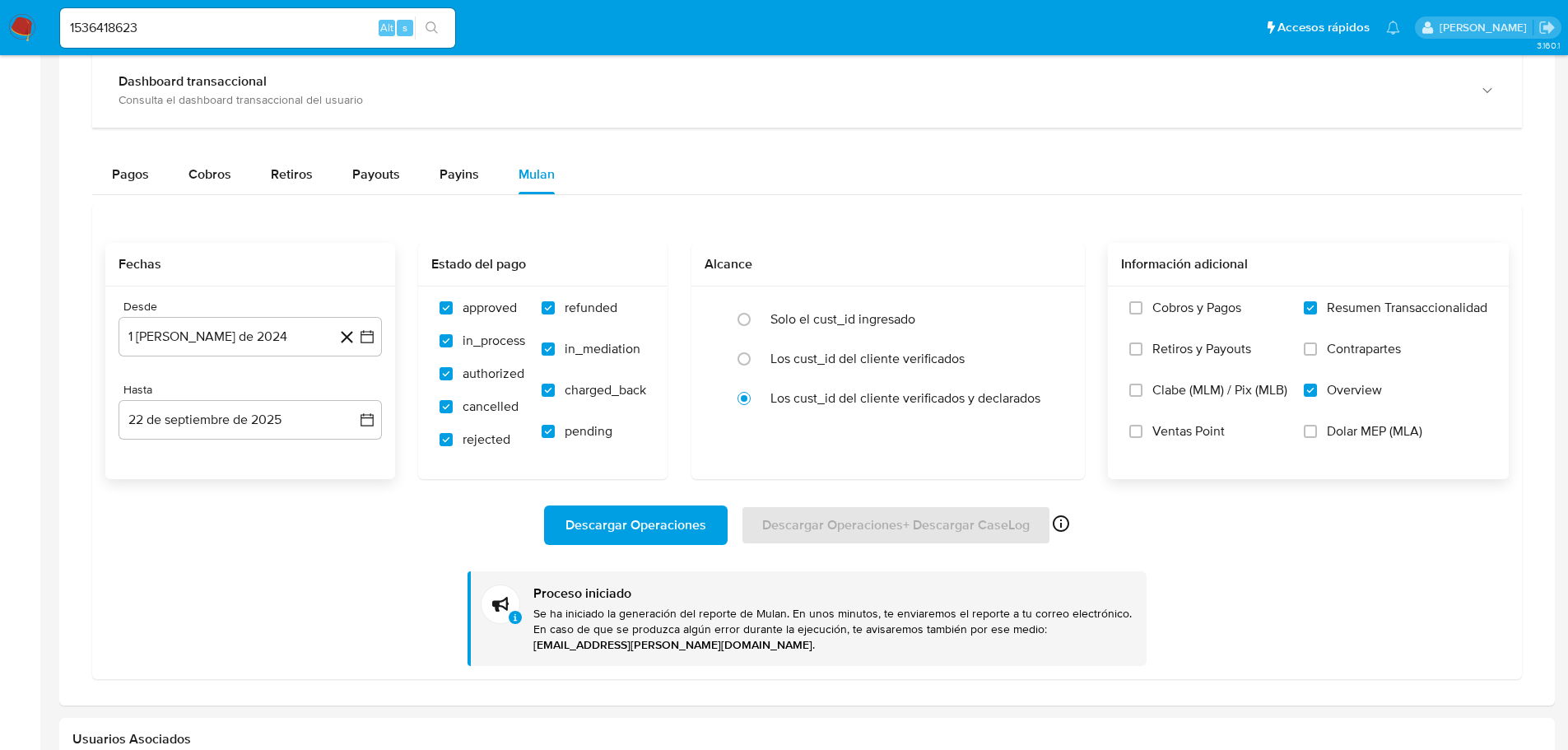
click at [101, 33] on input "1536418623" at bounding box center [258, 29] width 395 height 22
paste input "209341549"
type input "1209341549"
click at [424, 38] on button "search-icon" at bounding box center [431, 28] width 34 height 23
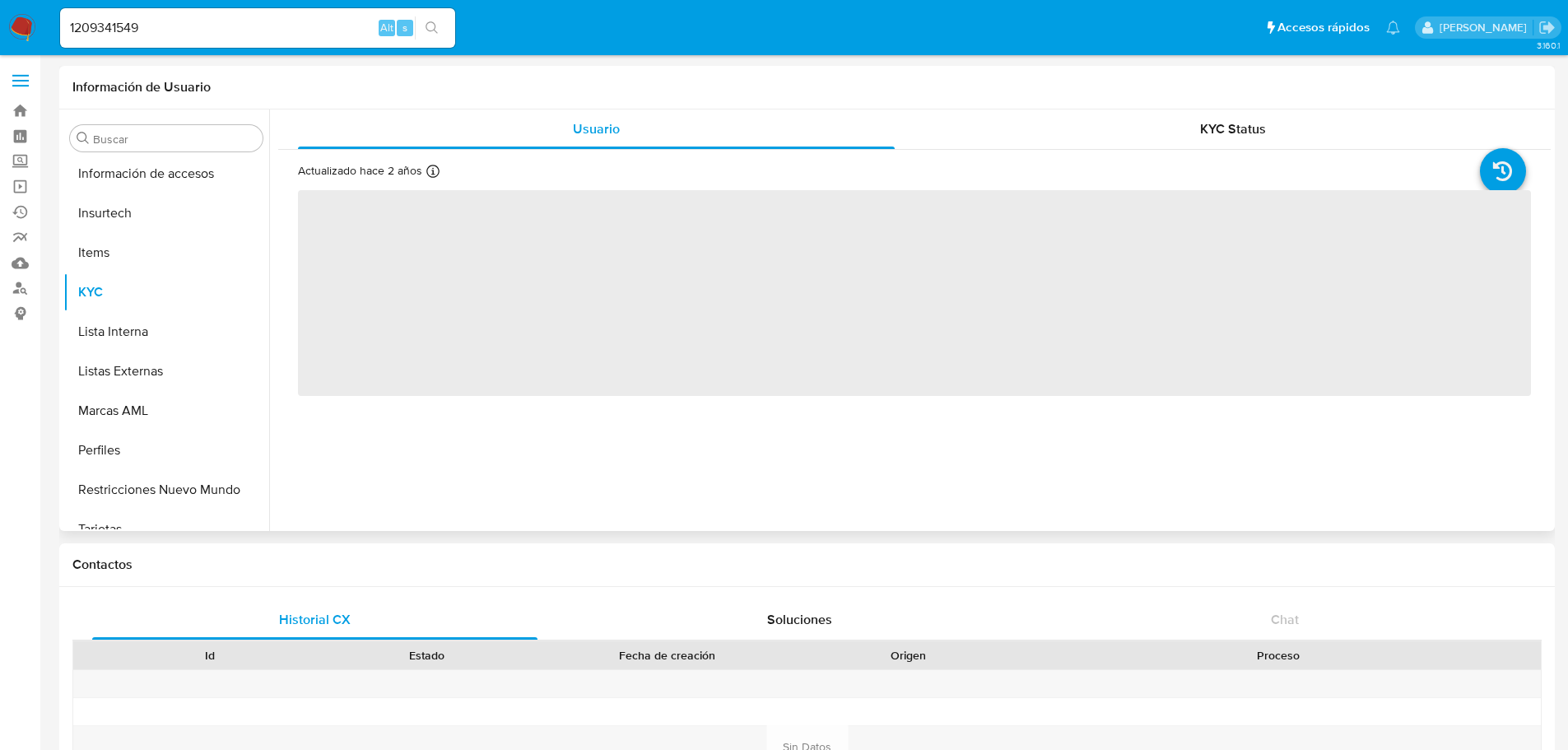
scroll to position [775, 0]
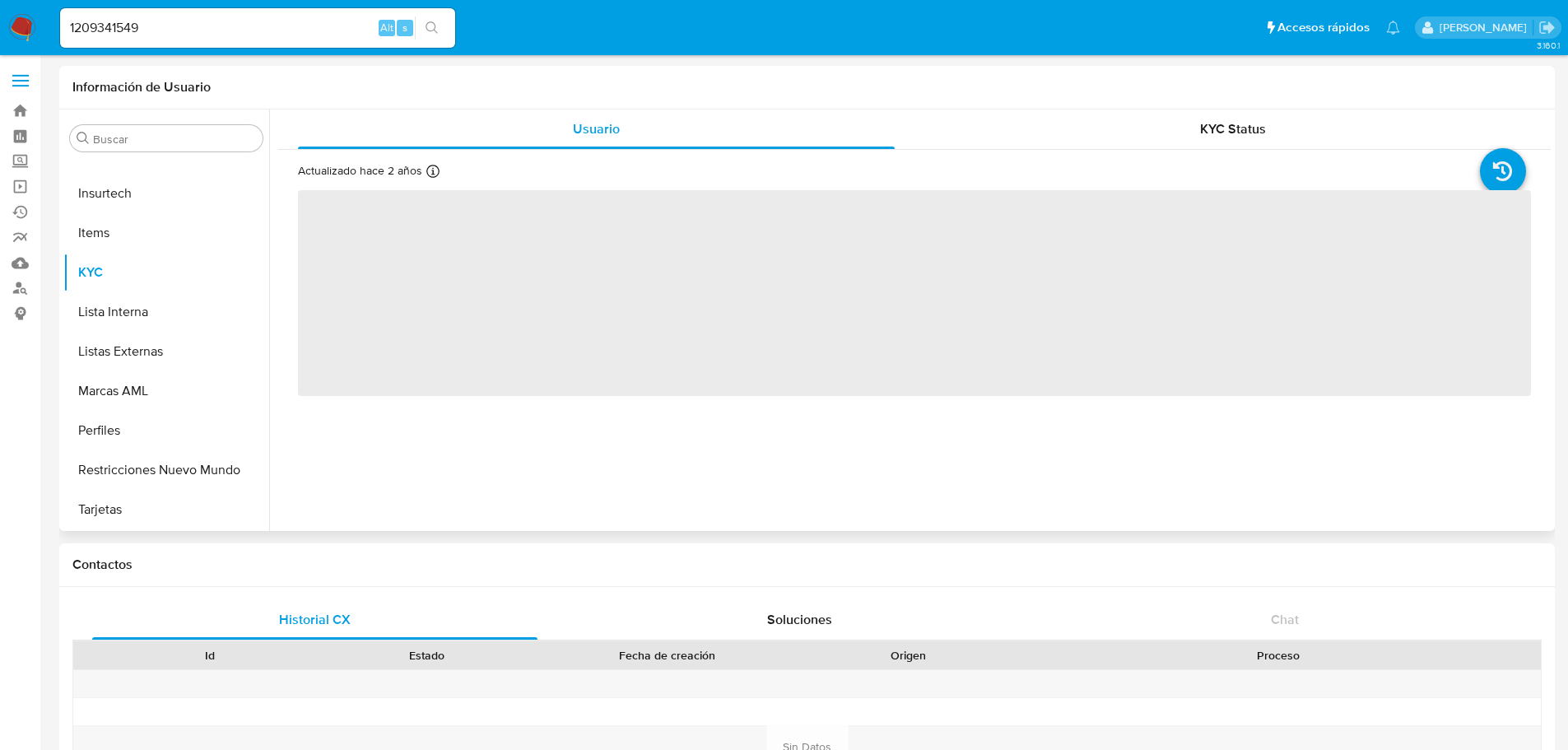
select select "10"
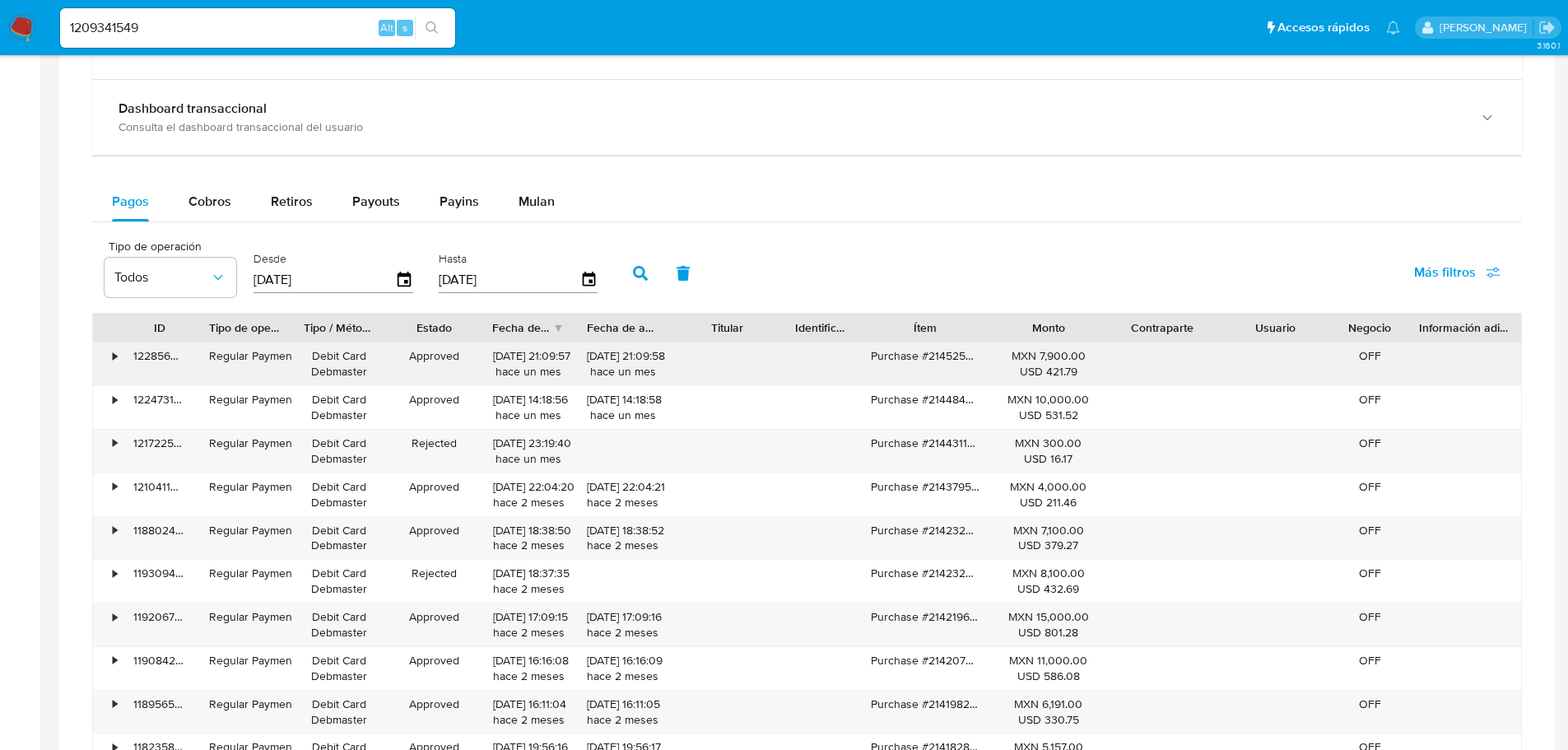
scroll to position [854, 0]
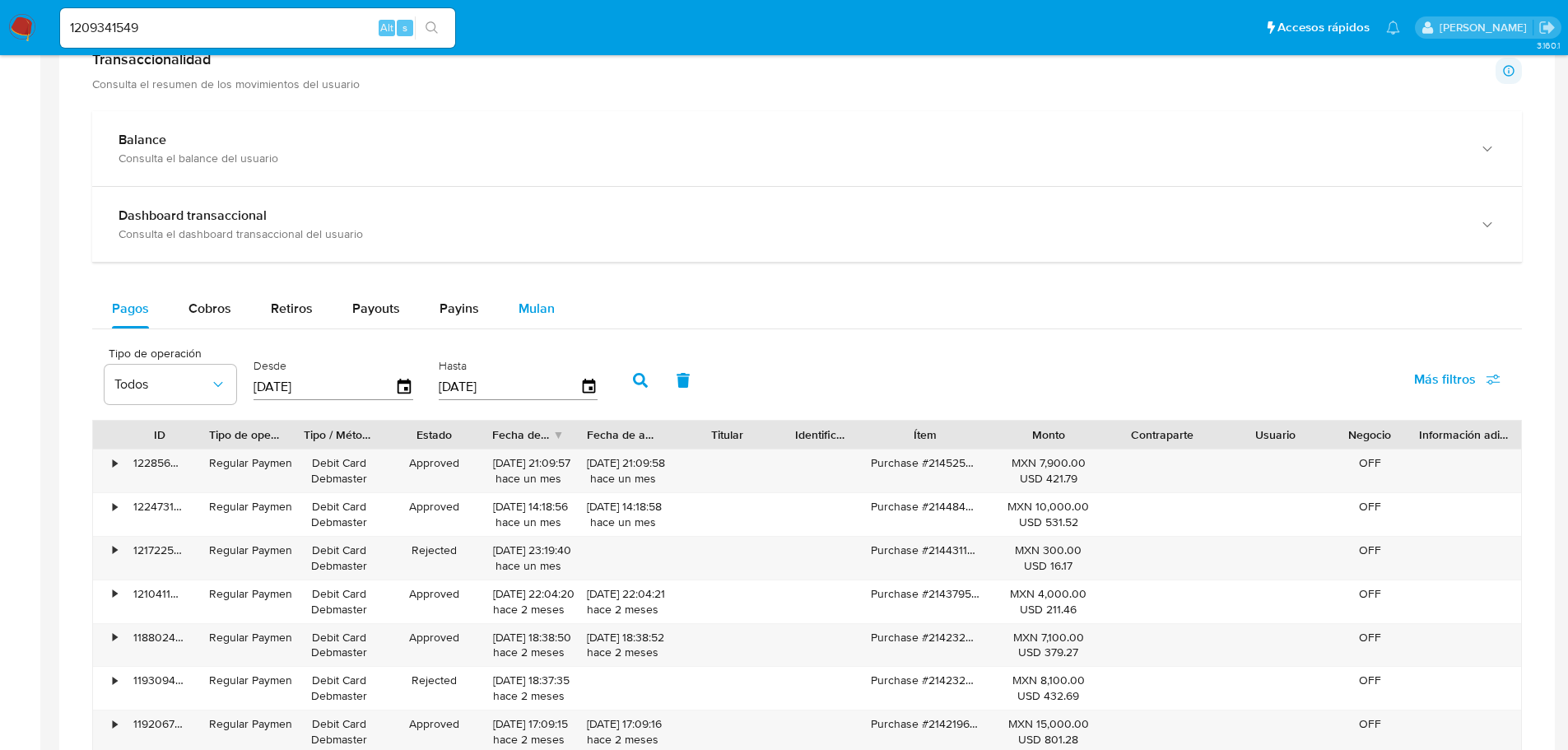
click at [552, 305] on button "Mulan" at bounding box center [536, 309] width 76 height 39
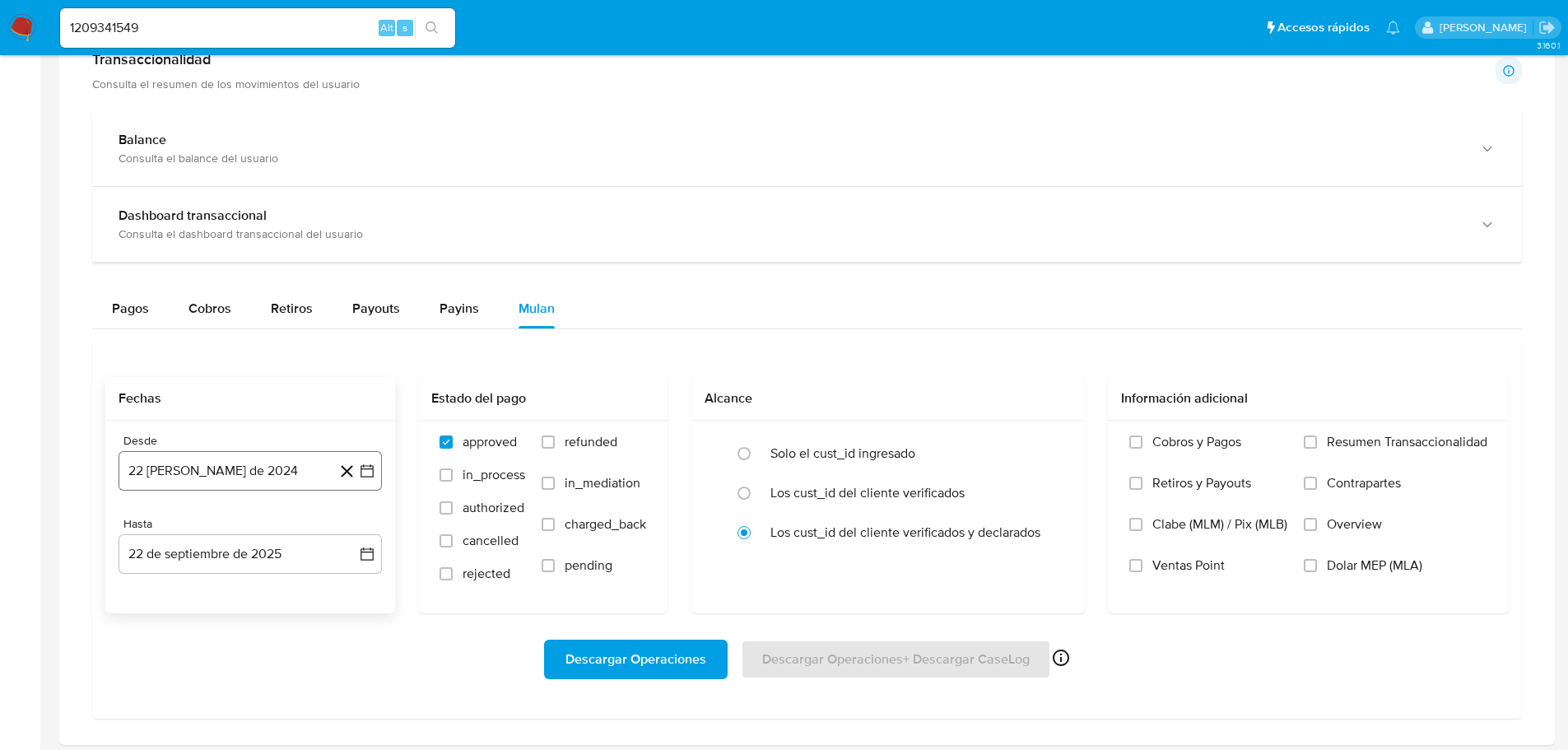
click at [367, 473] on icon "button" at bounding box center [367, 471] width 17 height 17
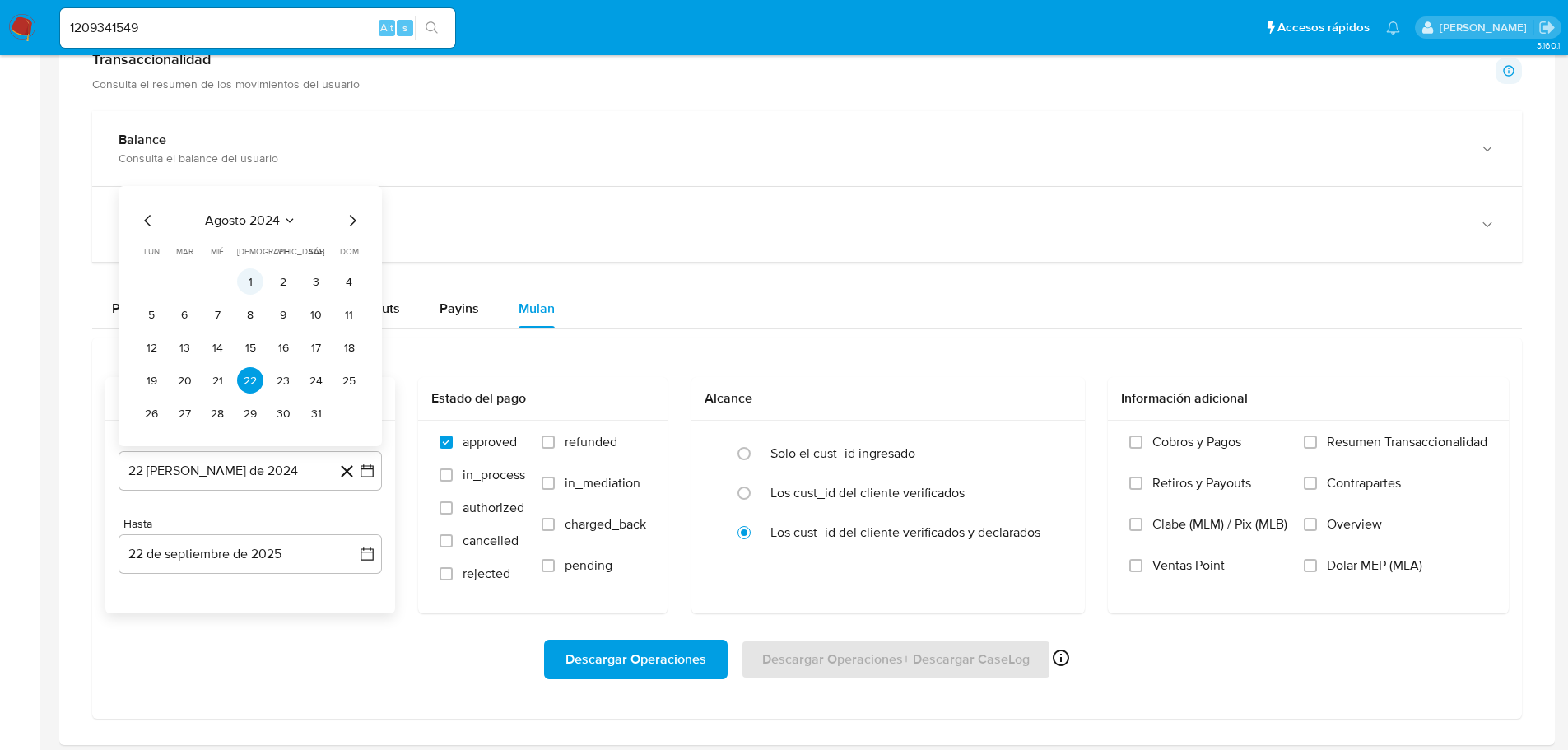
click at [254, 288] on button "1" at bounding box center [250, 281] width 27 height 27
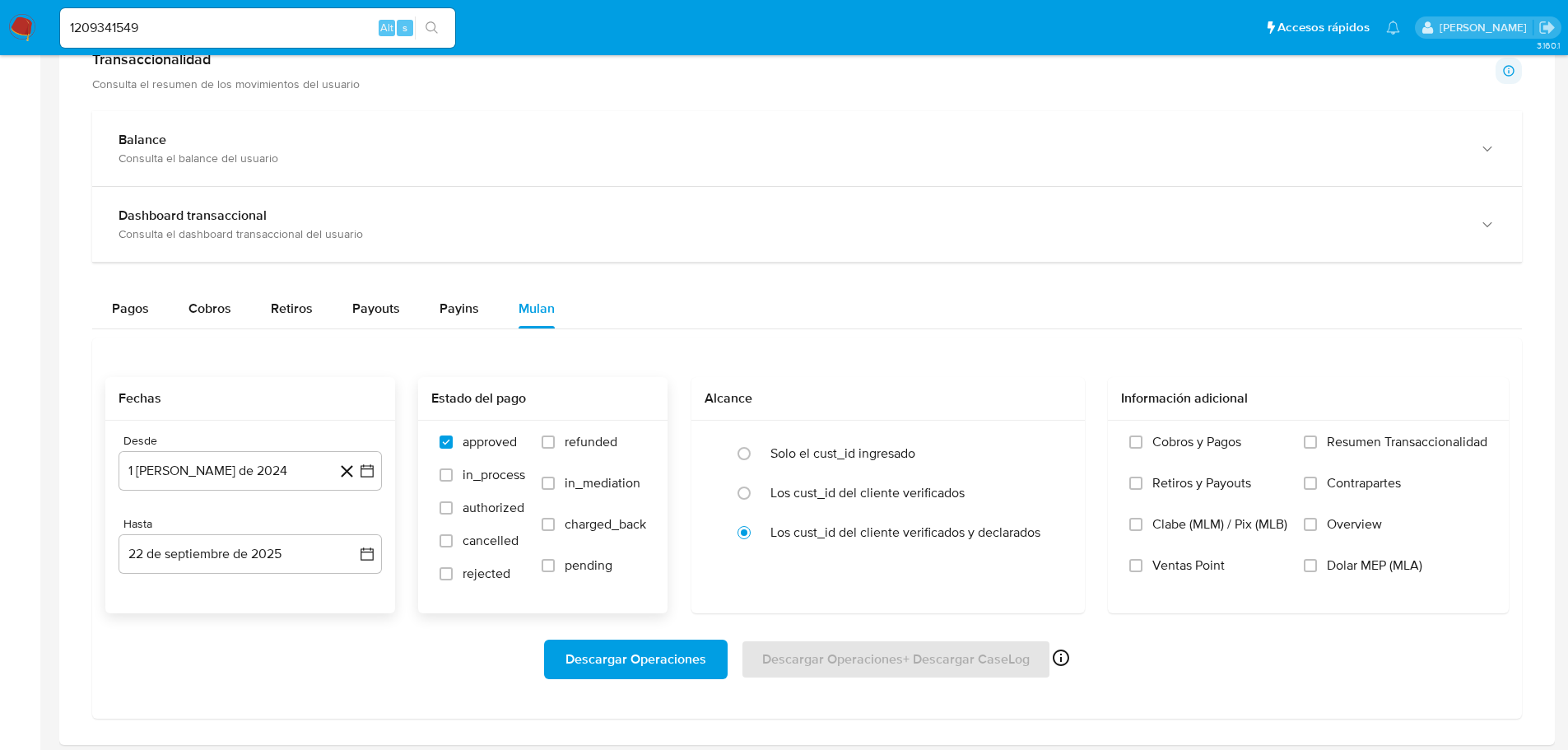
click at [463, 477] on span "in_process" at bounding box center [493, 475] width 62 height 17
click at [453, 477] on input "in_process" at bounding box center [445, 475] width 13 height 13
checkbox input "true"
click at [444, 503] on input "authorized" at bounding box center [445, 507] width 13 height 13
checkbox input "true"
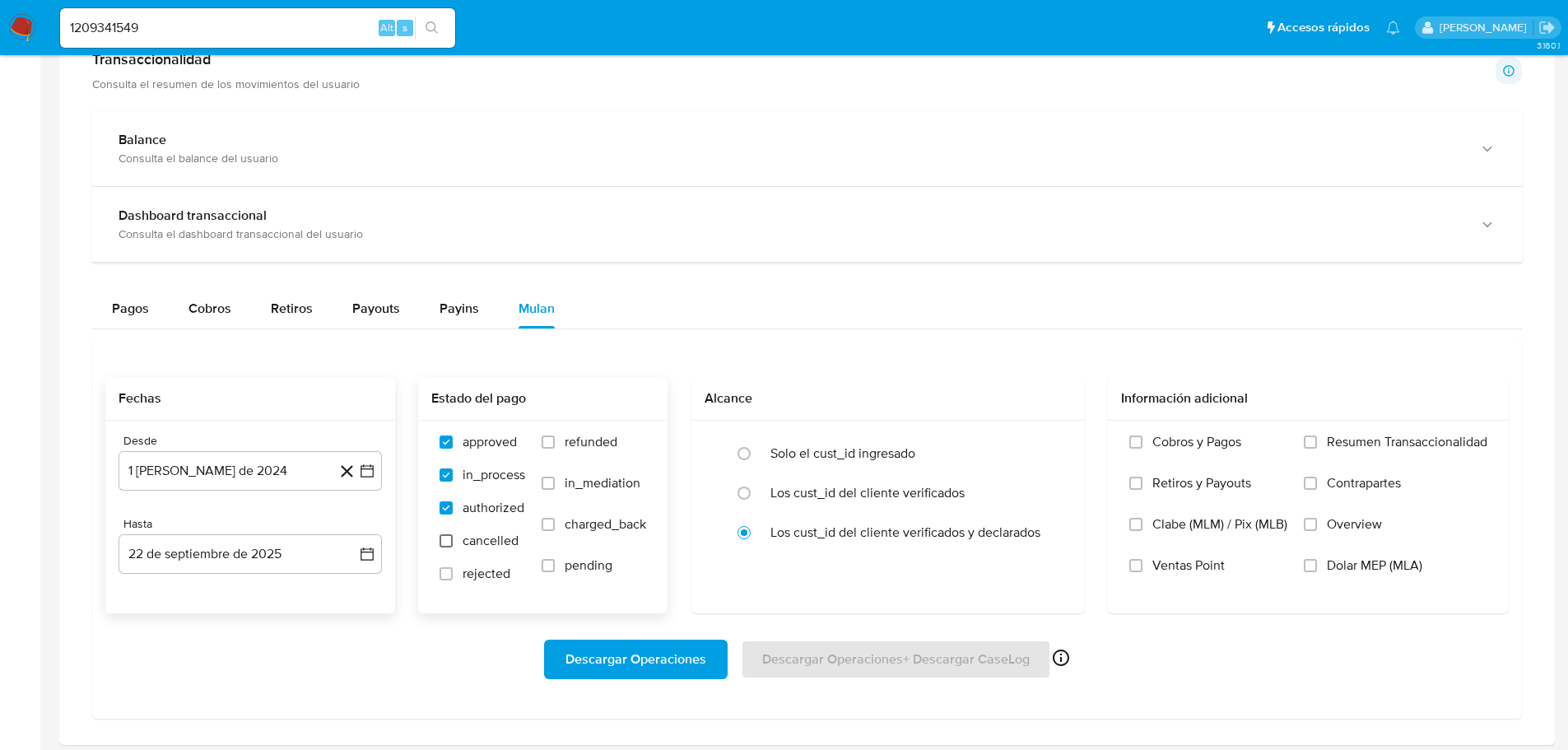
click at [444, 541] on input "cancelled" at bounding box center [445, 540] width 13 height 13
checkbox input "true"
click at [452, 572] on label "rejected" at bounding box center [482, 581] width 86 height 33
click at [452, 572] on input "rejected" at bounding box center [445, 573] width 13 height 13
checkbox input "true"
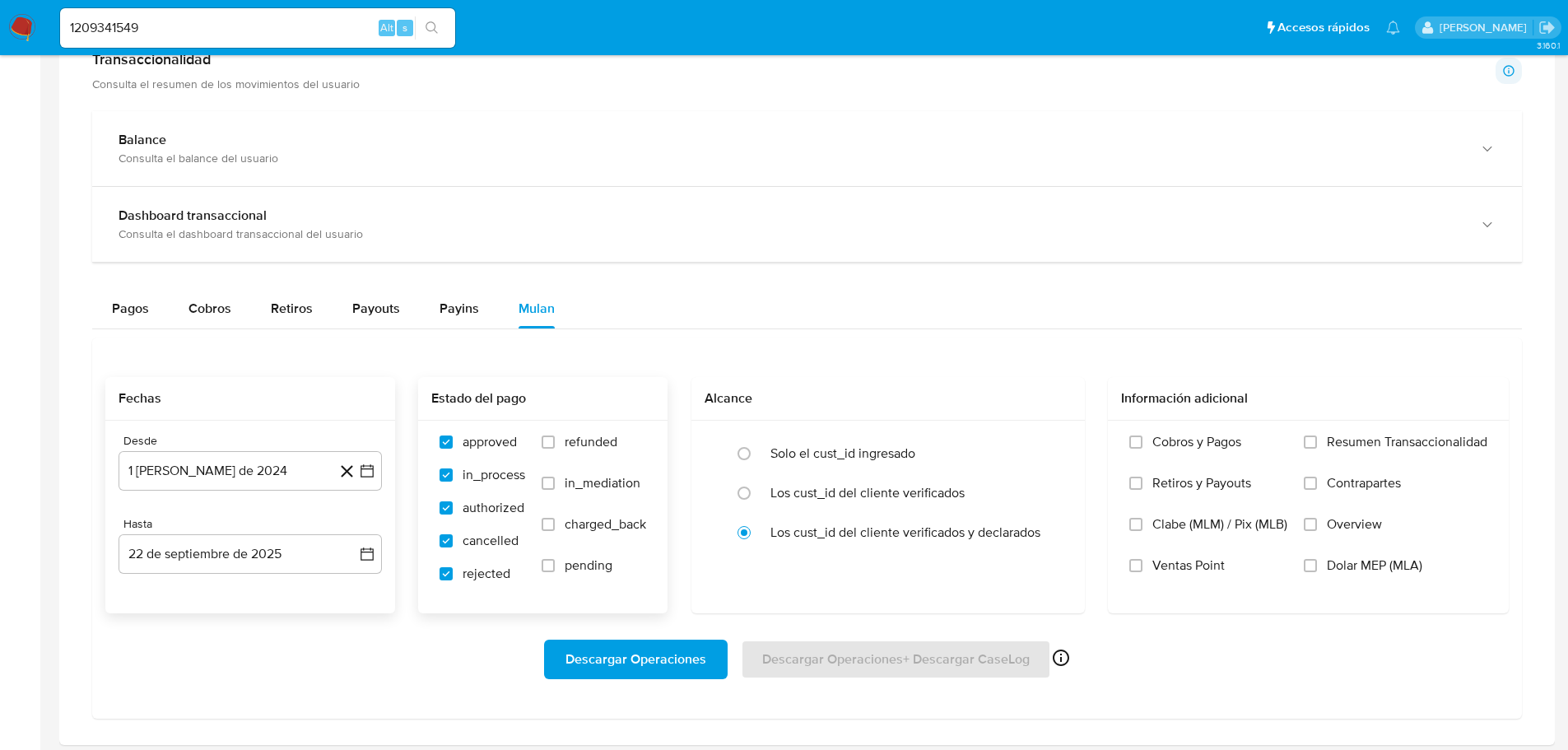
click at [577, 562] on span "pending" at bounding box center [588, 565] width 47 height 17
click at [555, 562] on input "pending" at bounding box center [548, 564] width 13 height 13
checkbox input "true"
click at [557, 519] on label "charged_back" at bounding box center [594, 537] width 105 height 41
click at [555, 519] on input "charged_back" at bounding box center [548, 524] width 13 height 13
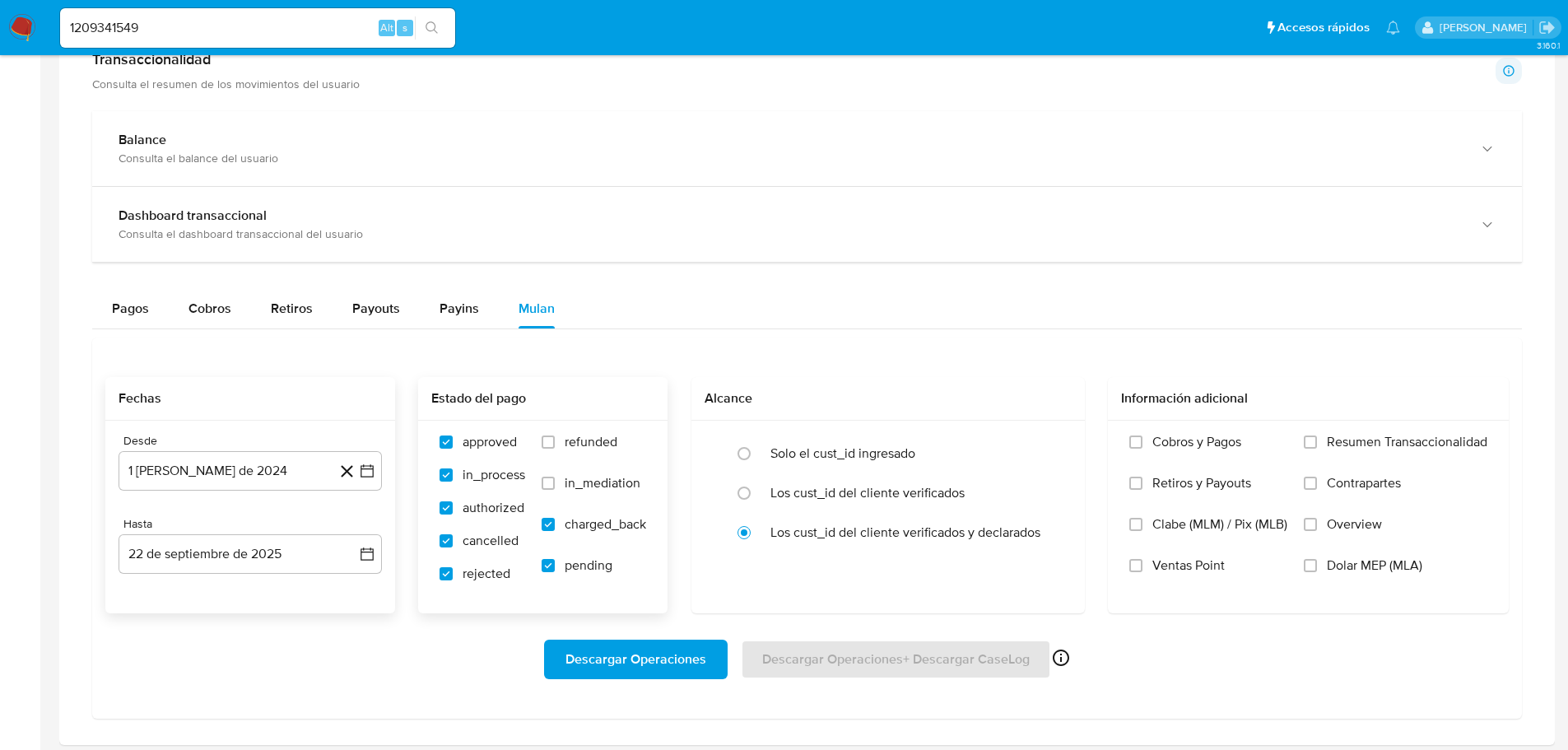
checkbox input "true"
click at [550, 484] on input "in_mediation" at bounding box center [548, 483] width 13 height 13
checkbox input "true"
click at [558, 426] on div "approved in_process authorized cancelled rejected refunded in_mediation charged…" at bounding box center [543, 515] width 250 height 190
click at [559, 443] on label "refunded" at bounding box center [594, 454] width 105 height 41
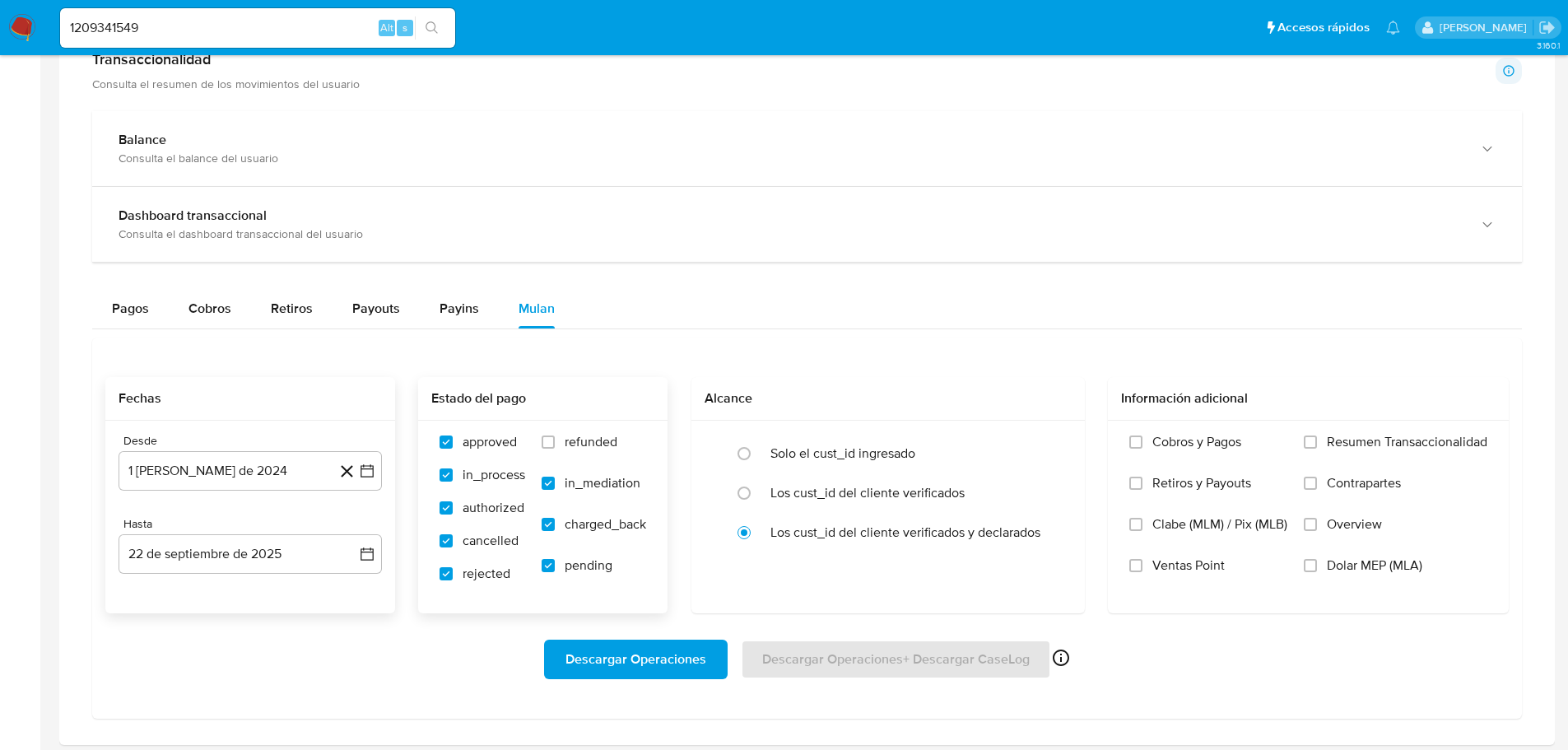
click at [555, 443] on input "refunded" at bounding box center [548, 441] width 13 height 13
checkbox input "true"
click at [1307, 449] on label "Resumen Transaccionalidad" at bounding box center [1395, 454] width 184 height 41
click at [1307, 449] on input "Resumen Transaccionalidad" at bounding box center [1309, 441] width 13 height 13
click at [1298, 497] on div "Cobros y Pagos Retiros y Payouts Clabe (MLM) / Pix (MLB) Ventas Point Resumen T…" at bounding box center [1307, 515] width 374 height 165
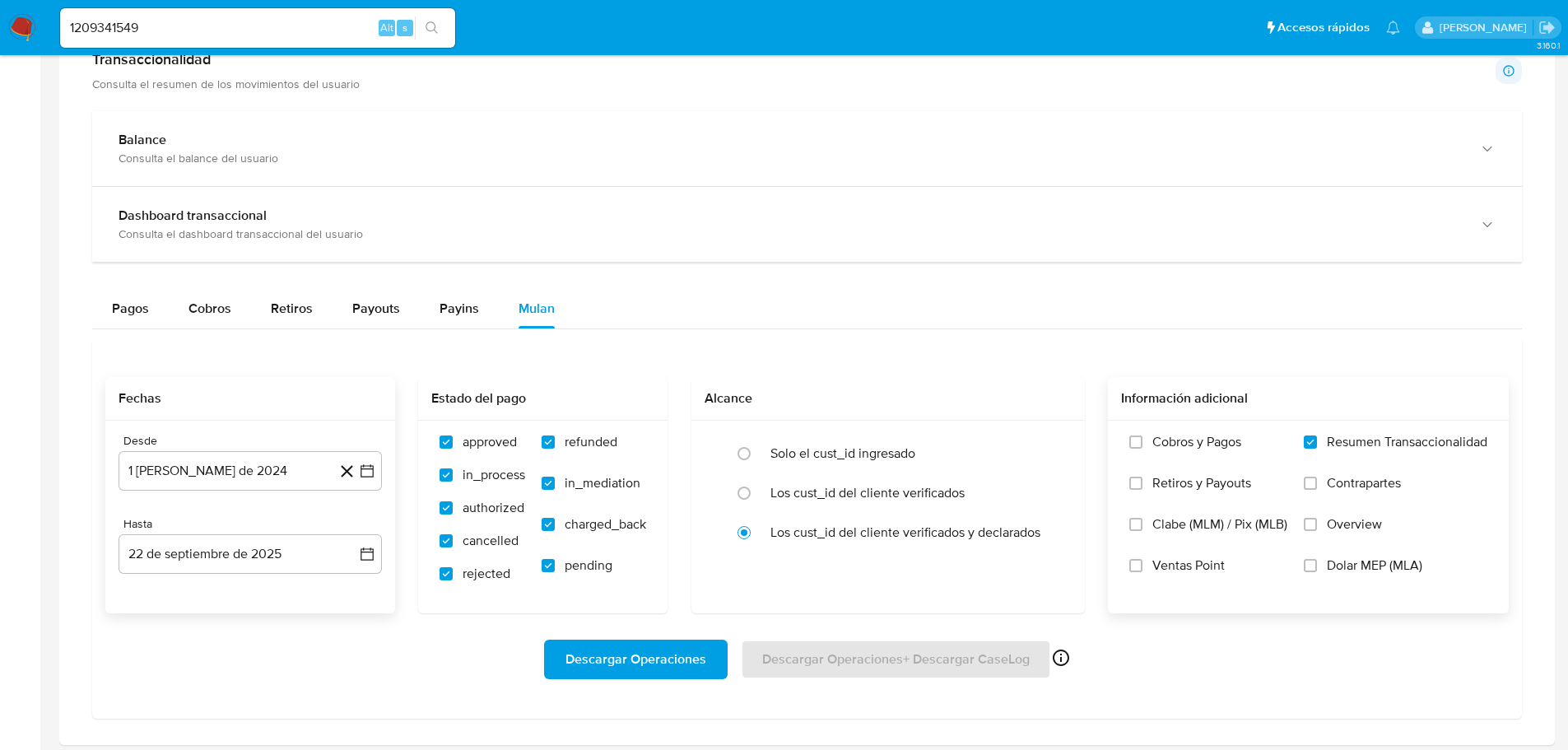
click at [1313, 533] on label "Overview" at bounding box center [1395, 537] width 184 height 41
click at [1313, 531] on input "Overview" at bounding box center [1309, 524] width 13 height 13
click at [603, 677] on span "Descargar Operaciones" at bounding box center [635, 659] width 141 height 37
